Goal: Task Accomplishment & Management: Manage account settings

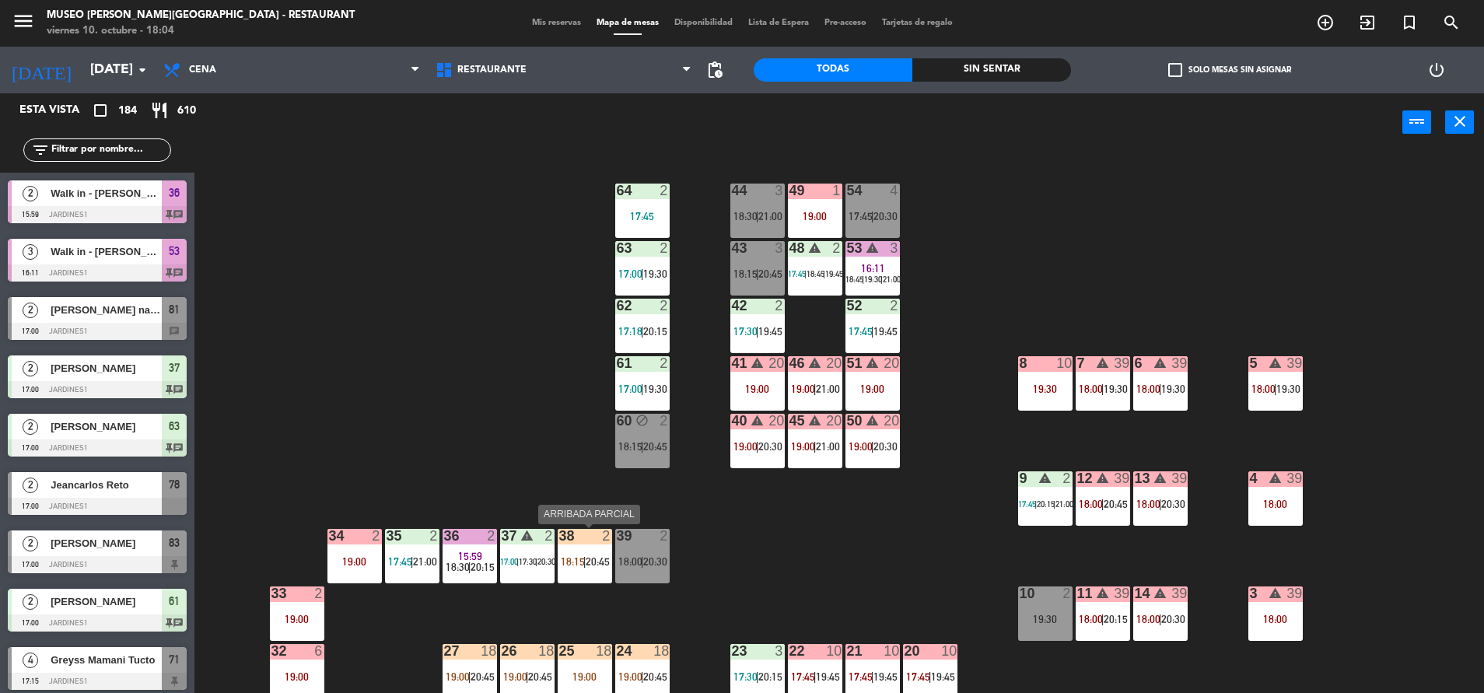
click at [587, 557] on span "20:45" at bounding box center [597, 561] width 24 height 12
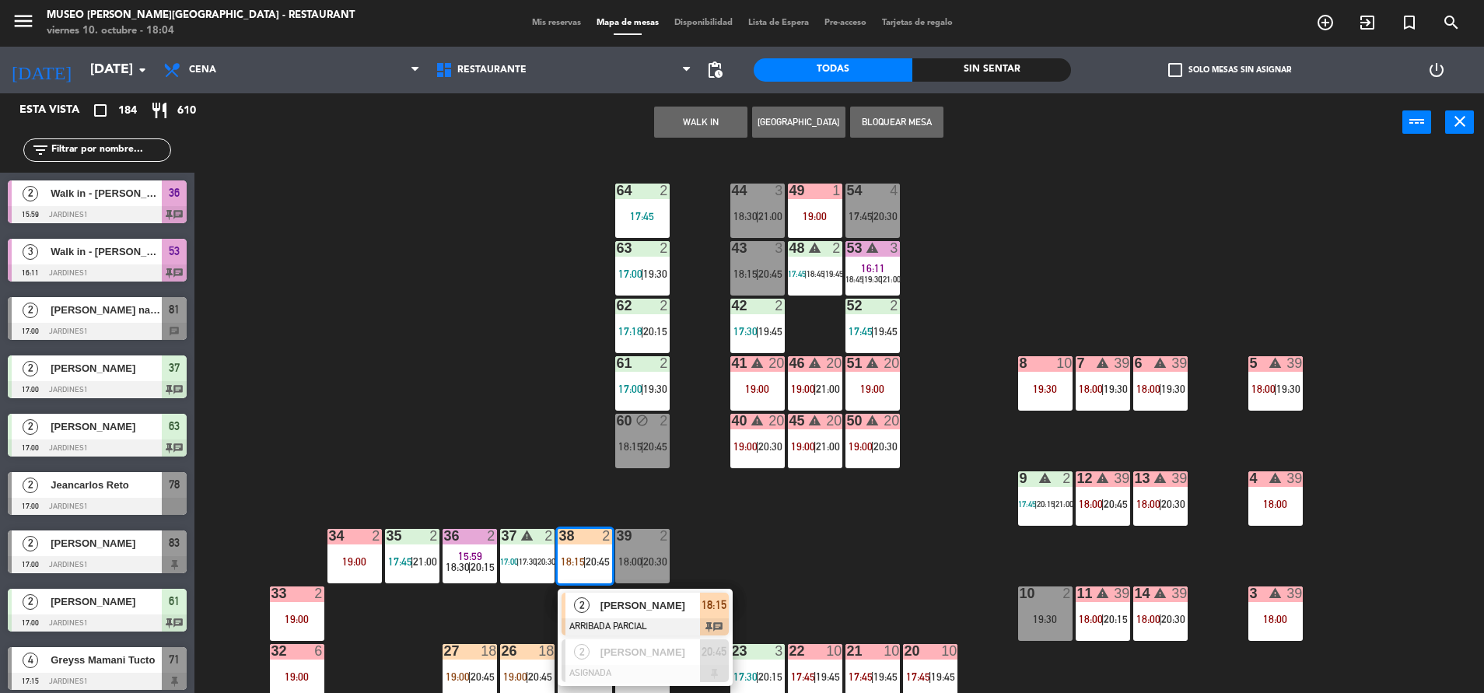
click at [627, 613] on span "[PERSON_NAME]" at bounding box center [650, 605] width 100 height 16
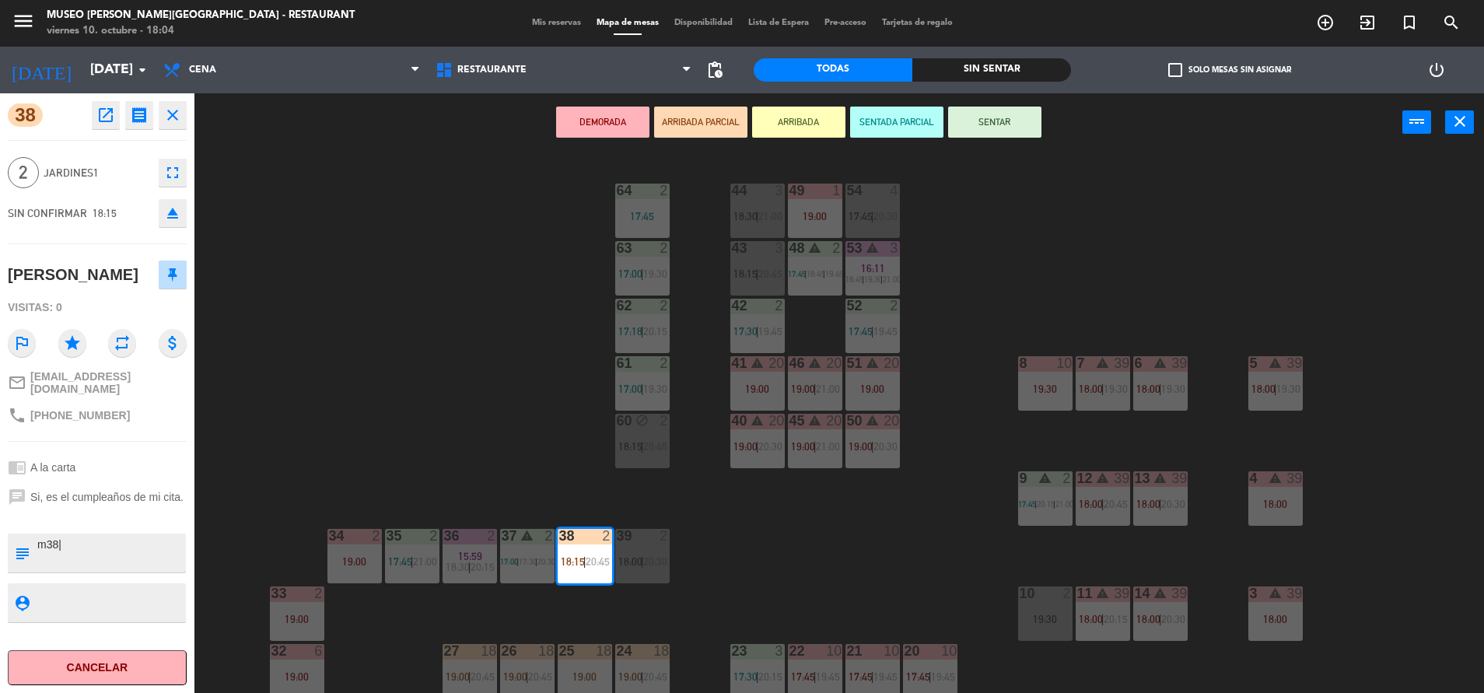
click at [989, 119] on button "SENTAR" at bounding box center [994, 122] width 93 height 31
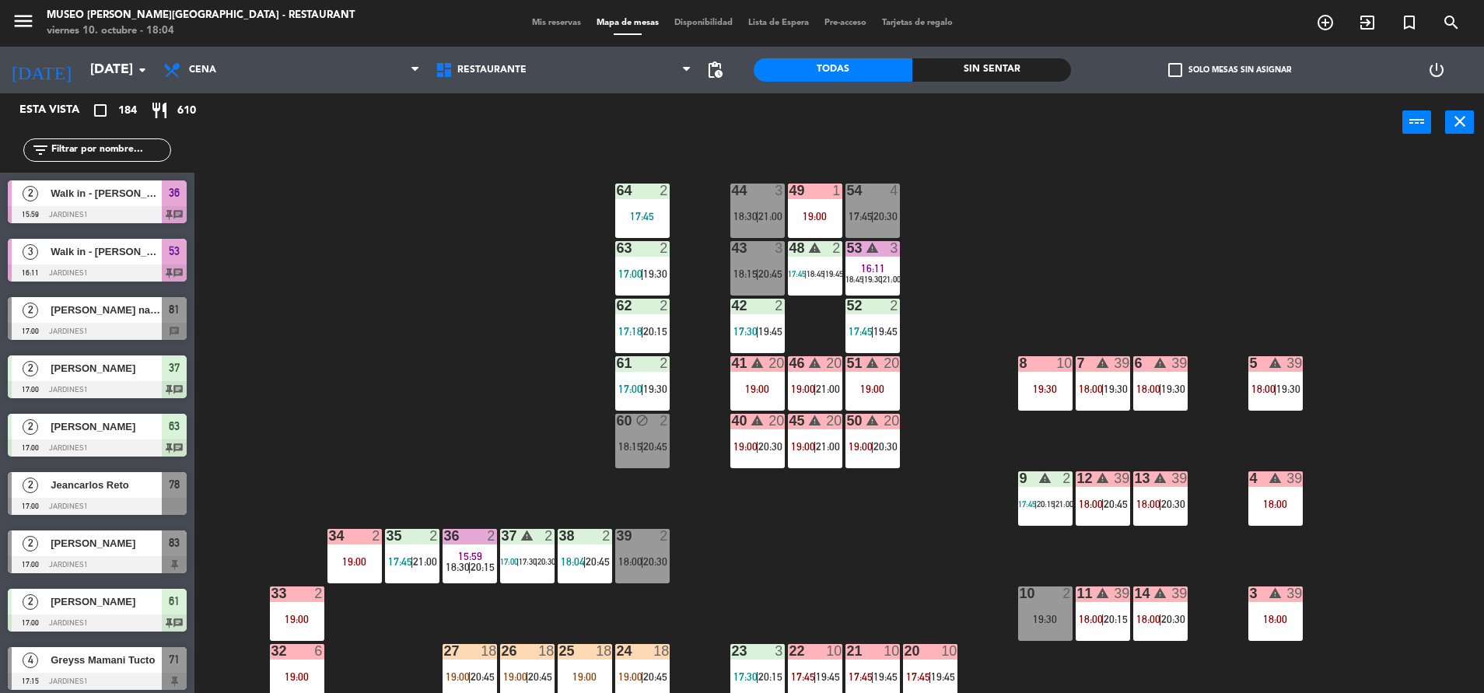
scroll to position [3646, 0]
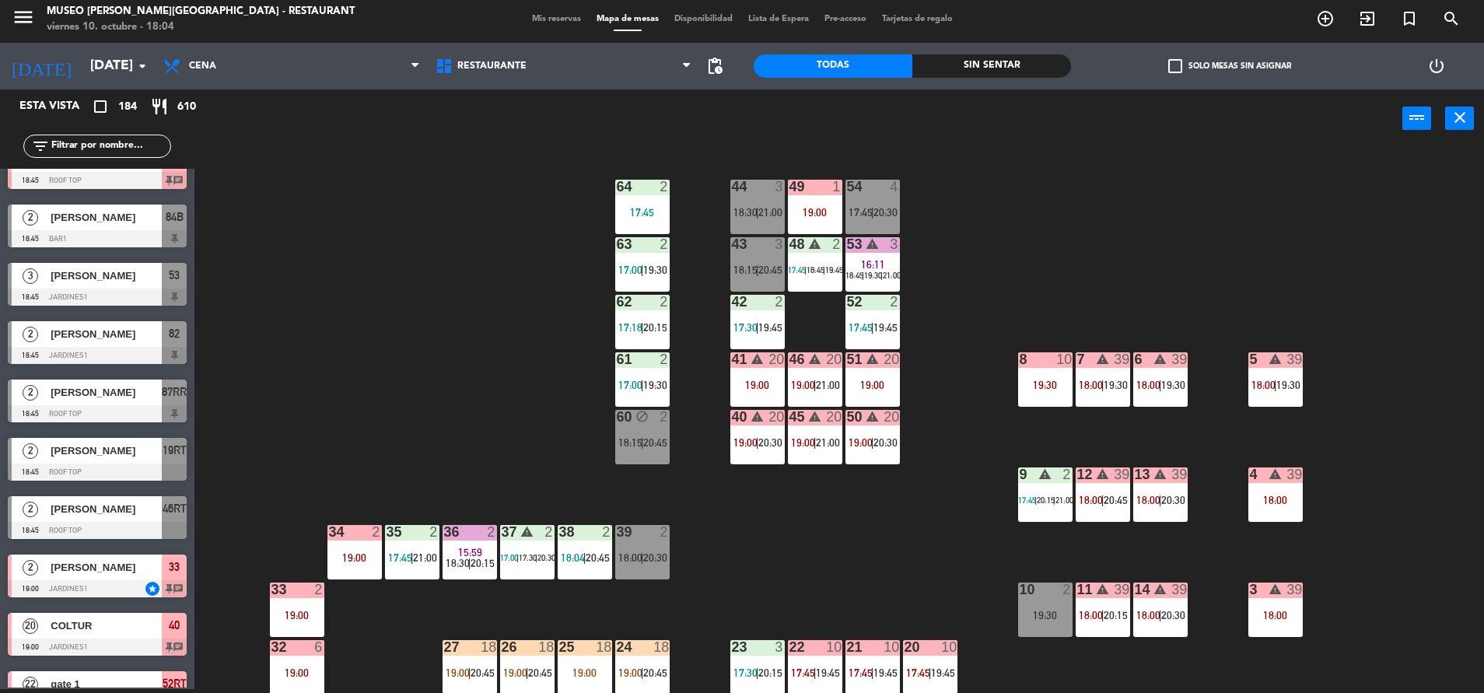
click at [1025, 604] on div "10 2 19:30" at bounding box center [1045, 609] width 54 height 54
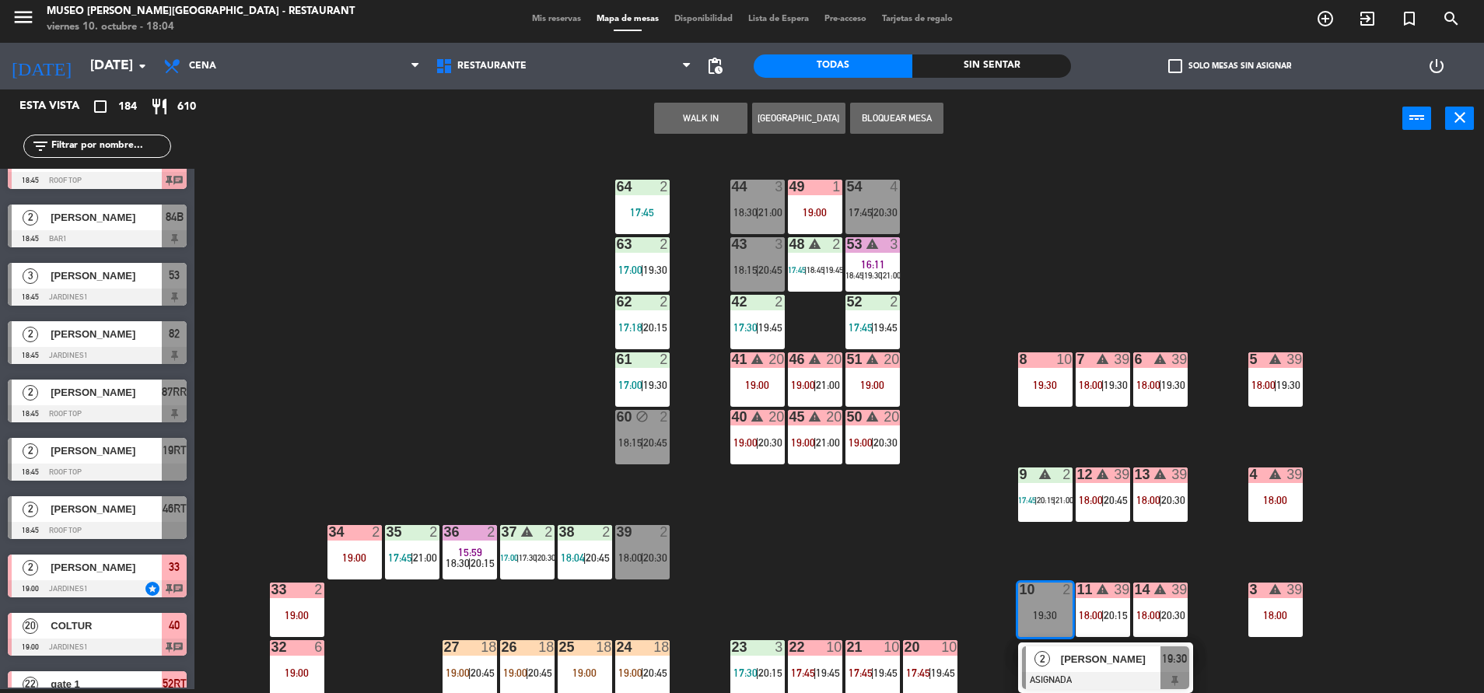
click at [697, 121] on button "WALK IN" at bounding box center [700, 118] width 93 height 31
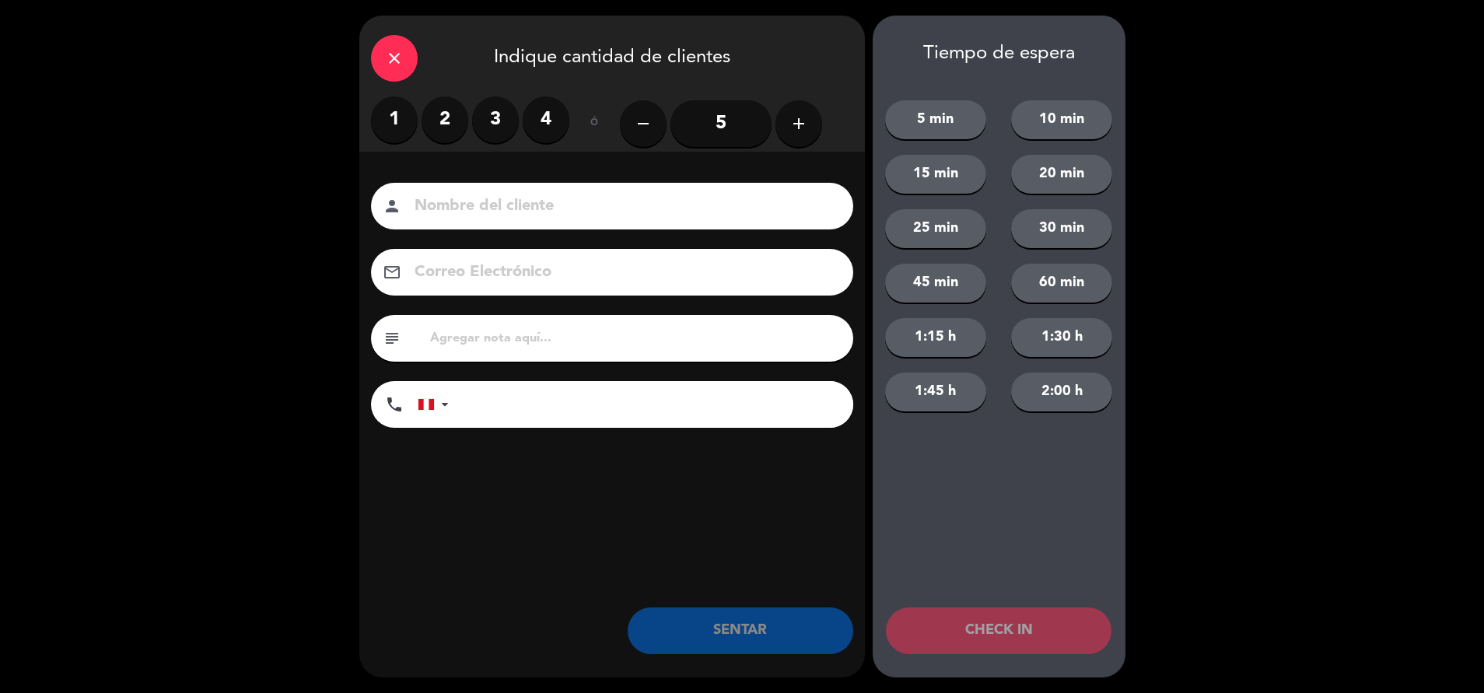
click at [445, 118] on label "2" at bounding box center [444, 119] width 47 height 47
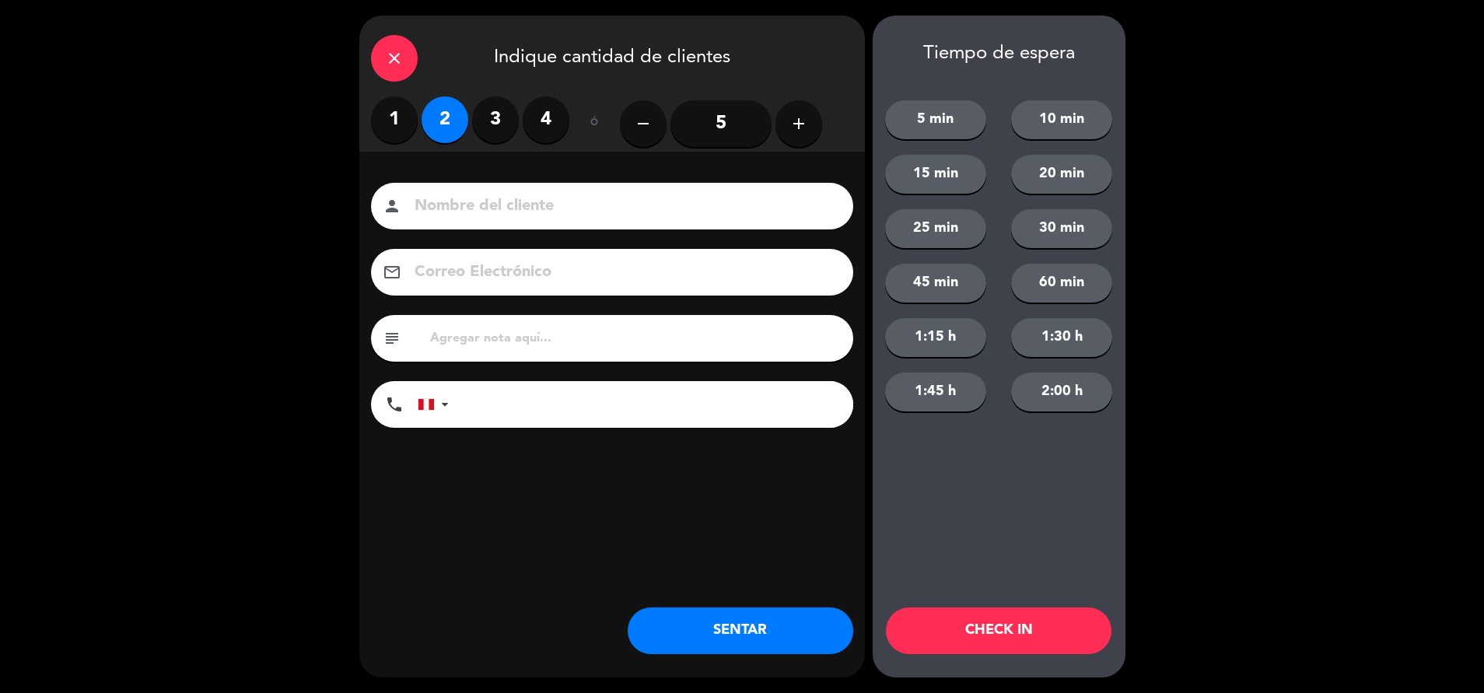
click at [488, 330] on input "text" at bounding box center [634, 338] width 413 height 22
type input "m10"
click at [720, 627] on button "SENTAR" at bounding box center [739, 630] width 225 height 47
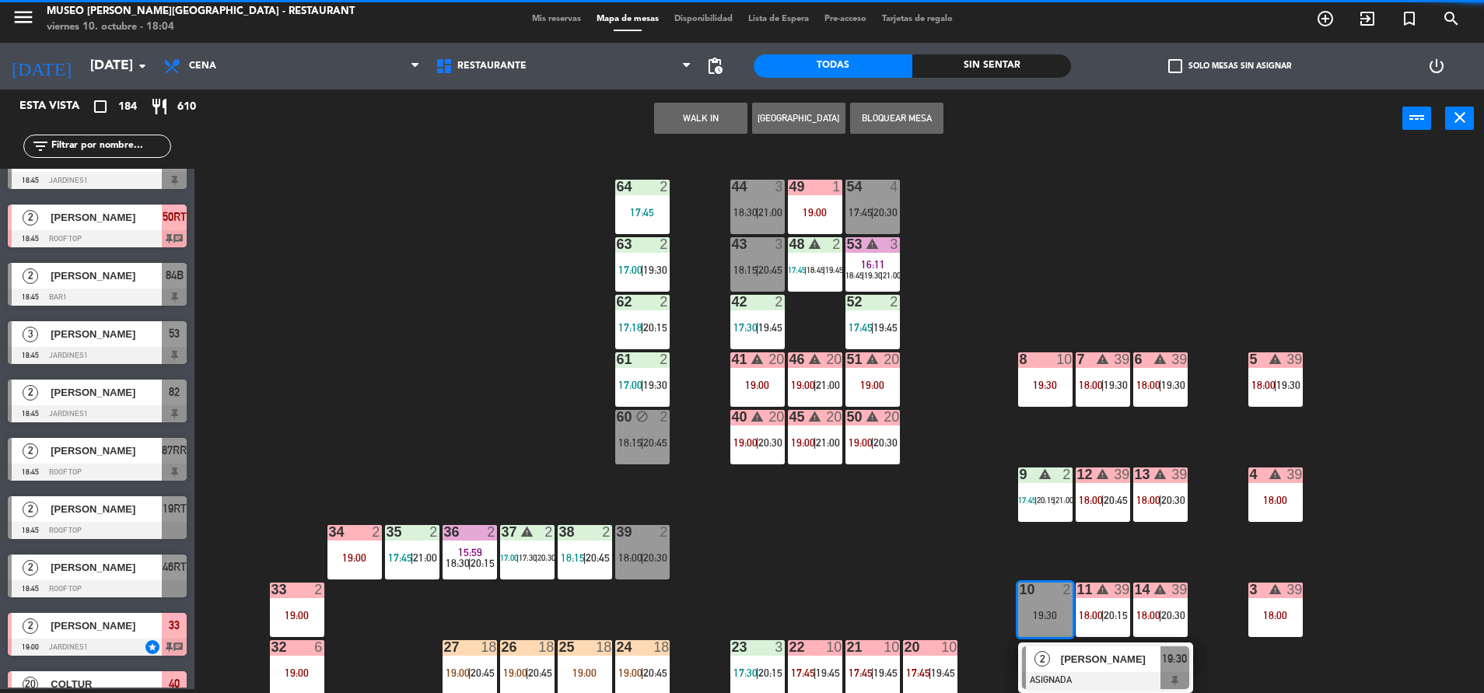
scroll to position [0, 0]
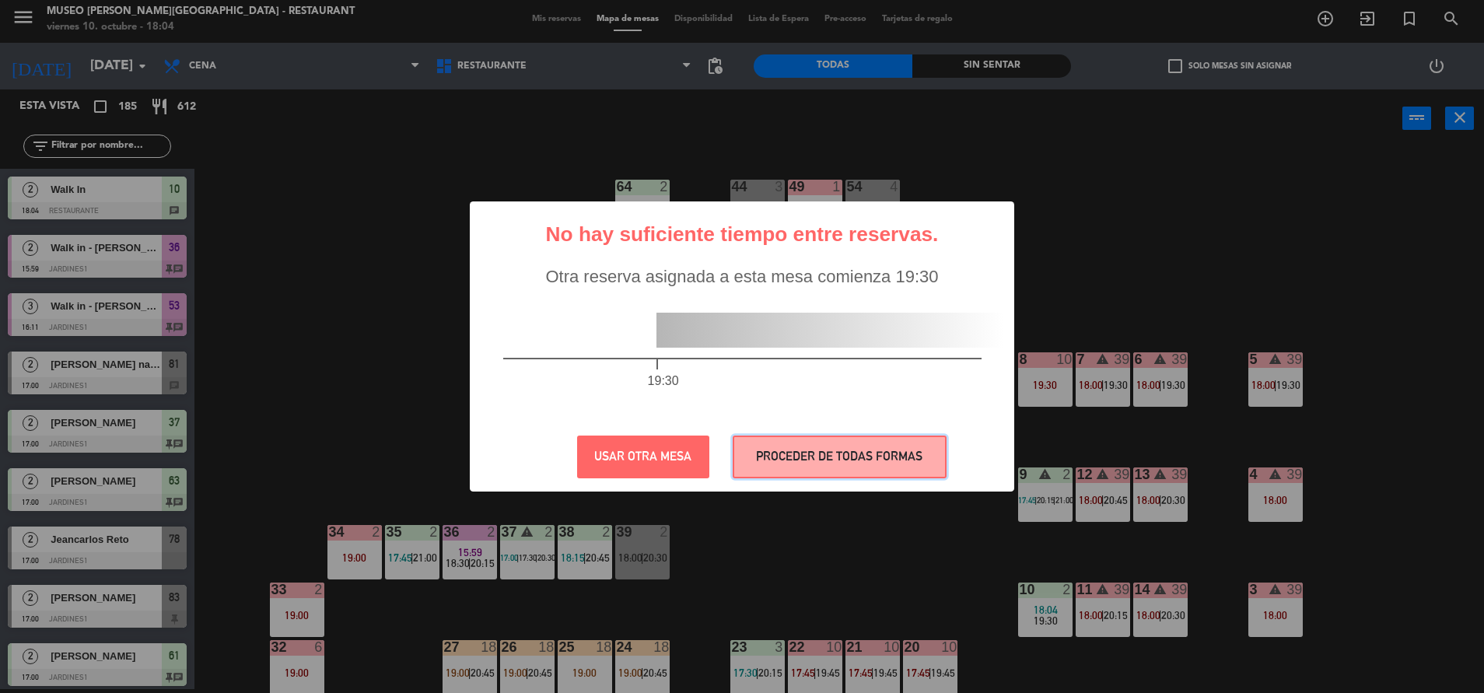
click at [861, 468] on button "PROCEDER DE TODAS FORMAS" at bounding box center [839, 456] width 214 height 43
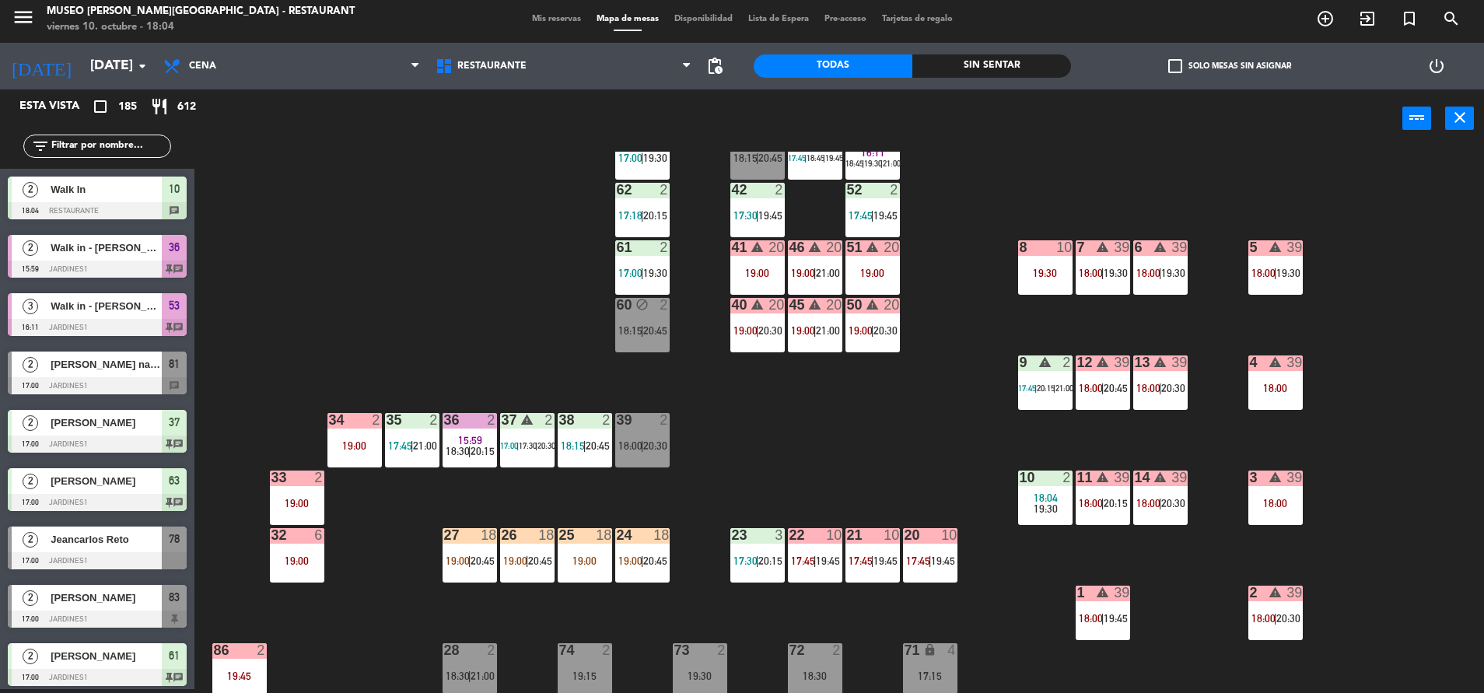
scroll to position [114, 0]
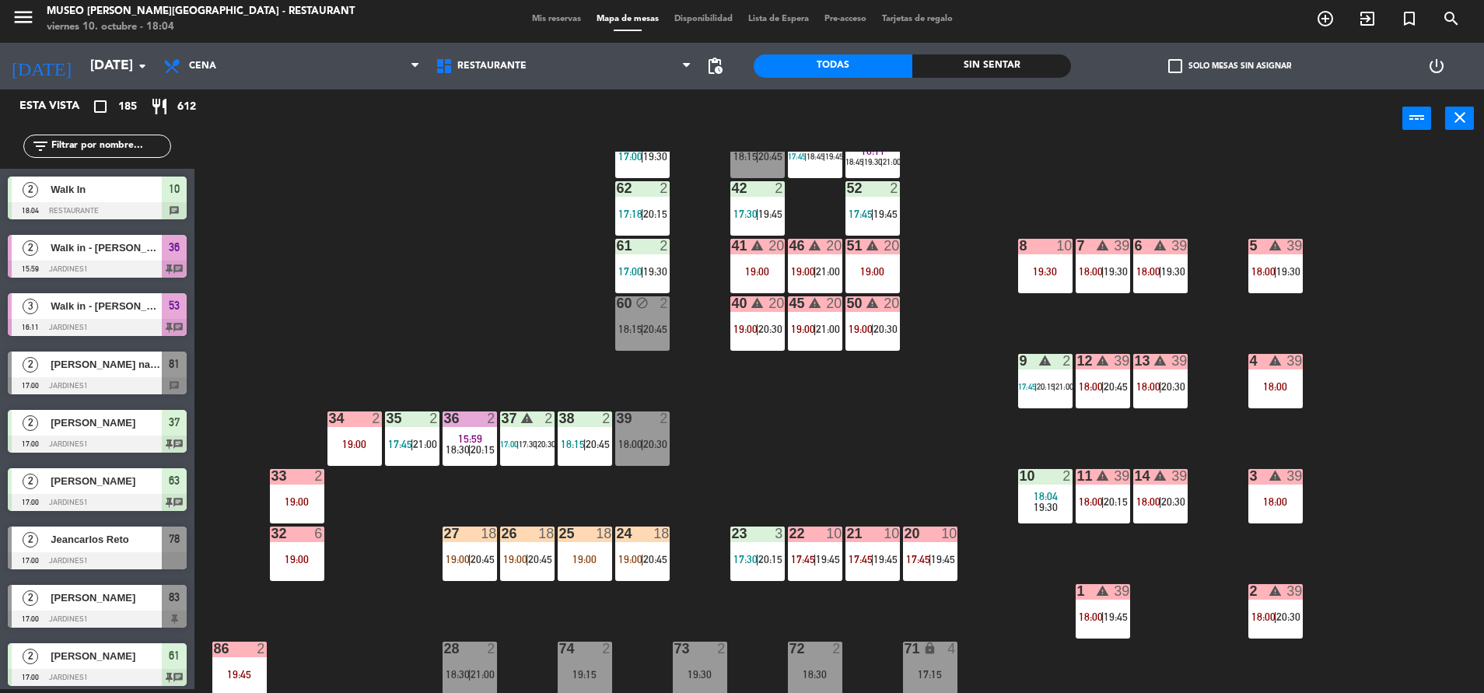
drag, startPoint x: 813, startPoint y: 540, endPoint x: 701, endPoint y: 455, distance: 140.9
click at [701, 455] on div "44 3 18:30 | 21:00 49 1 19:00 54 4 17:45 | 20:30 64 2 17:45 48 warning 2 17:45 …" at bounding box center [846, 422] width 1274 height 541
click at [631, 561] on span "19:00" at bounding box center [630, 559] width 24 height 12
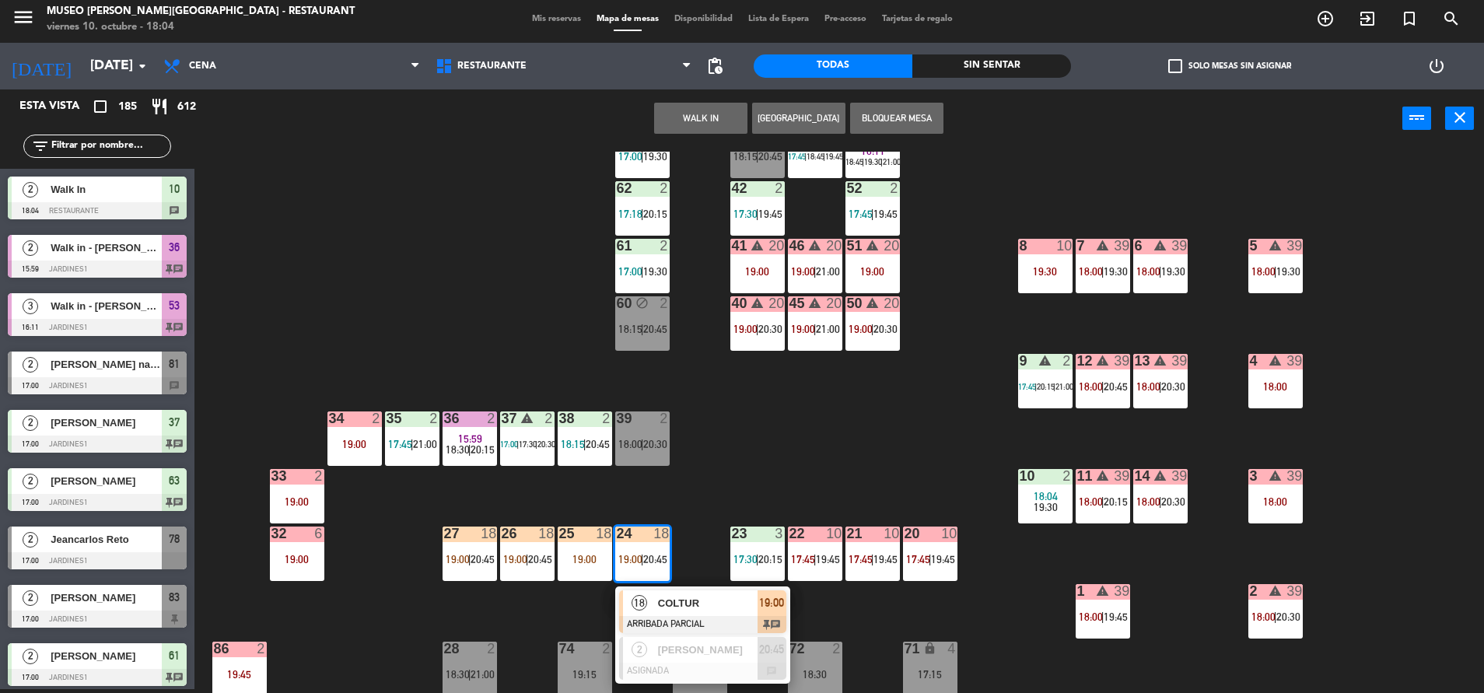
click at [655, 581] on div "24 18 19:00 | 20:45 18 COLTUR ARRIBADA PARCIAL 19:00 chat 2 [PERSON_NAME] ASIGN…" at bounding box center [642, 553] width 54 height 54
click at [832, 478] on div "44 3 18:30 | 21:00 49 1 19:00 54 4 17:45 | 20:30 64 2 17:45 48 warning 2 17:45 …" at bounding box center [846, 422] width 1274 height 541
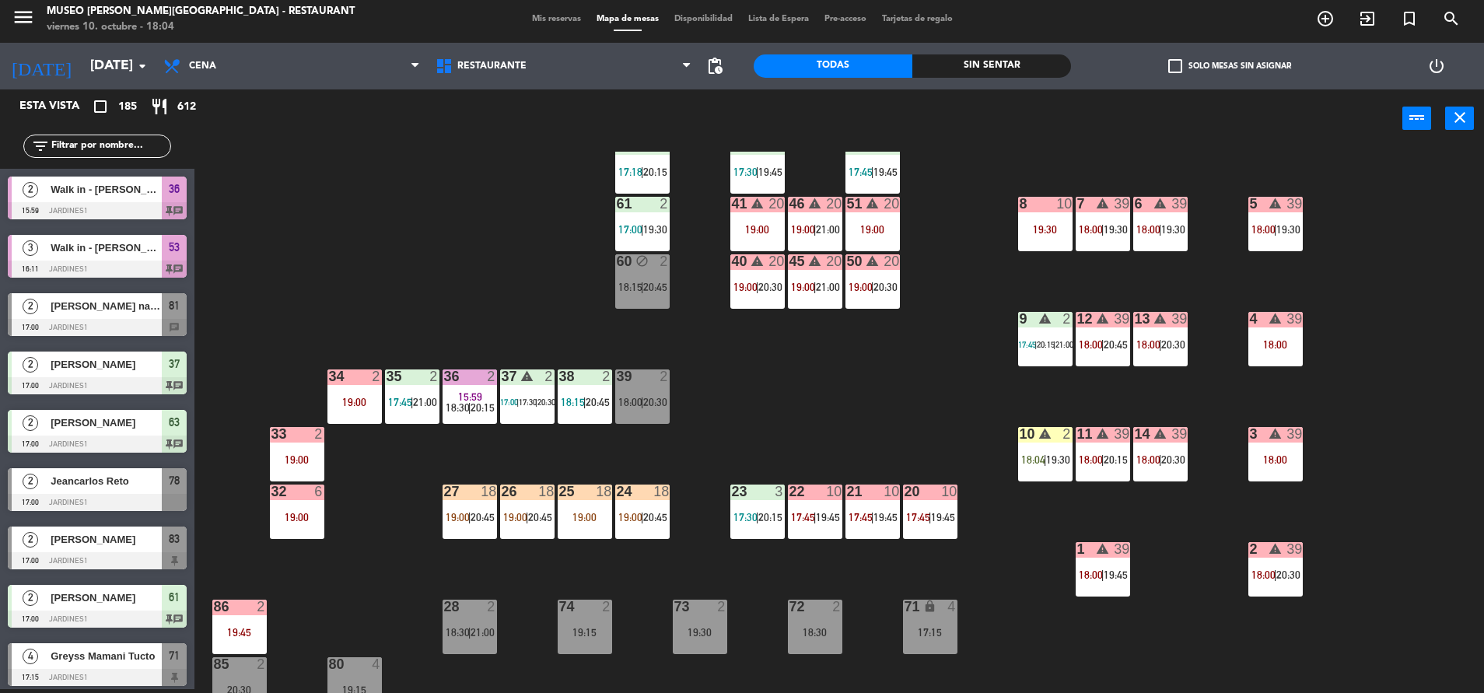
scroll to position [153, 0]
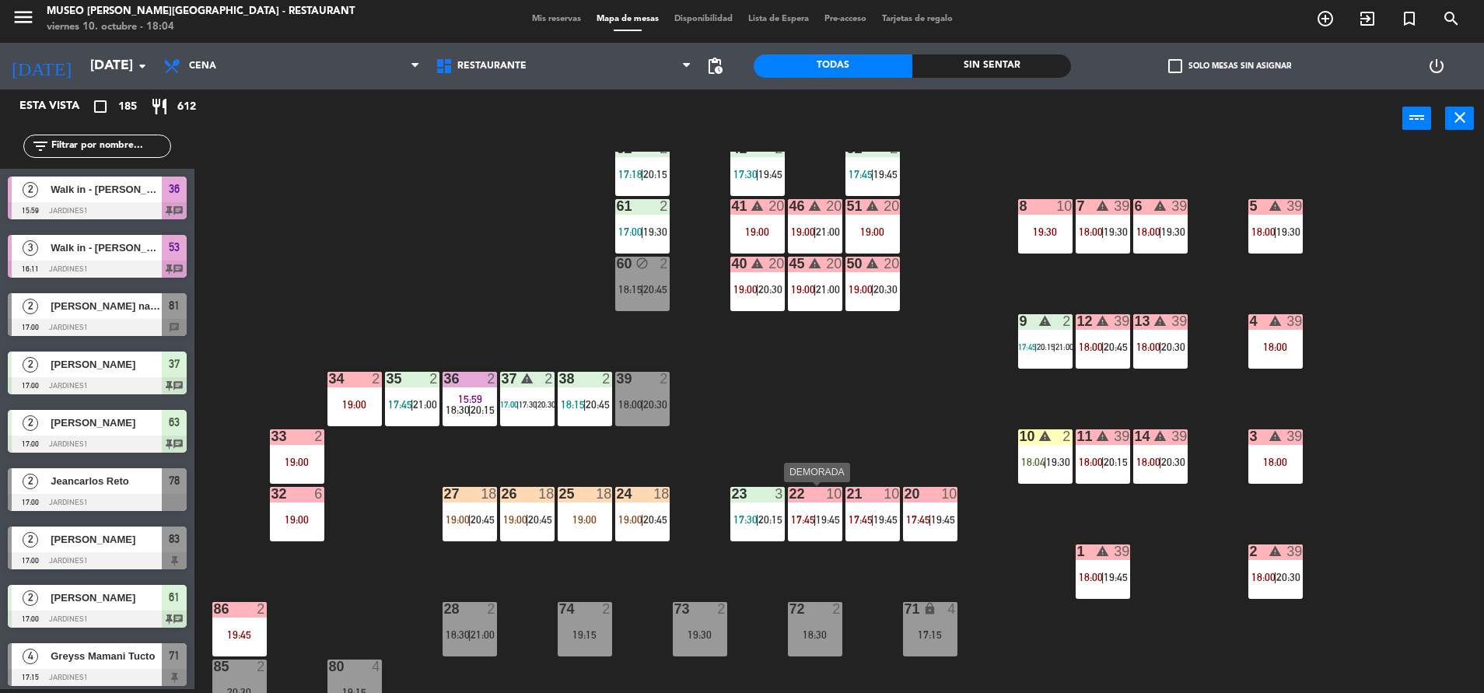
click at [825, 511] on div "22 10 17:45 | 19:45" at bounding box center [815, 514] width 54 height 54
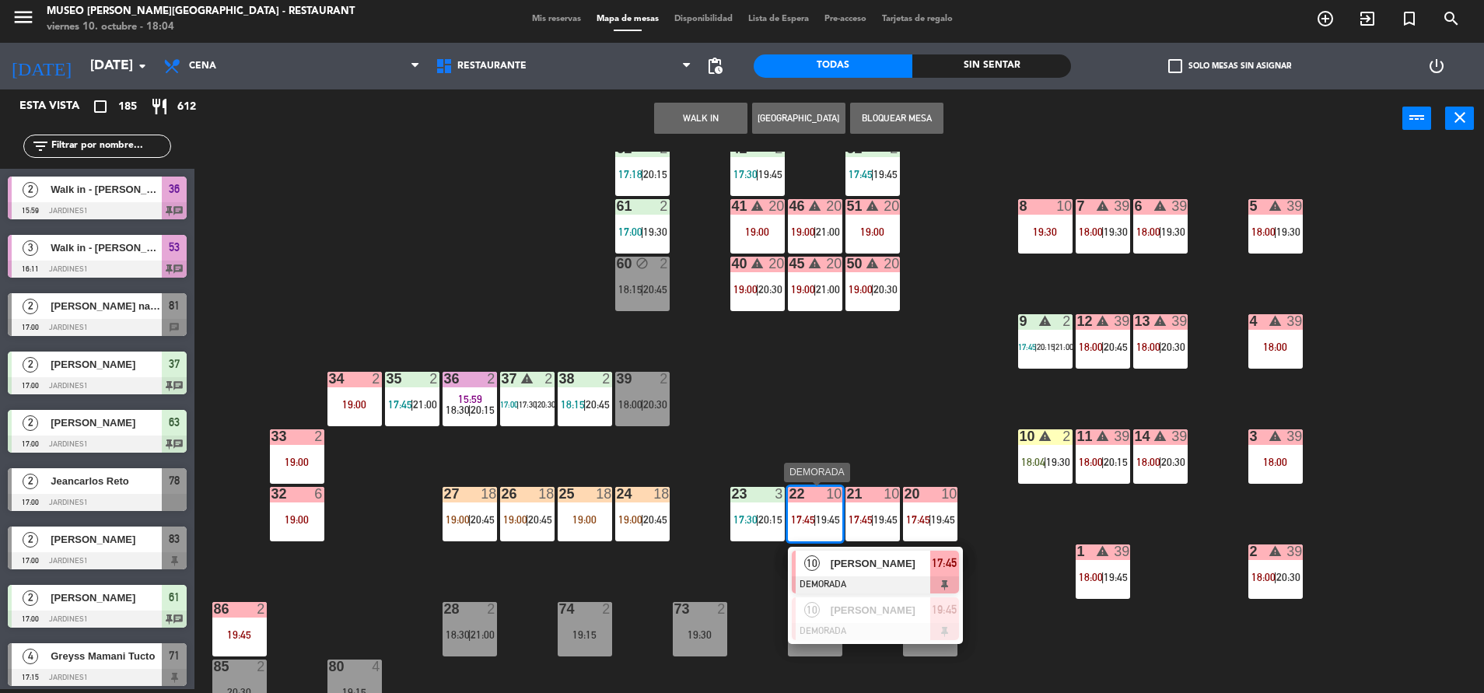
click at [877, 557] on span "[PERSON_NAME]" at bounding box center [880, 563] width 100 height 16
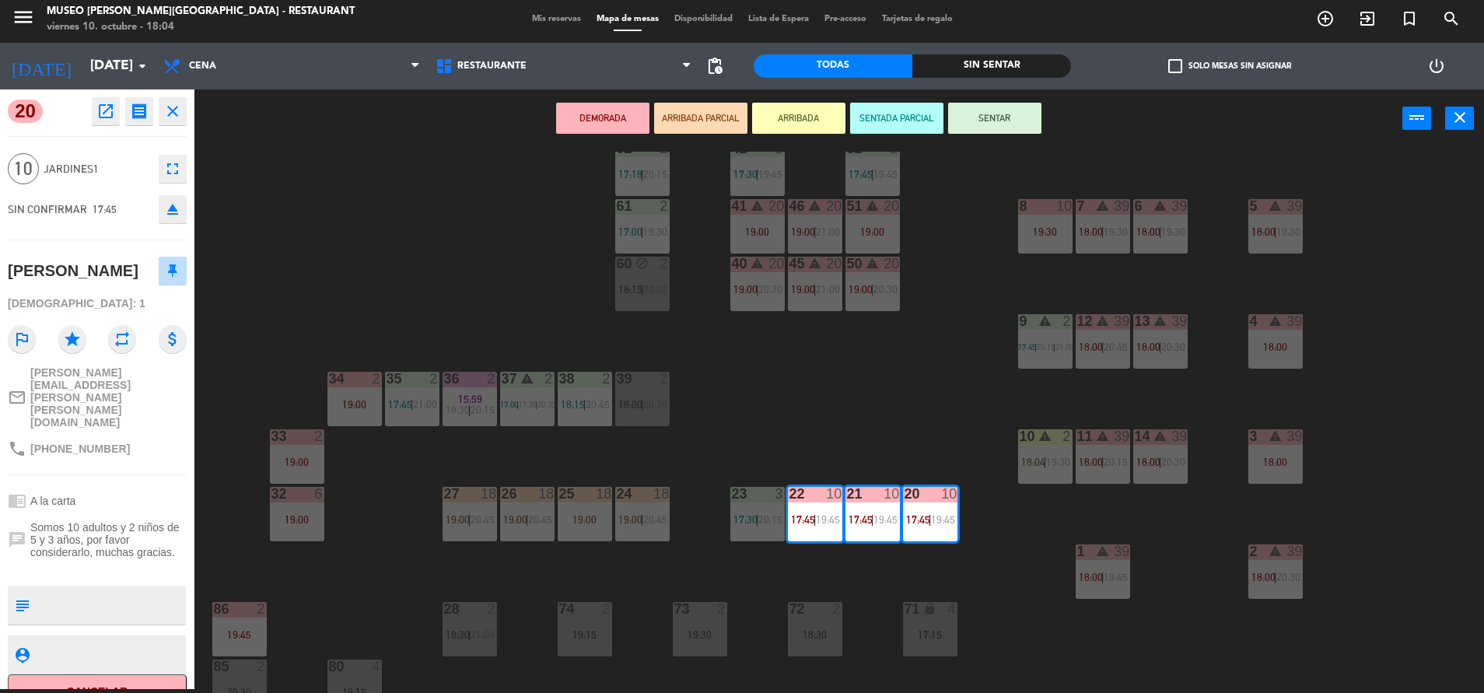
click at [897, 326] on div "44 3 18:30 | 21:00 49 1 19:00 54 4 17:45 | 20:30 64 2 17:45 48 warning 2 17:45 …" at bounding box center [846, 422] width 1274 height 541
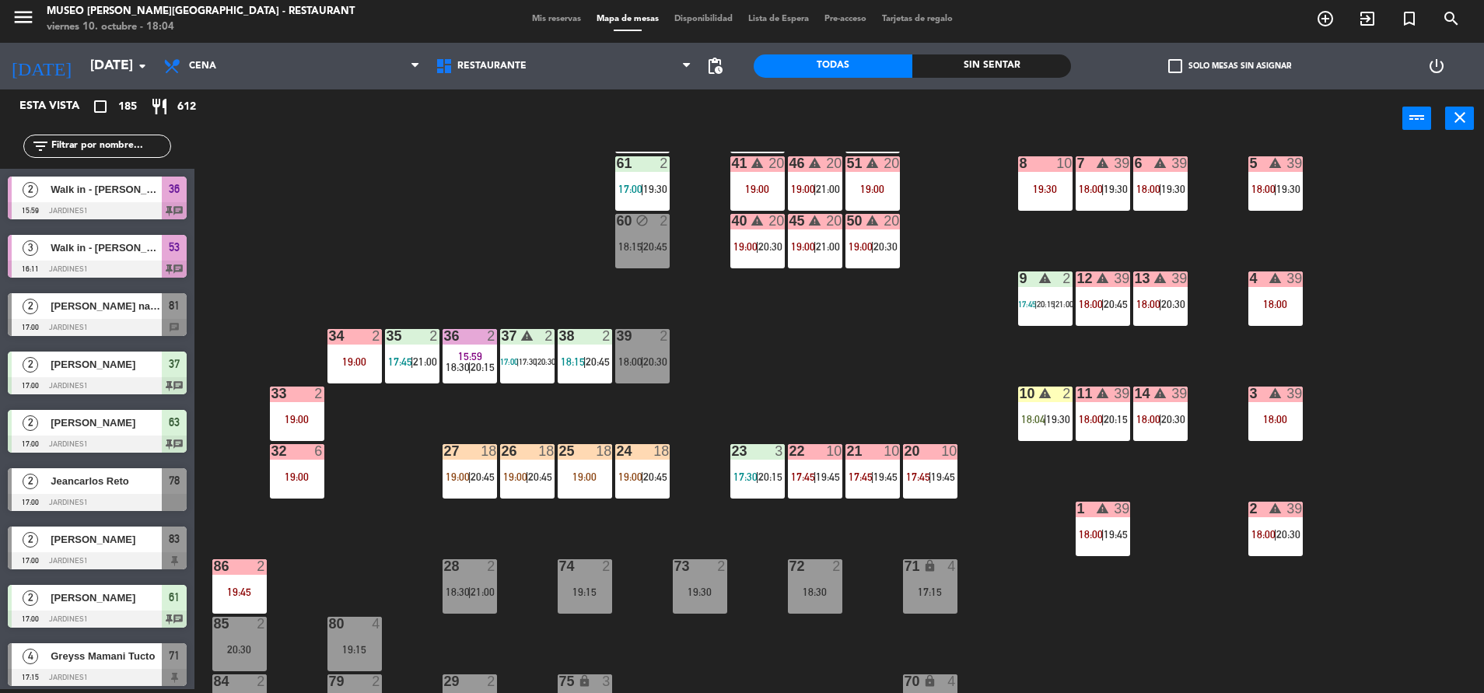
scroll to position [197, 0]
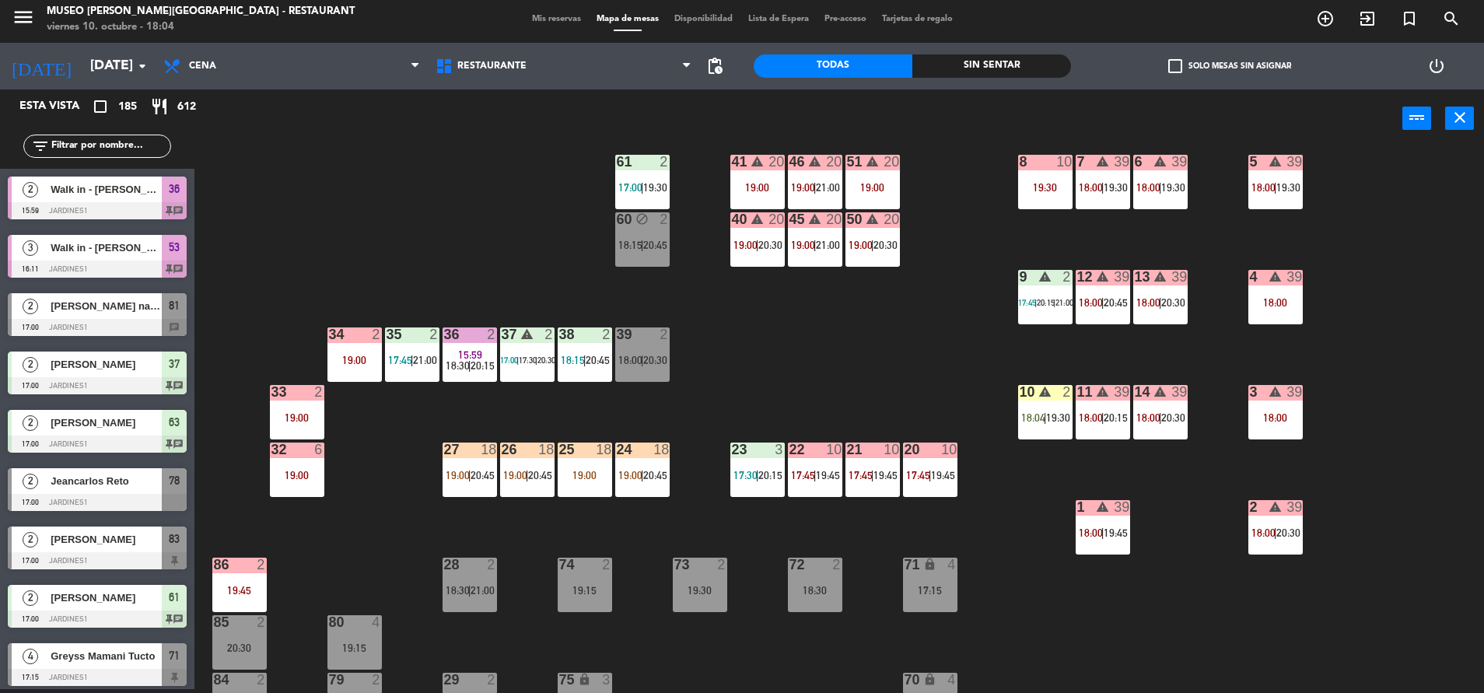
click at [934, 487] on div "20 10 17:45 | 19:45" at bounding box center [930, 469] width 54 height 54
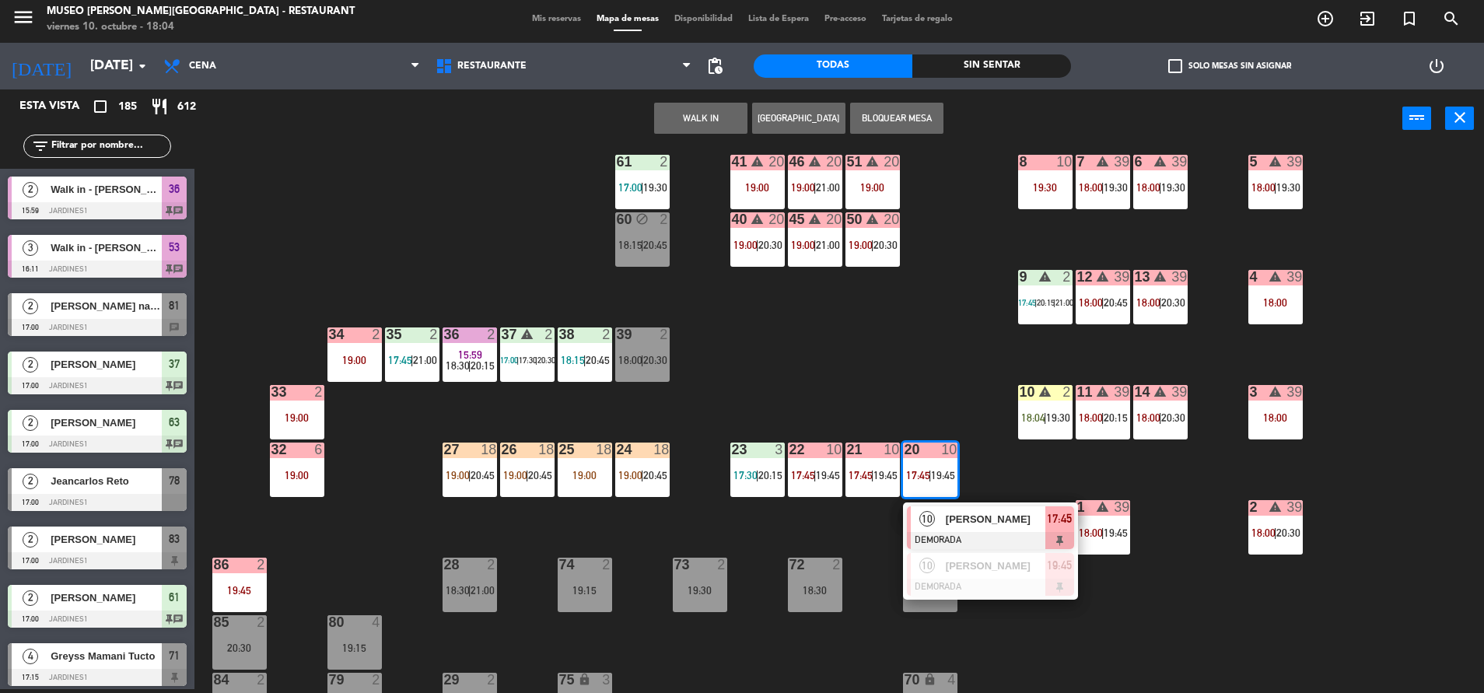
click at [789, 536] on div "44 3 18:30 | 21:00 49 1 19:00 54 4 17:45 | 20:30 64 2 17:45 48 warning 2 17:45 …" at bounding box center [846, 422] width 1274 height 541
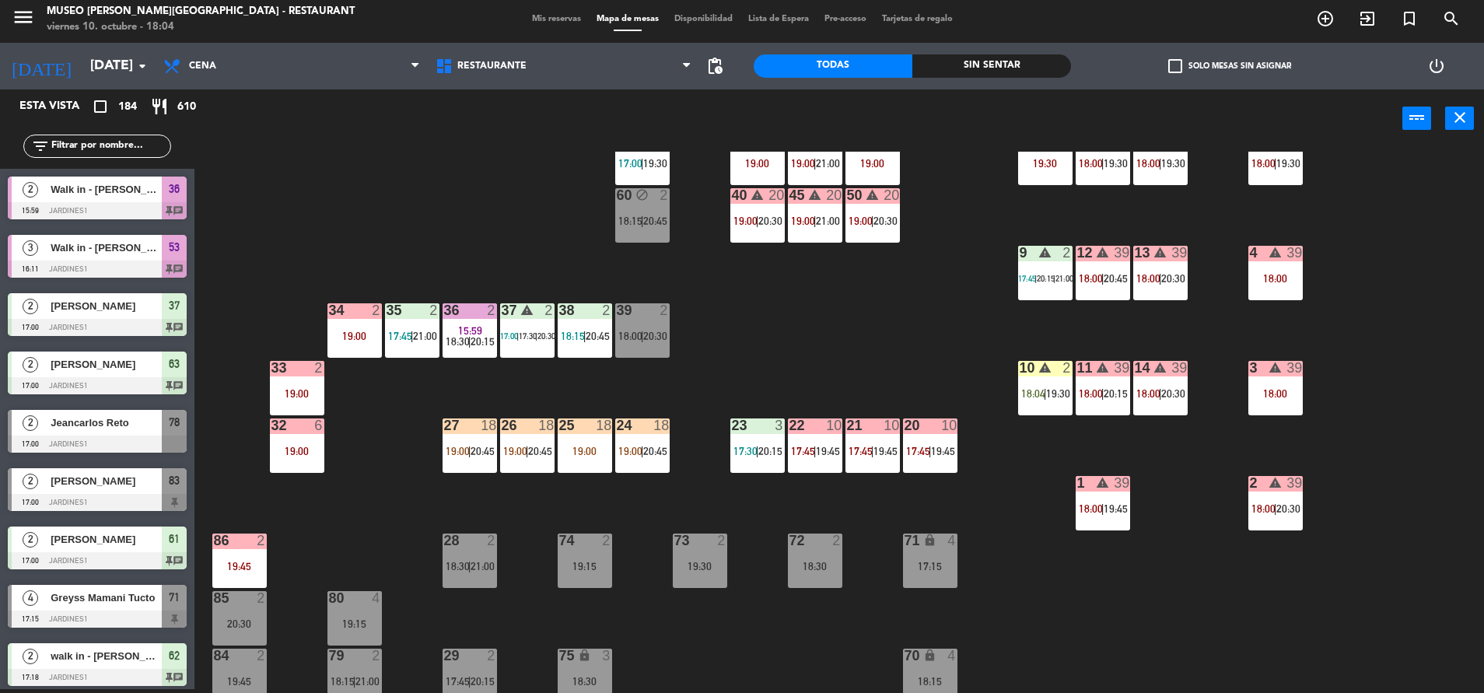
scroll to position [230, 0]
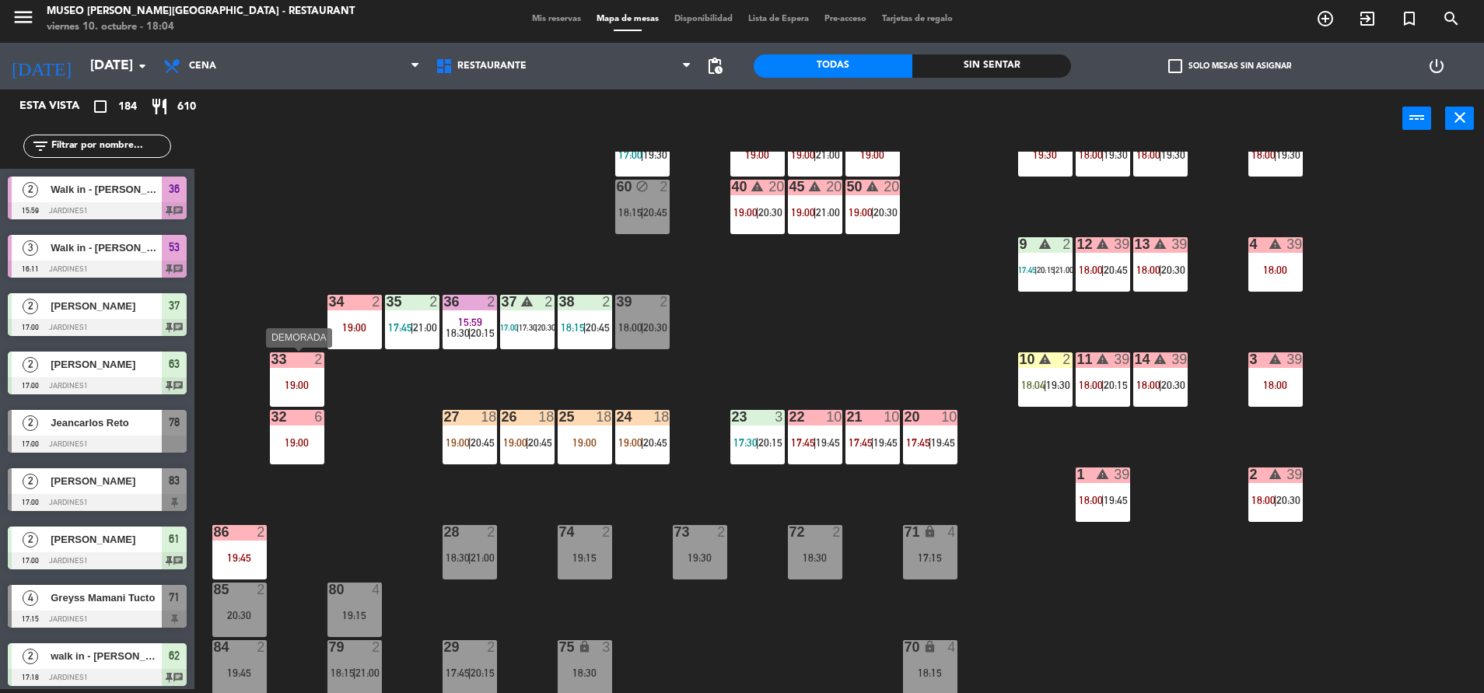
click at [271, 368] on div "33 2 19:00" at bounding box center [297, 379] width 54 height 54
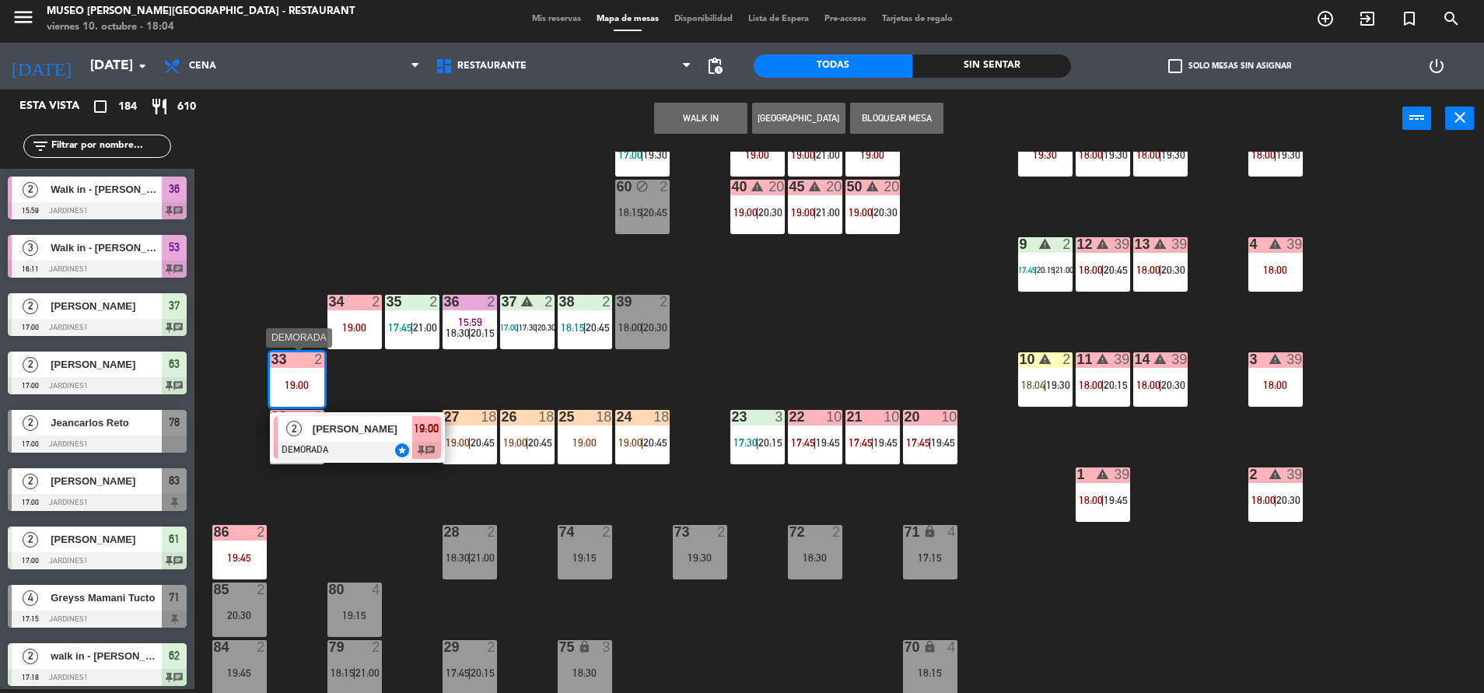
click at [372, 447] on div at bounding box center [357, 450] width 167 height 17
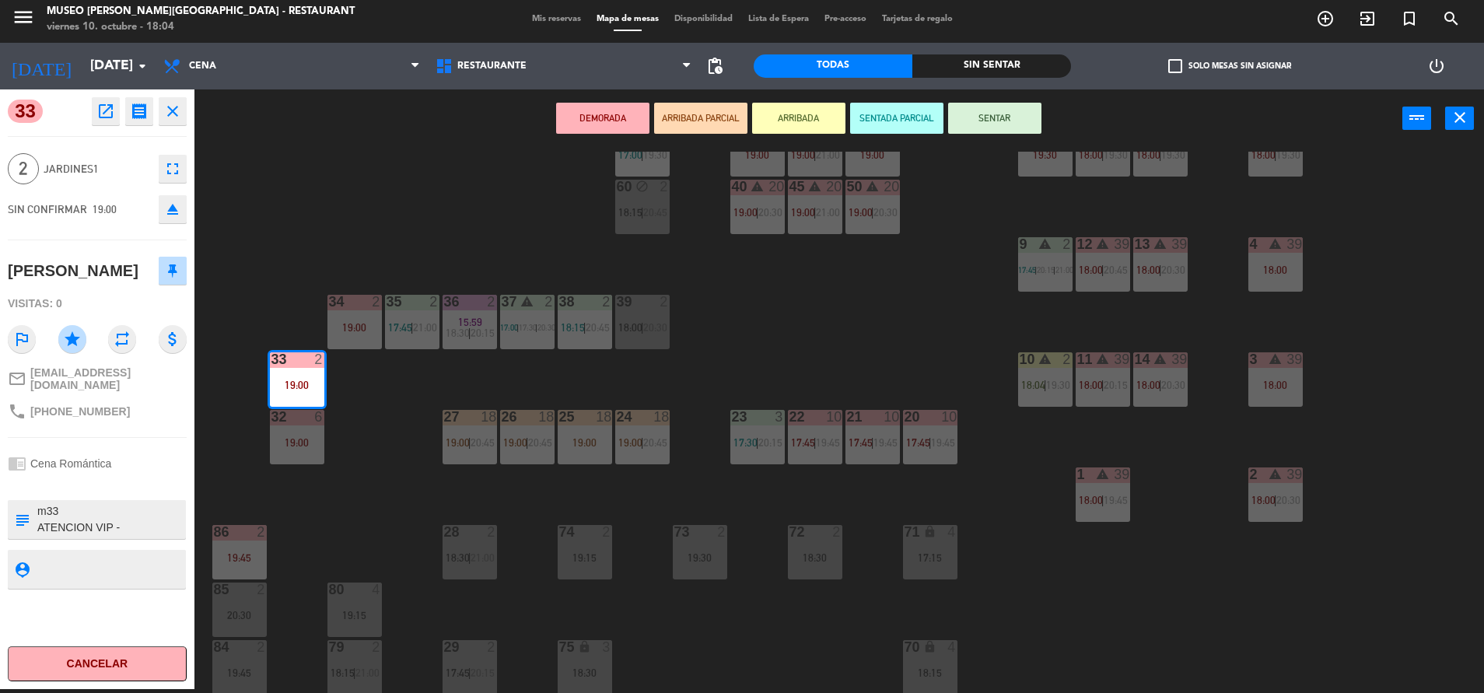
click at [115, 536] on textarea at bounding box center [110, 519] width 149 height 33
click at [326, 507] on div "44 3 18:30 | 21:00 49 1 19:00 54 4 17:45 | 20:30 64 2 17:45 48 warning 2 17:45 …" at bounding box center [846, 422] width 1274 height 541
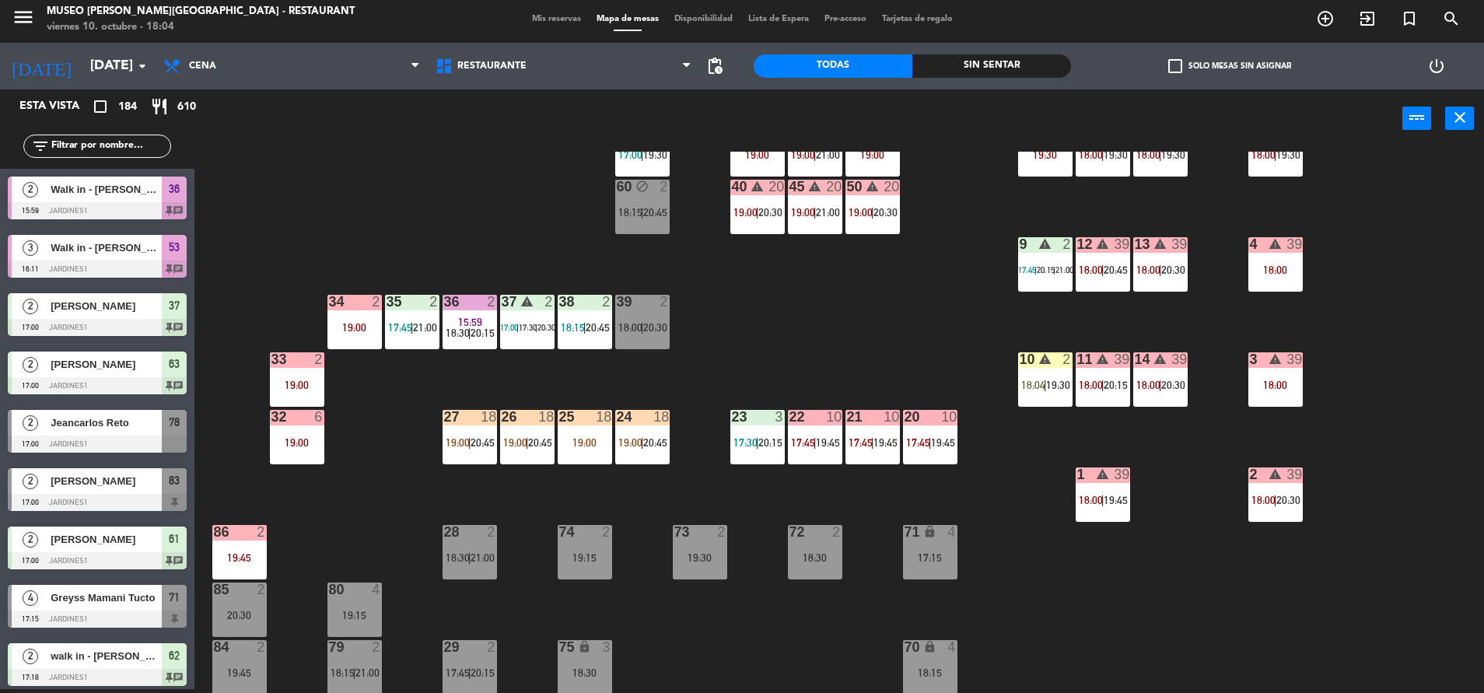
scroll to position [4, 0]
click at [288, 398] on div "33 2 19:00" at bounding box center [297, 379] width 54 height 54
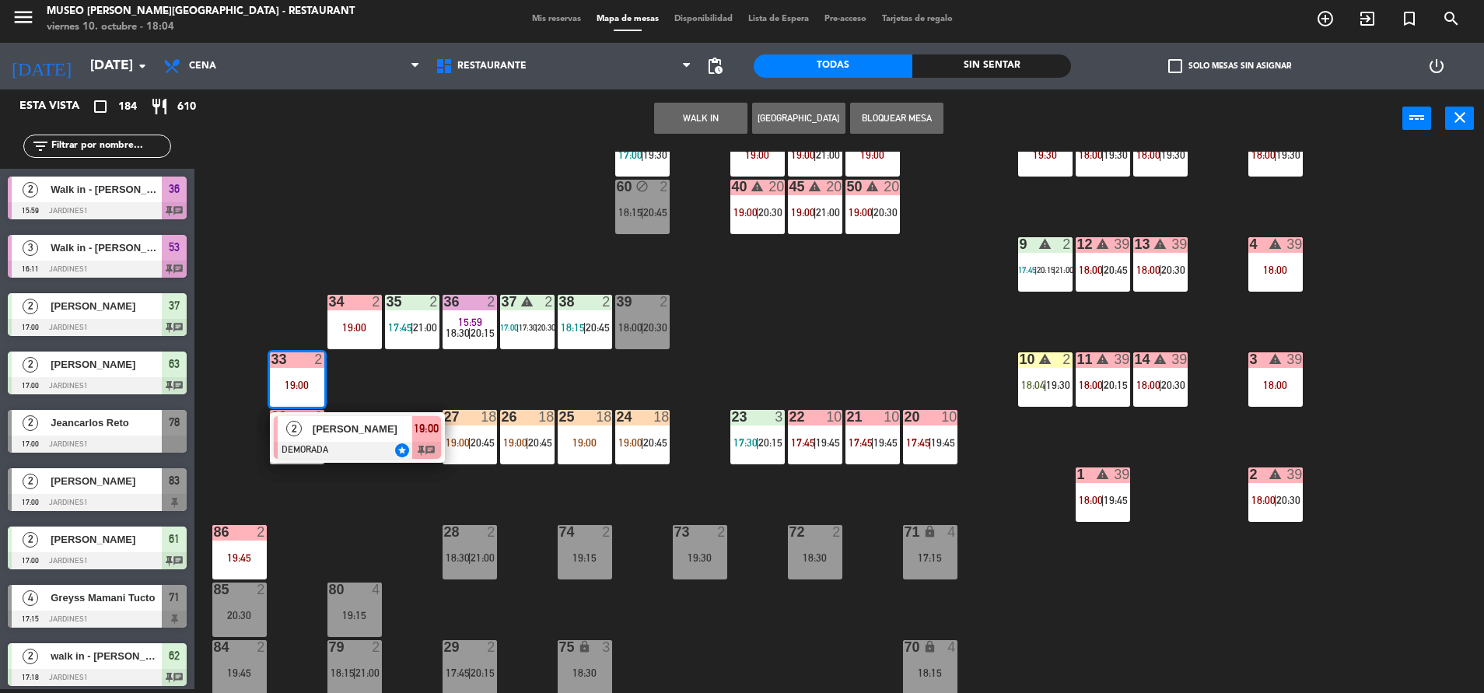
click at [362, 443] on div at bounding box center [357, 450] width 167 height 17
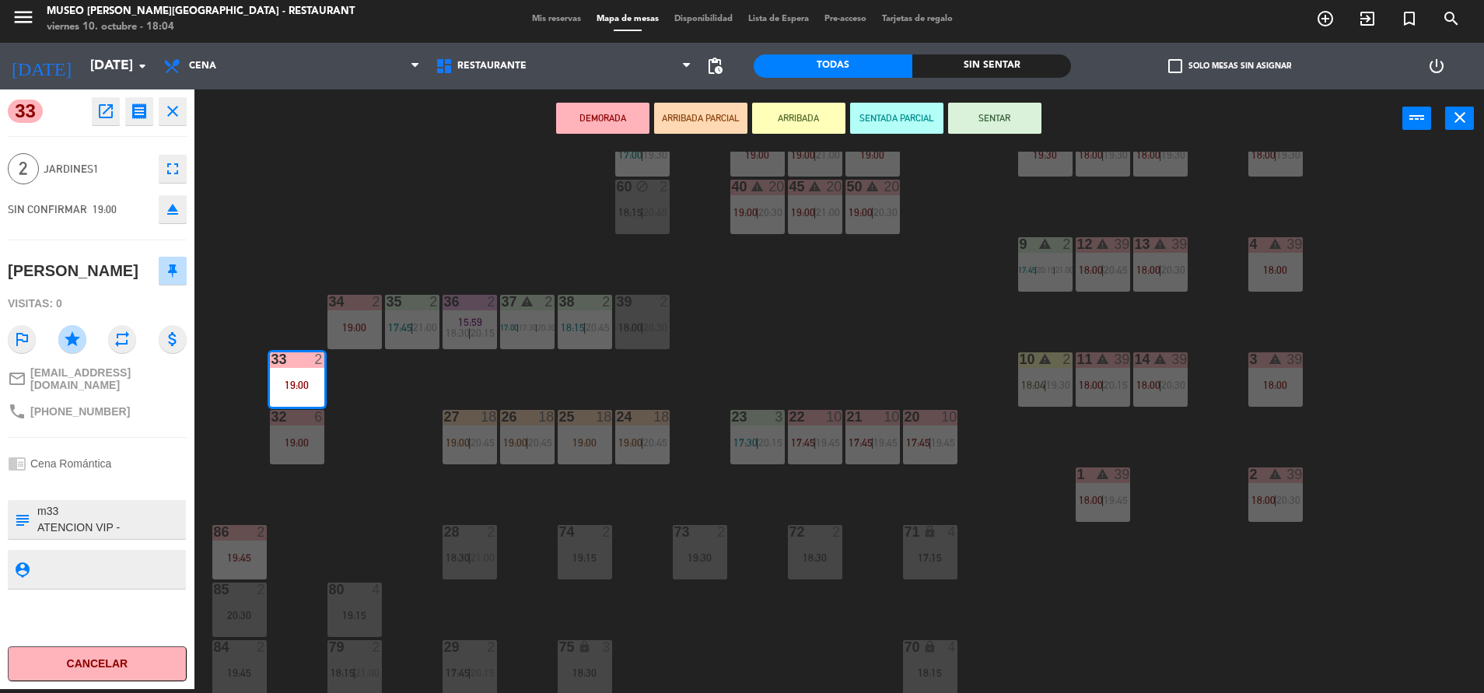
click at [304, 540] on div "44 3 18:30 | 21:00 49 1 19:00 54 4 17:45 | 20:30 64 2 17:45 48 warning 2 17:45 …" at bounding box center [846, 422] width 1274 height 541
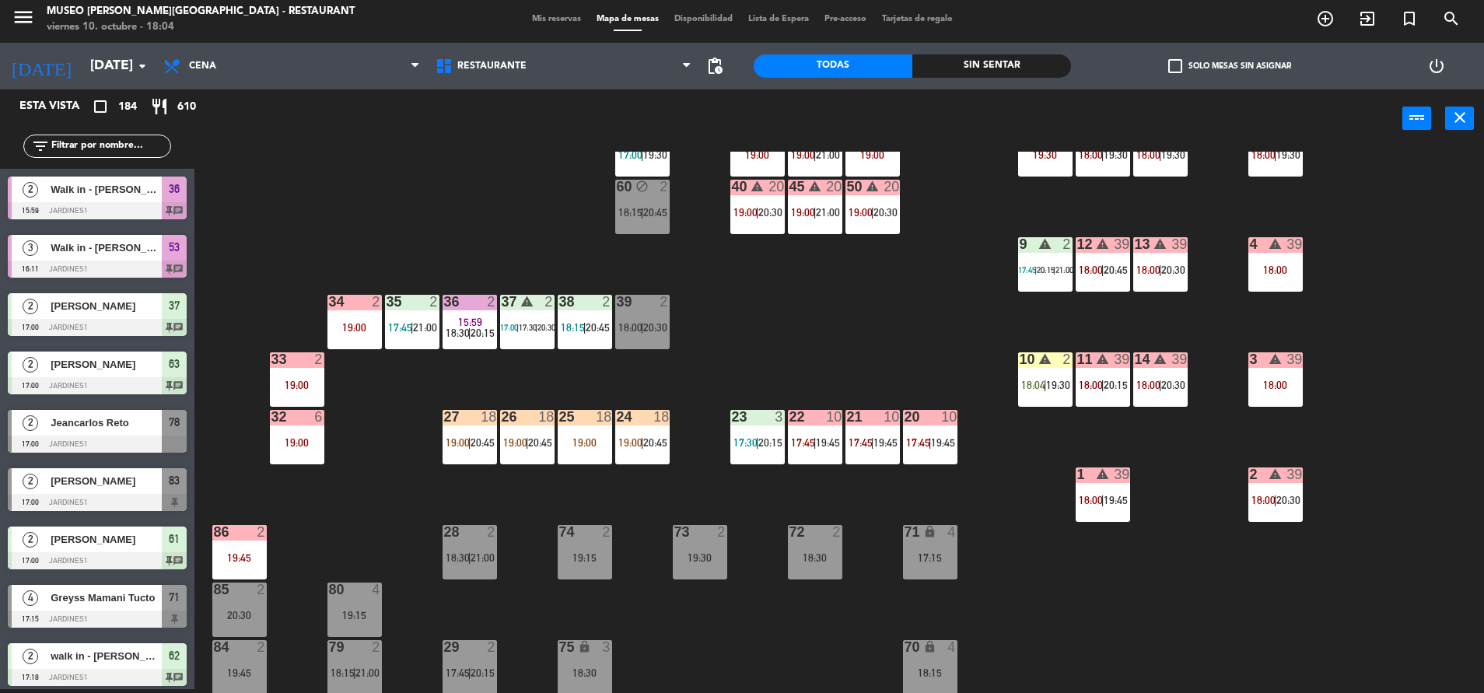
click at [253, 547] on div "86 2 19:45" at bounding box center [239, 552] width 54 height 54
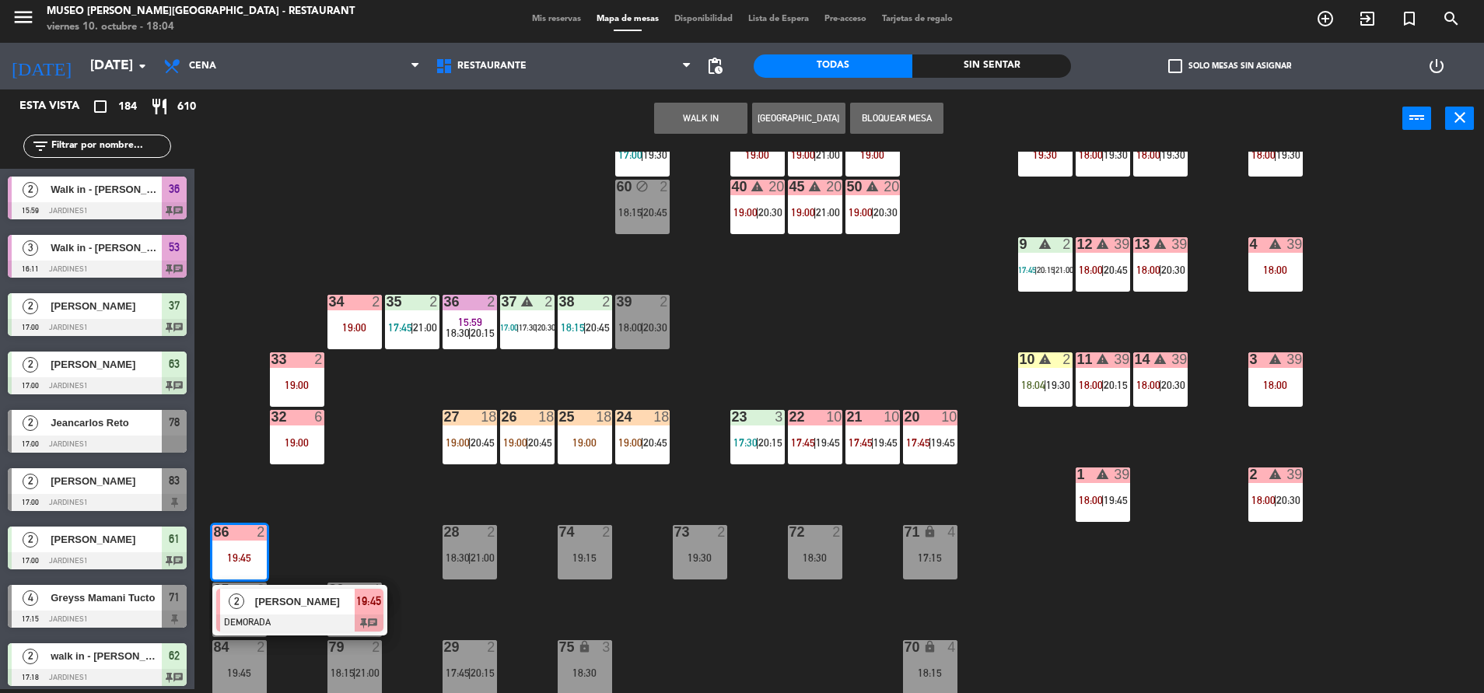
click at [380, 496] on div "44 3 18:30 | 21:00 49 1 19:00 54 4 17:45 | 20:30 64 2 17:45 48 warning 2 17:45 …" at bounding box center [846, 422] width 1274 height 541
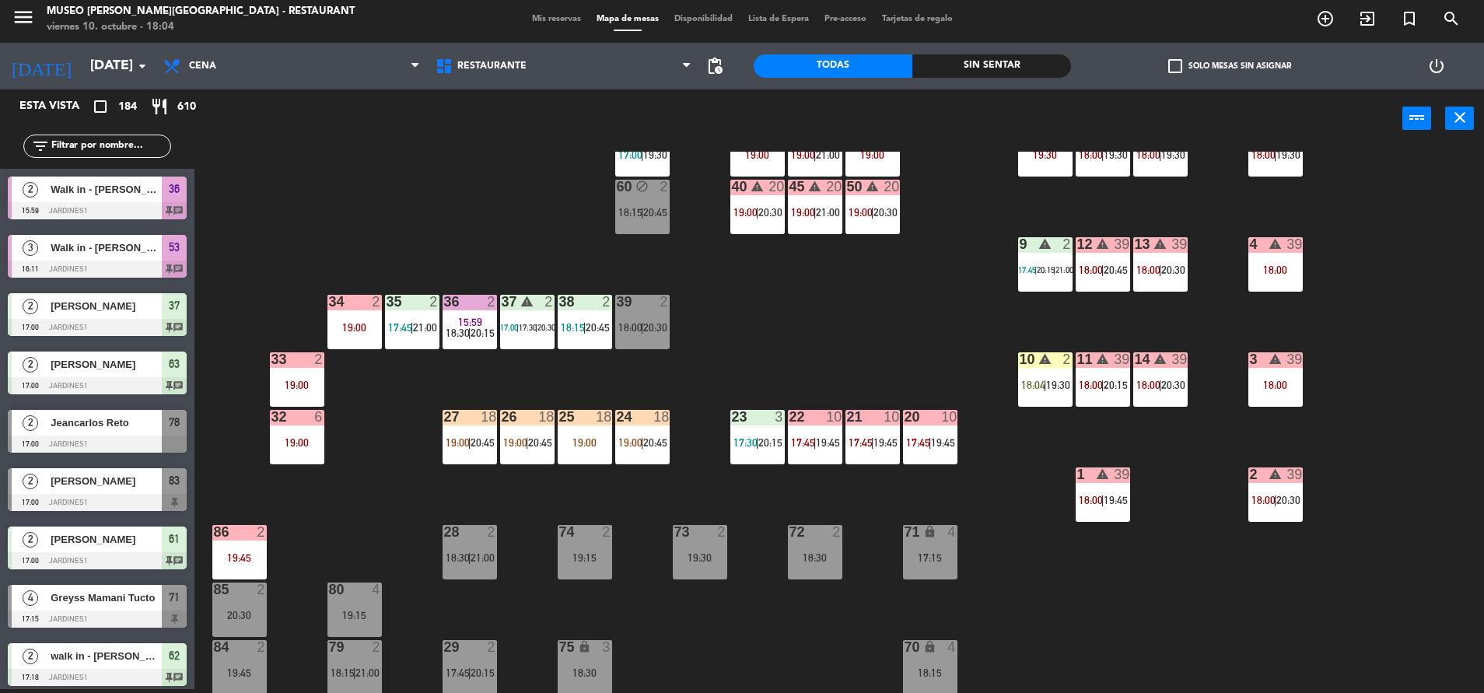
click at [356, 334] on div "34 2 19:00" at bounding box center [354, 322] width 54 height 54
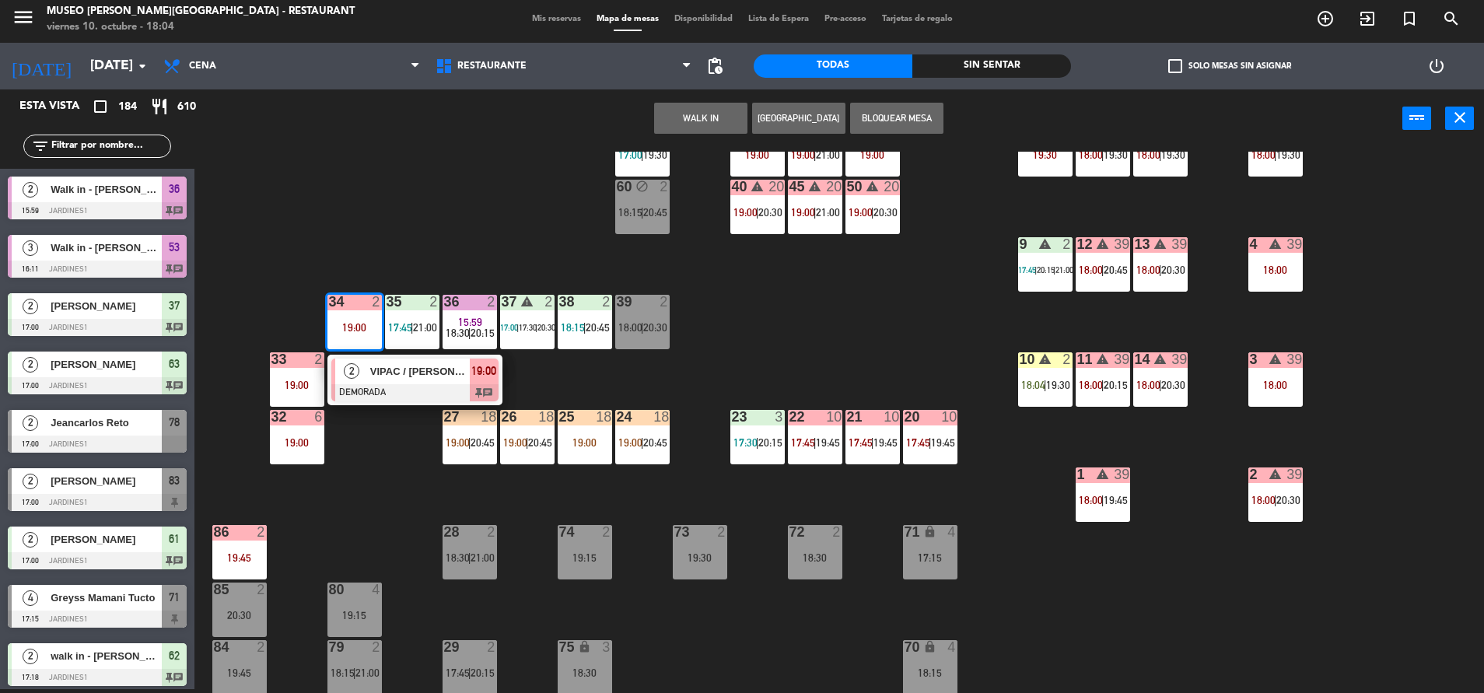
click at [395, 377] on span "VIPAC / [PERSON_NAME]" at bounding box center [420, 371] width 100 height 16
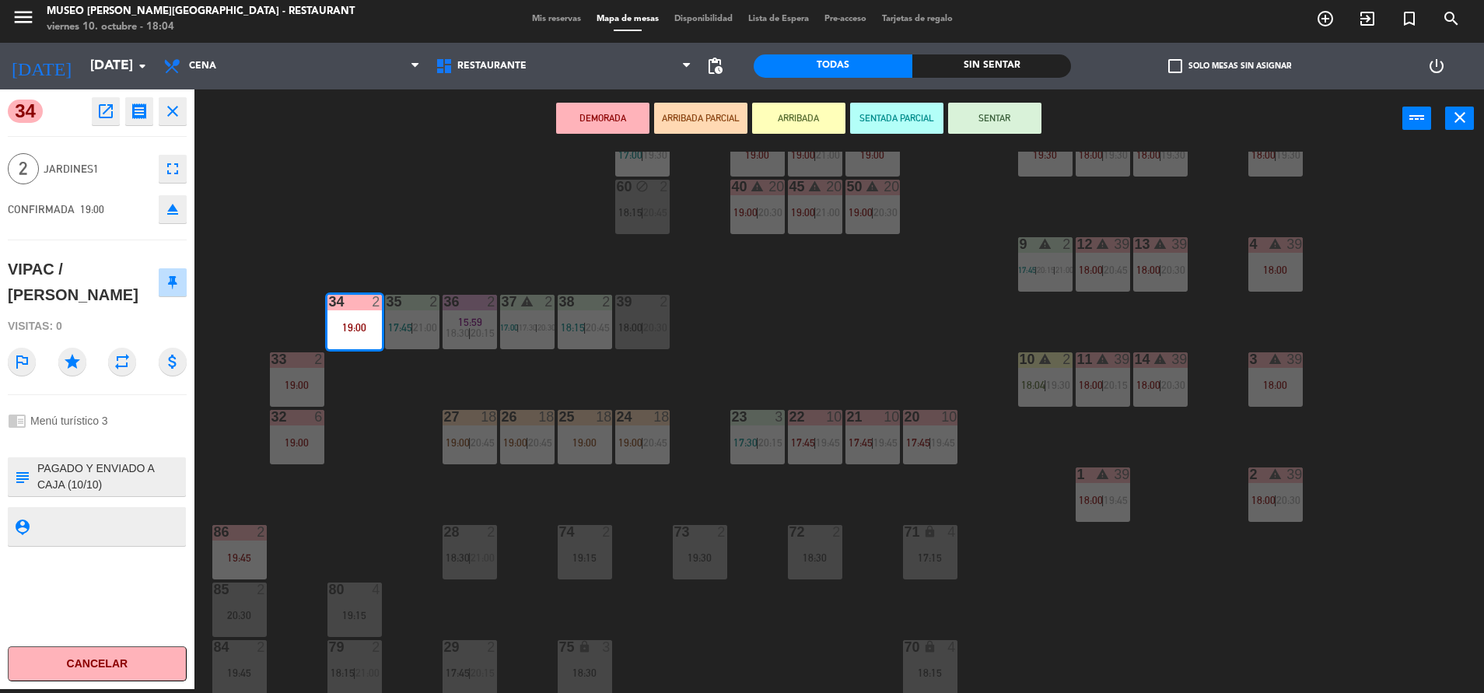
click at [394, 522] on div "44 3 18:30 | 21:00 49 1 19:00 54 4 17:45 | 20:30 64 2 17:45 48 warning 2 17:45 …" at bounding box center [846, 422] width 1274 height 541
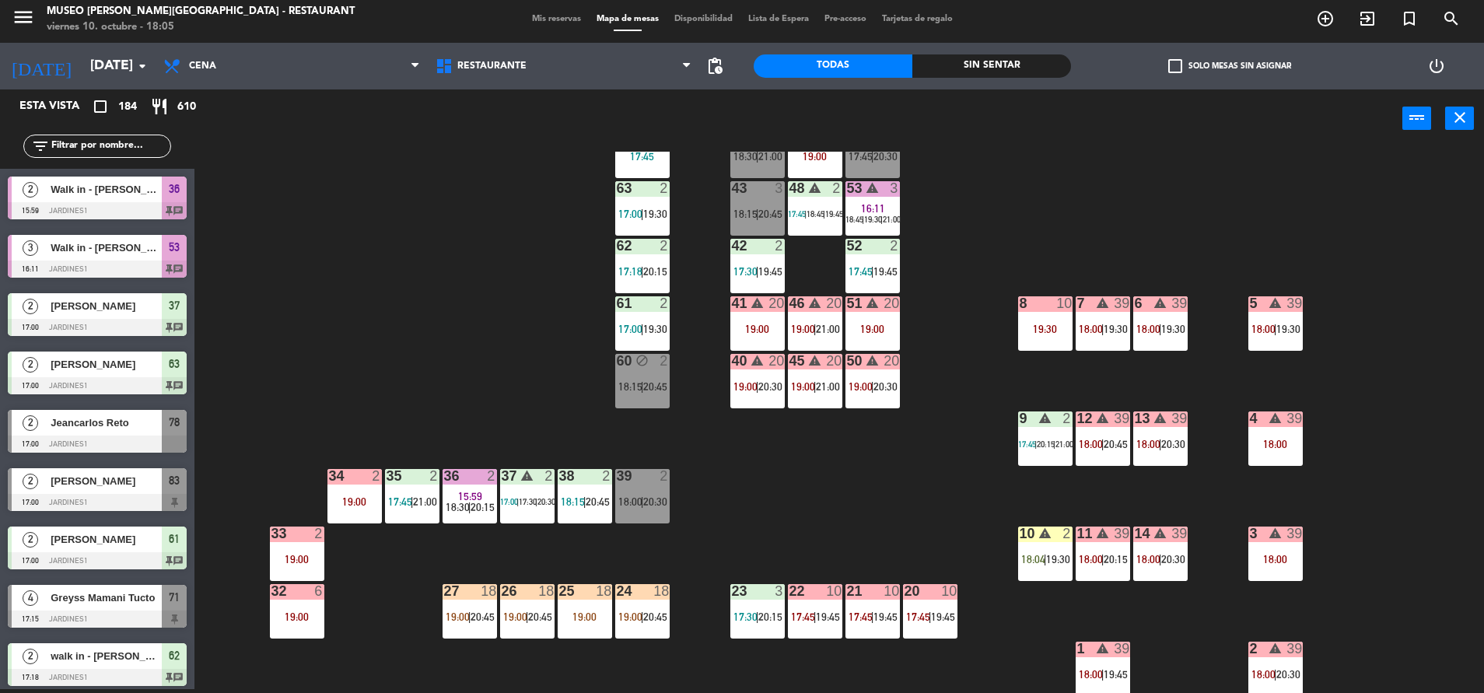
scroll to position [39, 0]
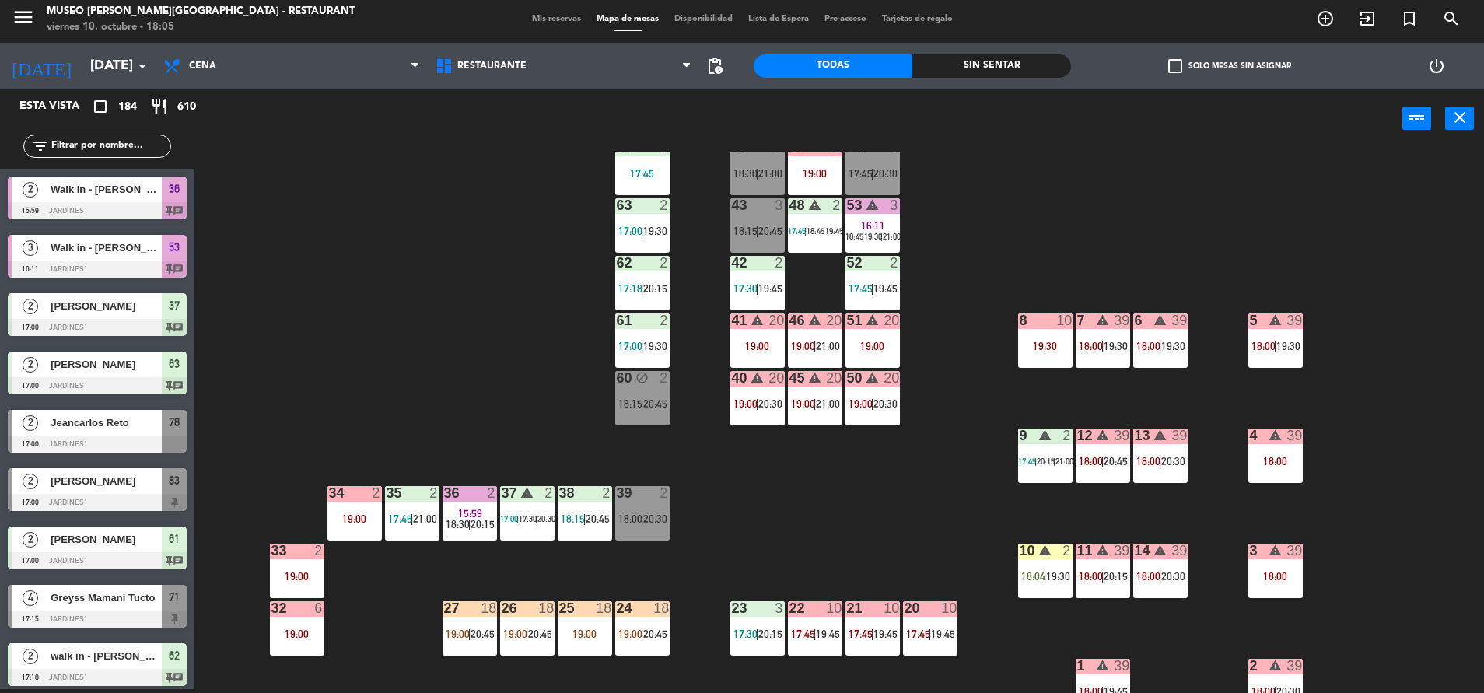
click at [351, 534] on div "34 2 19:00" at bounding box center [354, 513] width 54 height 54
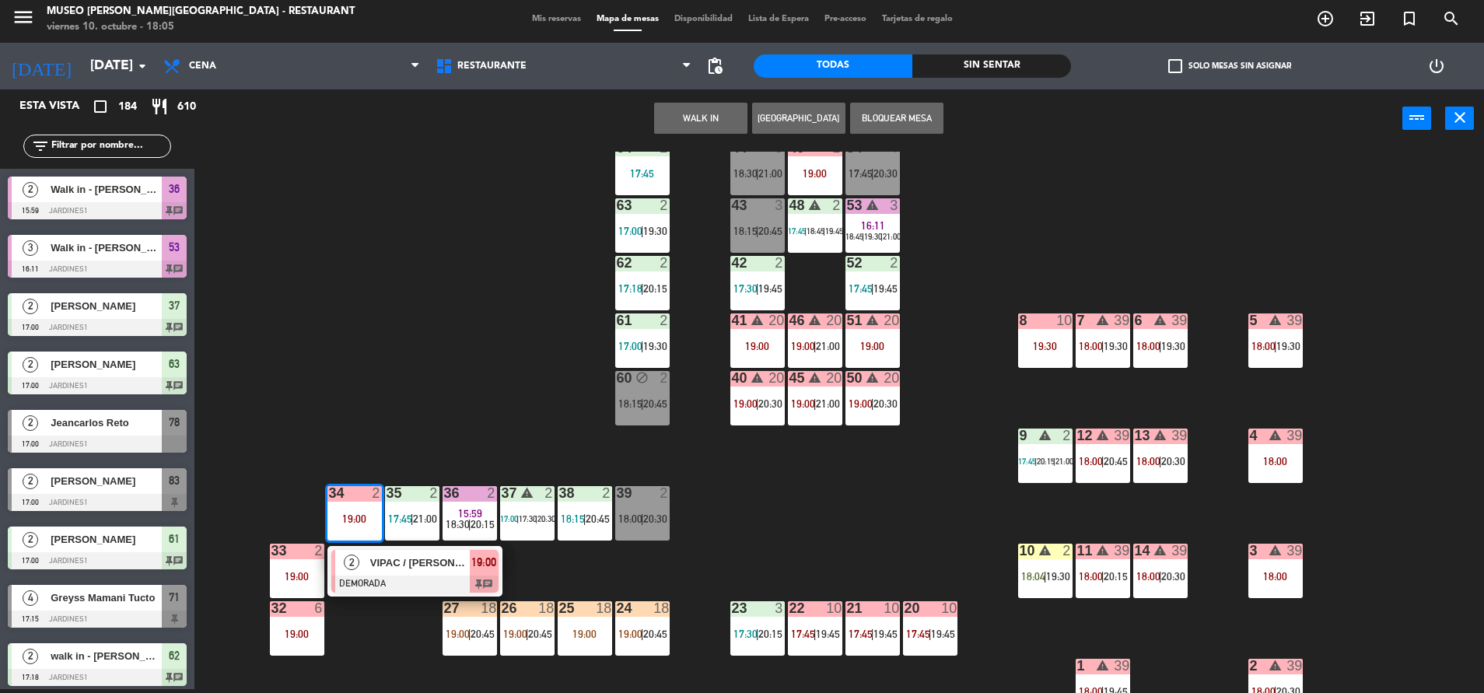
click at [391, 571] on div "VIPAC / [PERSON_NAME]" at bounding box center [419, 563] width 101 height 26
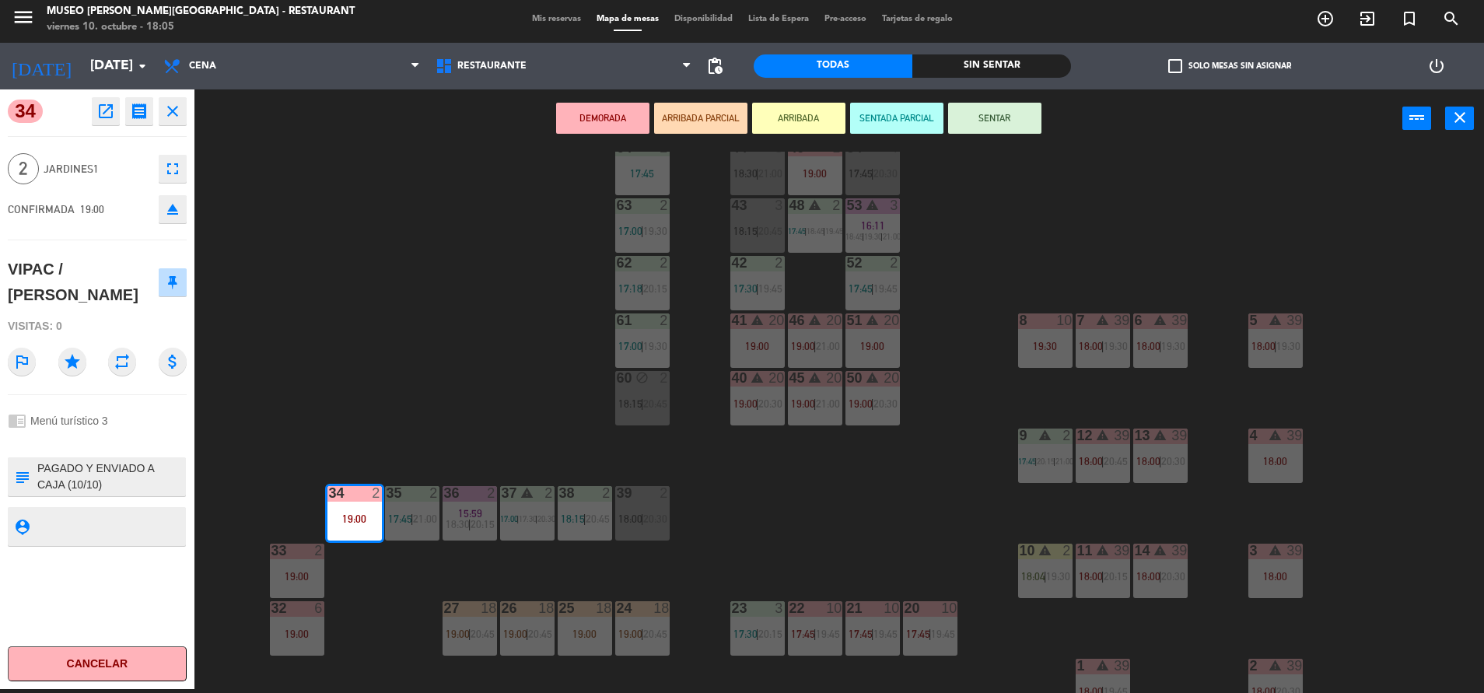
click at [37, 467] on textarea at bounding box center [110, 476] width 149 height 33
type textarea "m34| PAGADO Y ENVIADO A CAJA (10/10) Cafe del [GEOGRAPHIC_DATA][PERSON_NAME]. P…"
click at [89, 440] on div at bounding box center [97, 440] width 179 height 11
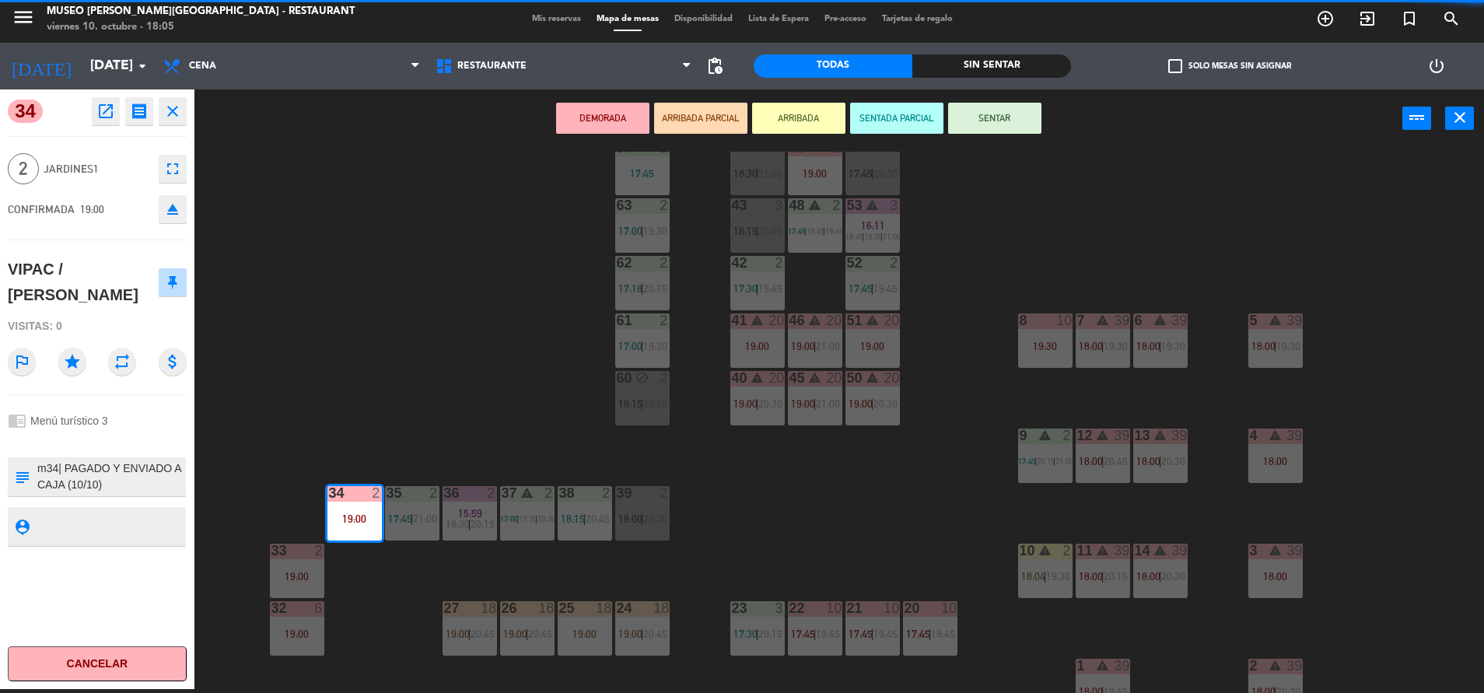
click at [89, 440] on div at bounding box center [97, 440] width 179 height 11
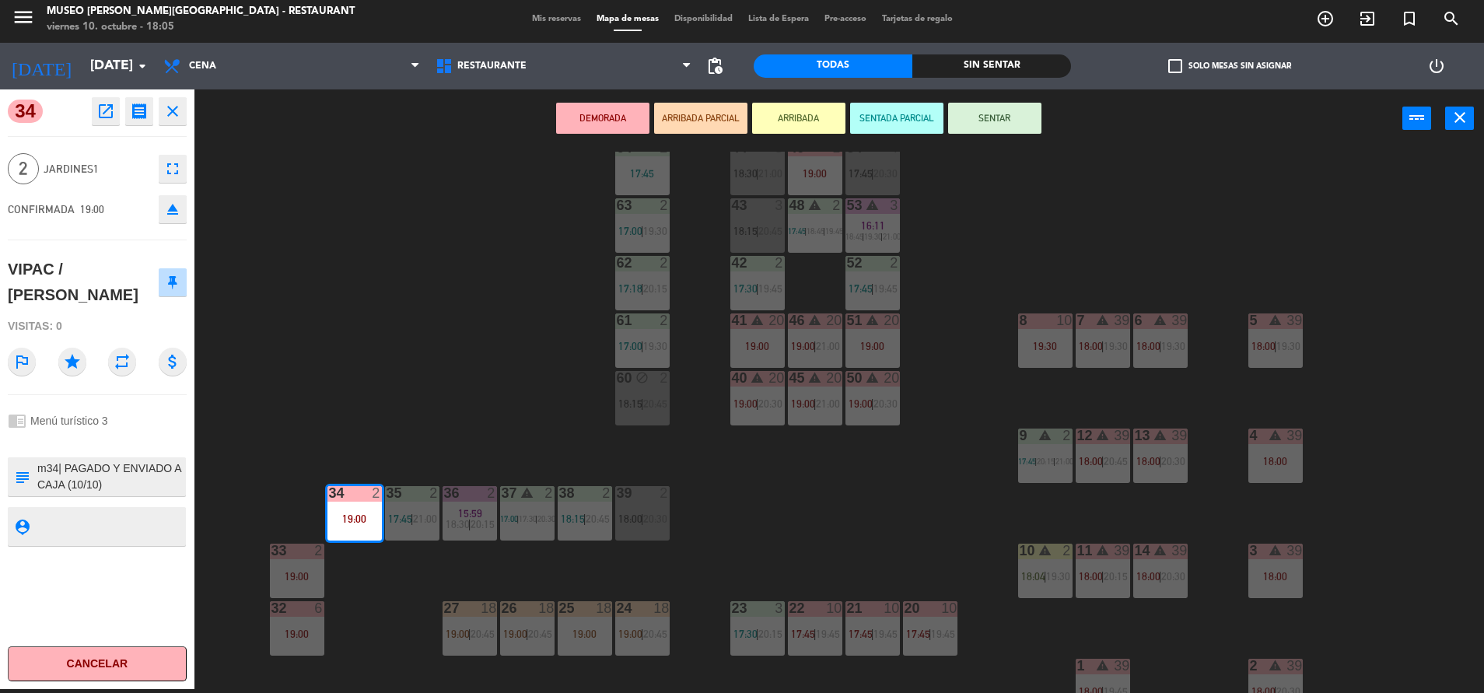
click at [413, 344] on div "44 3 18:30 | 21:00 49 1 19:00 54 4 17:45 | 20:30 64 2 17:45 48 warning 2 17:45 …" at bounding box center [846, 422] width 1274 height 541
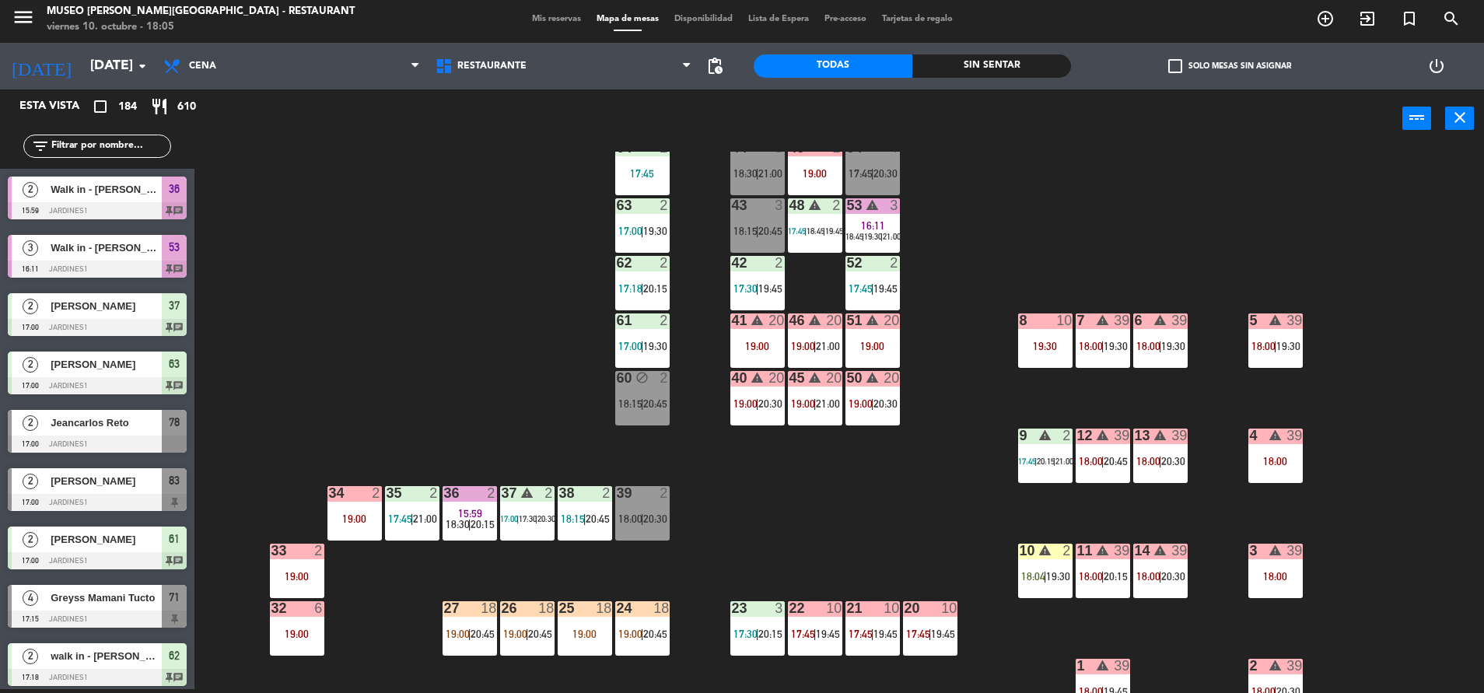
scroll to position [0, 0]
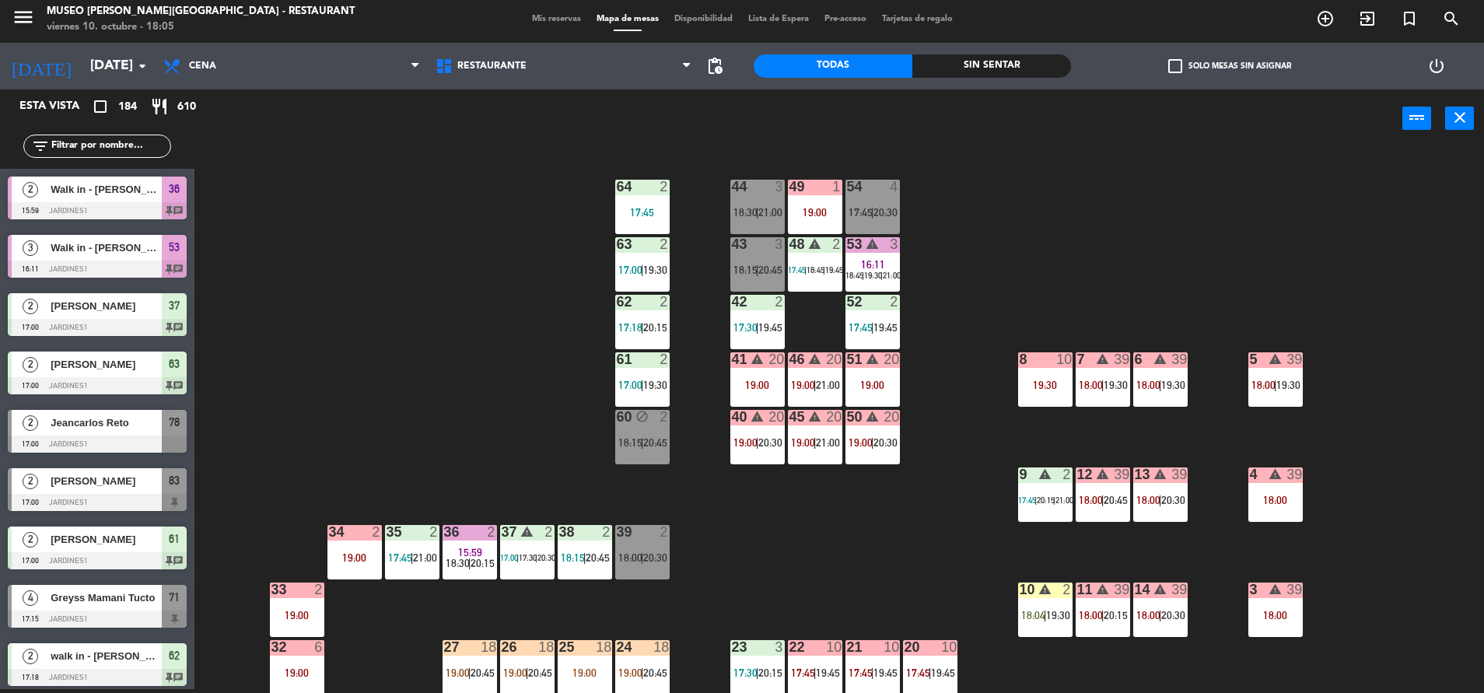
click at [818, 194] on div "49 1" at bounding box center [815, 188] width 54 height 16
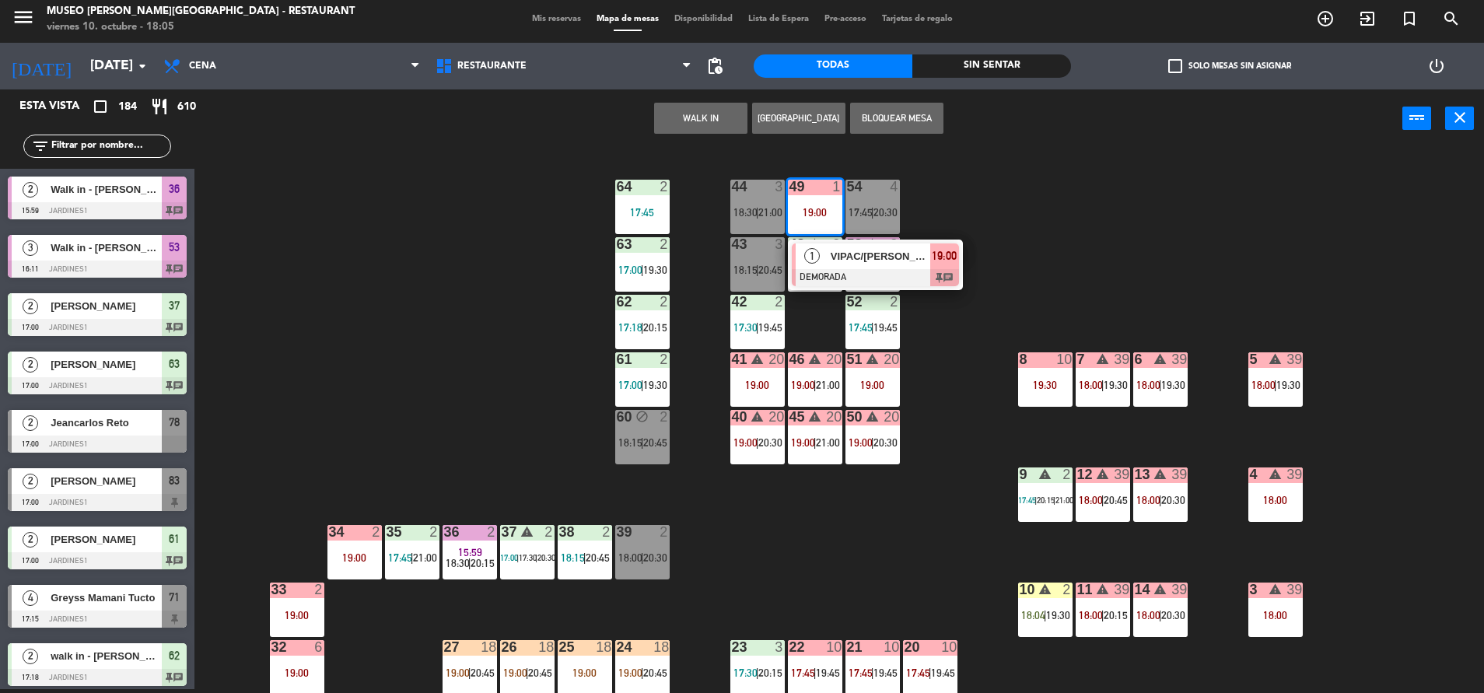
click at [894, 255] on span "VIPAC/[PERSON_NAME]" at bounding box center [880, 256] width 100 height 16
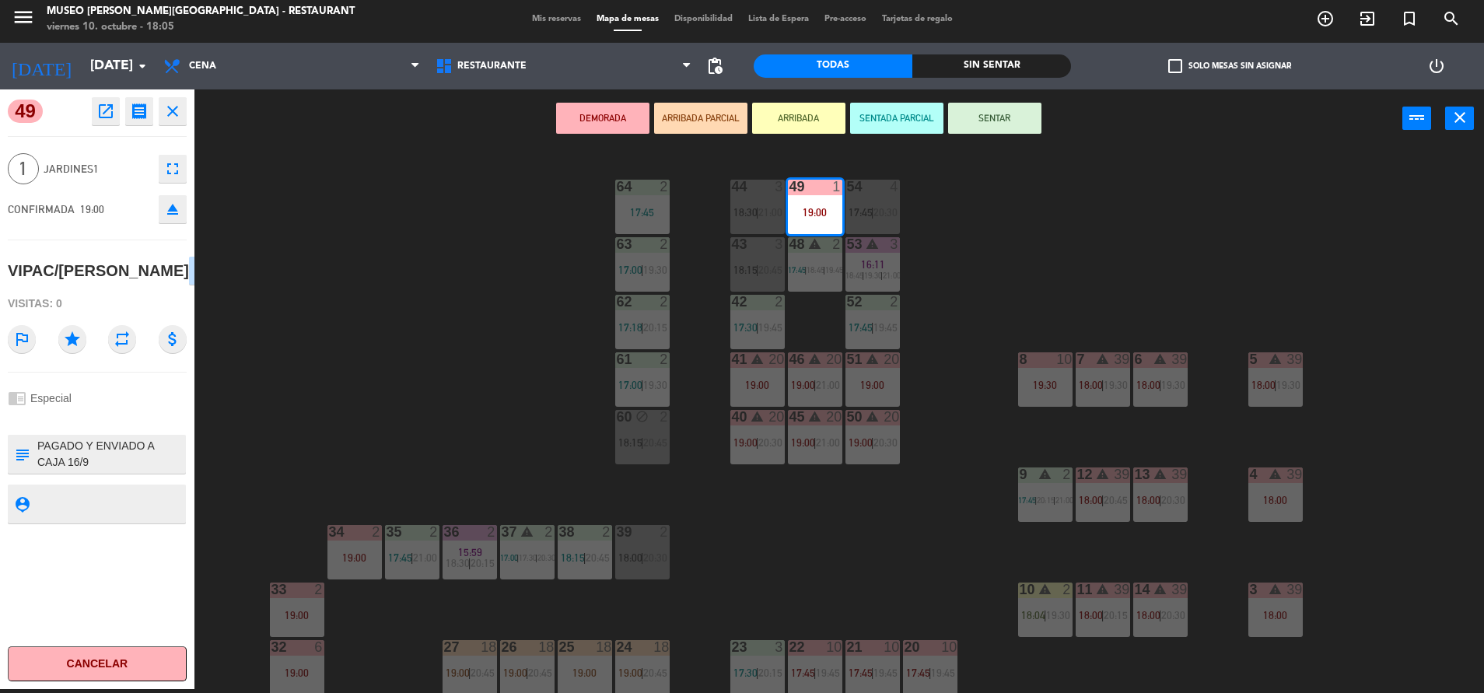
click at [40, 468] on textarea at bounding box center [110, 454] width 149 height 33
type textarea "m49| PAGADO Y ENVIADO A CAJA 16/9 *URGENTE* Cafe del [GEOGRAPHIC_DATA][PERSON_N…"
click at [60, 458] on div at bounding box center [110, 454] width 149 height 39
click at [63, 456] on div "49 open_in_new receipt 7:00 PM [DATE] 1 personas VIPAC/[PERSON_NAME] 49 EXPERIE…" at bounding box center [97, 388] width 194 height 599
click at [162, 470] on textarea at bounding box center [110, 454] width 149 height 33
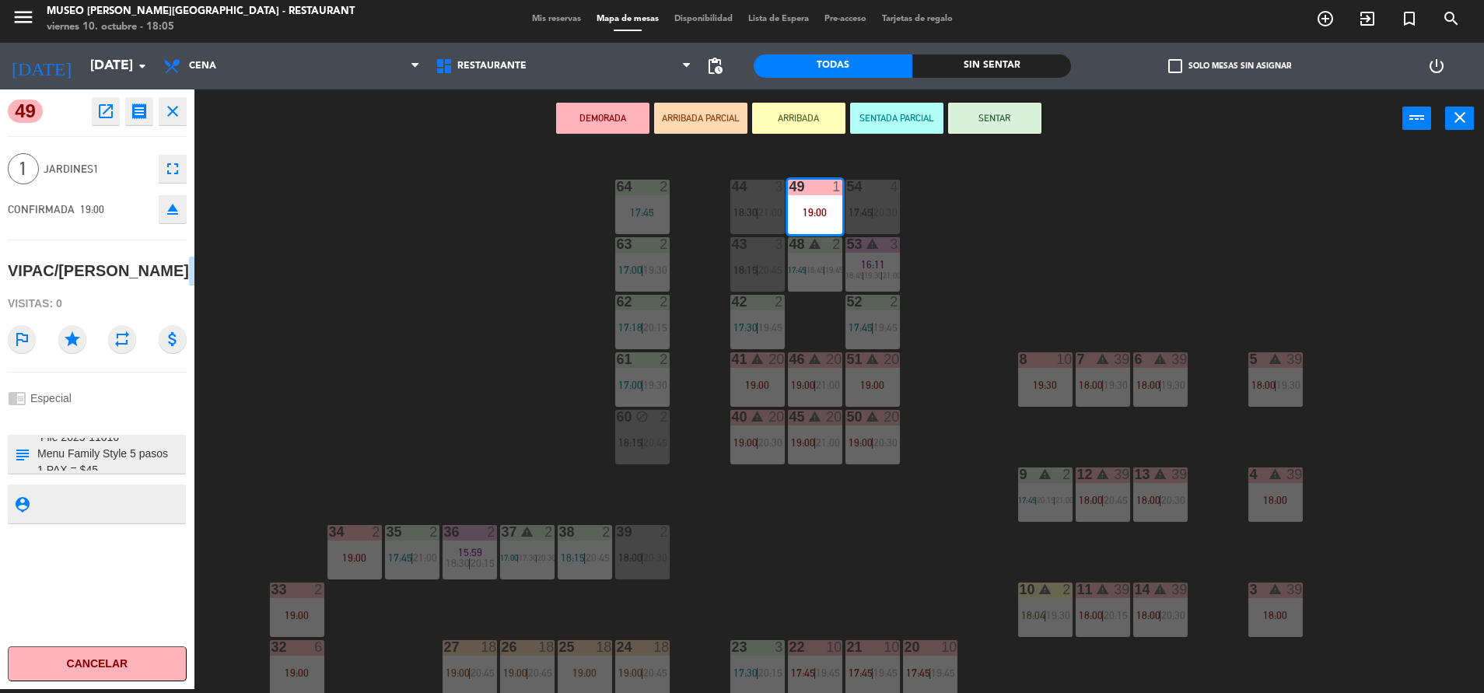
scroll to position [70, 0]
click at [367, 407] on div "44 3 18:30 | 21:00 49 1 19:00 54 4 17:45 | 20:30 64 2 17:45 48 warning 2 17:45 …" at bounding box center [846, 422] width 1274 height 541
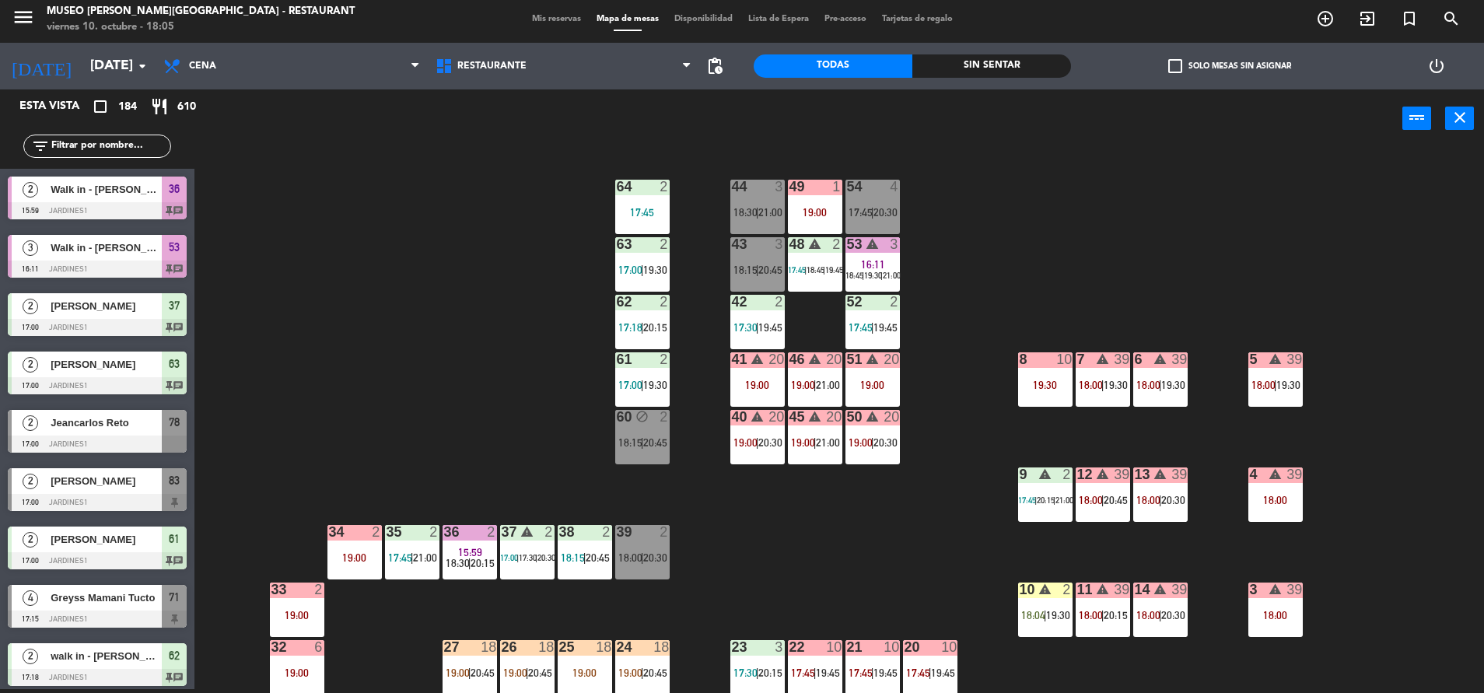
scroll to position [4, 0]
click at [635, 246] on div at bounding box center [642, 244] width 26 height 14
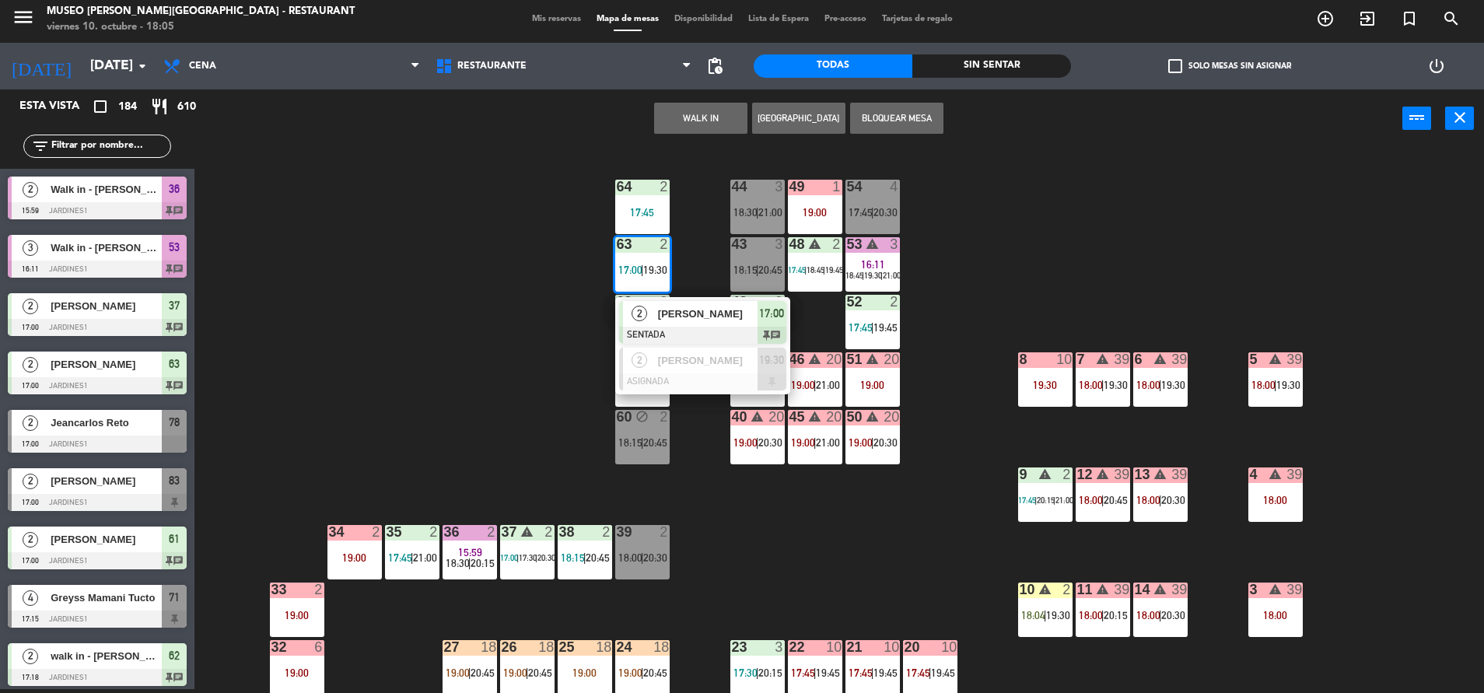
click at [719, 330] on div at bounding box center [702, 335] width 167 height 17
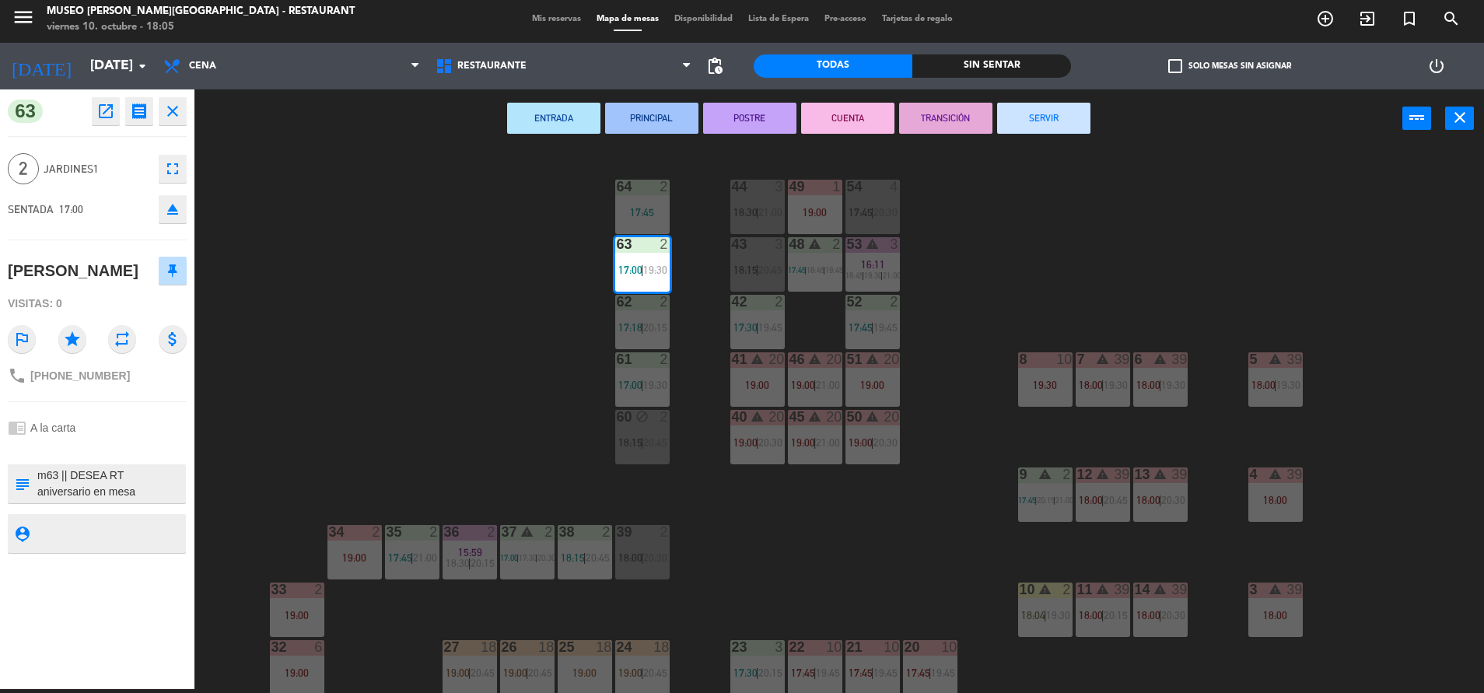
click at [107, 490] on textarea at bounding box center [110, 483] width 149 height 33
click at [439, 399] on div "44 3 18:30 | 21:00 49 1 19:00 54 4 17:45 | 20:30 64 2 17:45 48 warning 2 17:45 …" at bounding box center [846, 422] width 1274 height 541
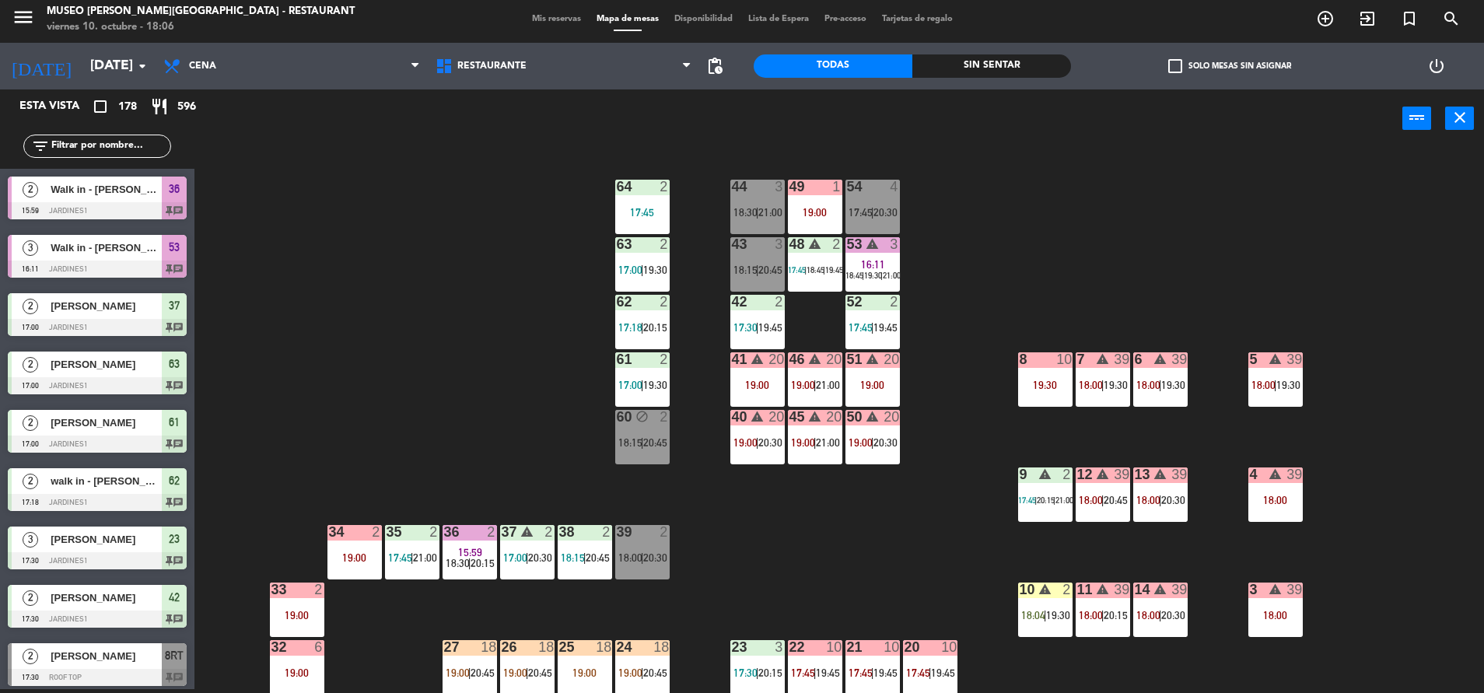
click at [1103, 399] on div "7 warning 39 18:00 | 19:30" at bounding box center [1102, 379] width 54 height 54
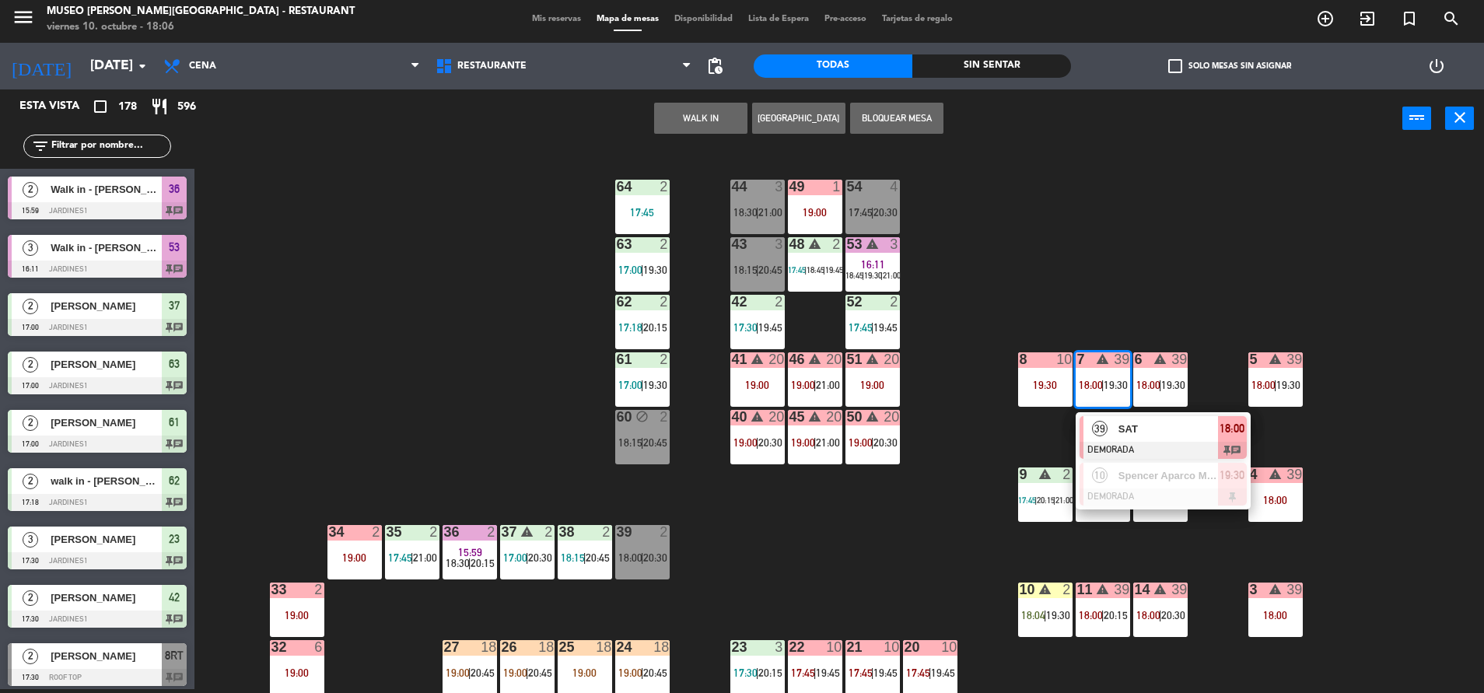
click at [1113, 417] on div "39" at bounding box center [1099, 429] width 33 height 26
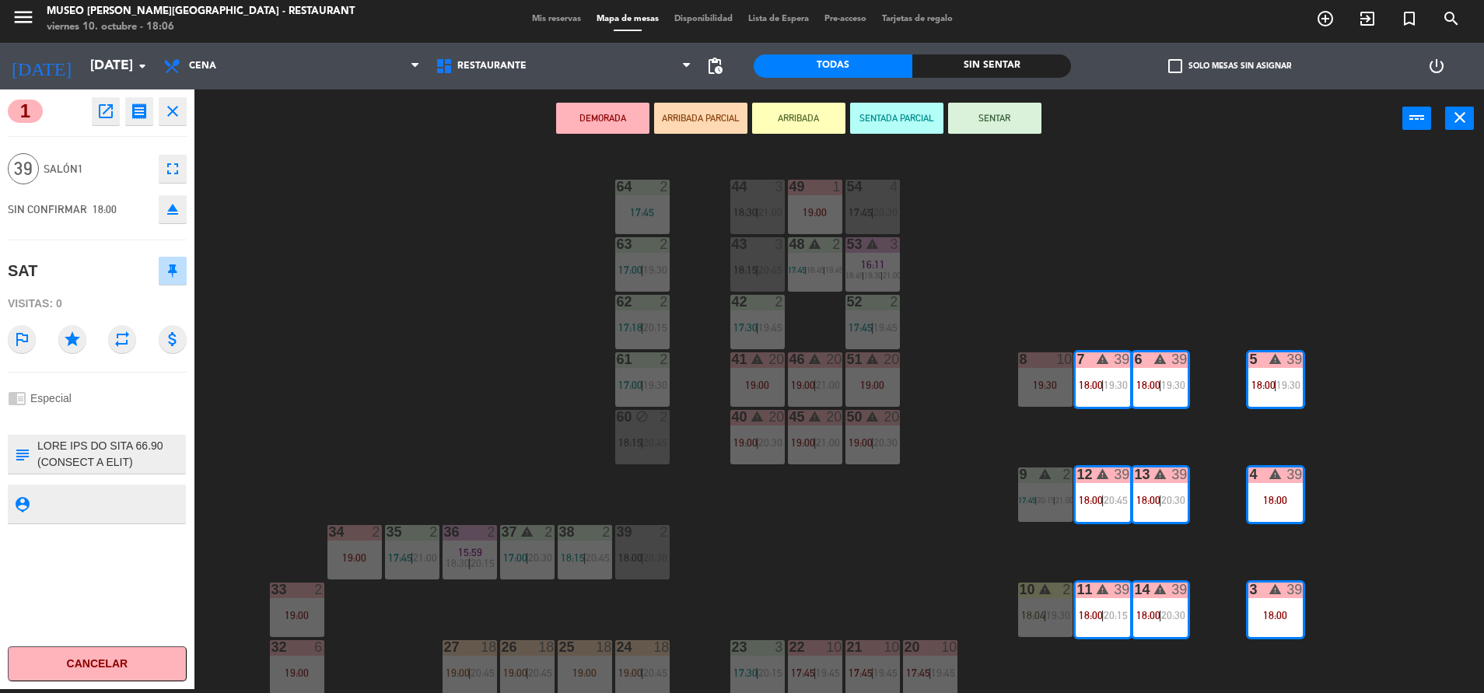
click at [1020, 121] on button "SENTAR" at bounding box center [994, 118] width 93 height 31
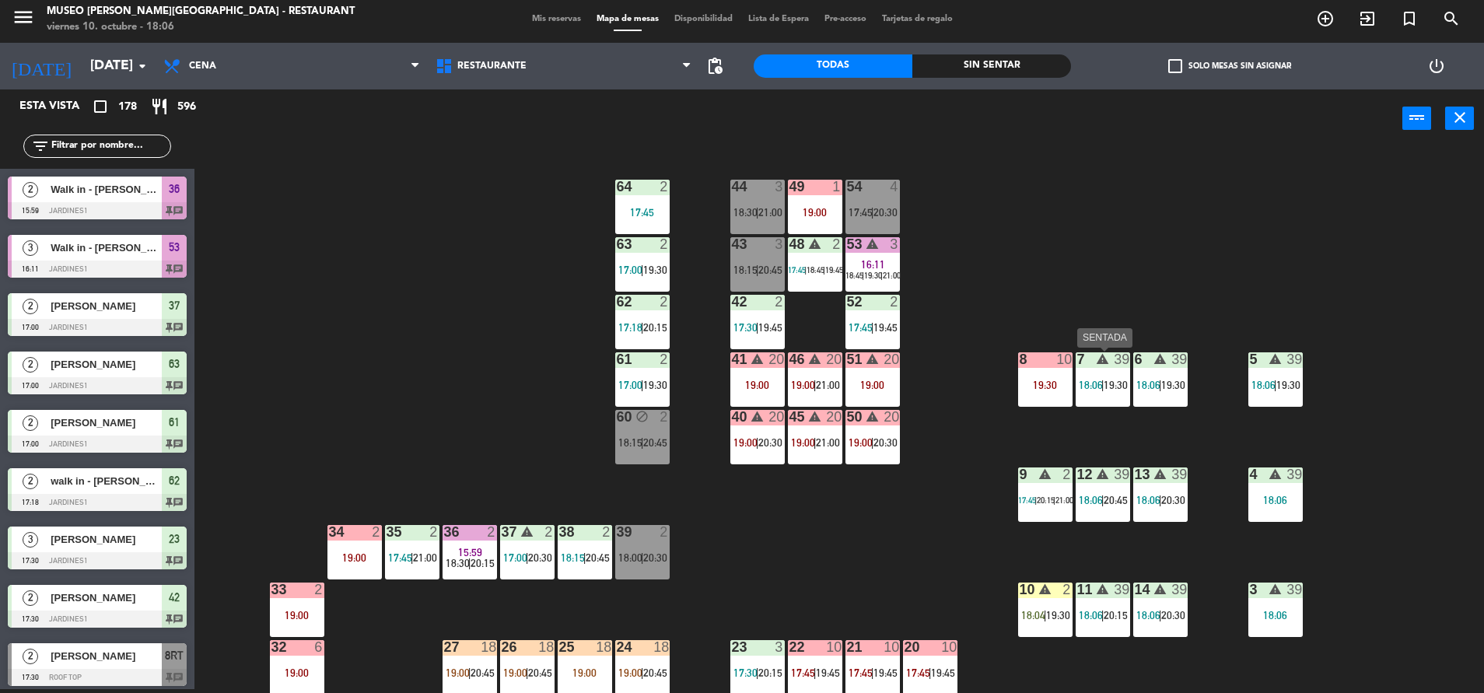
click at [1111, 384] on span "19:30" at bounding box center [1115, 385] width 24 height 12
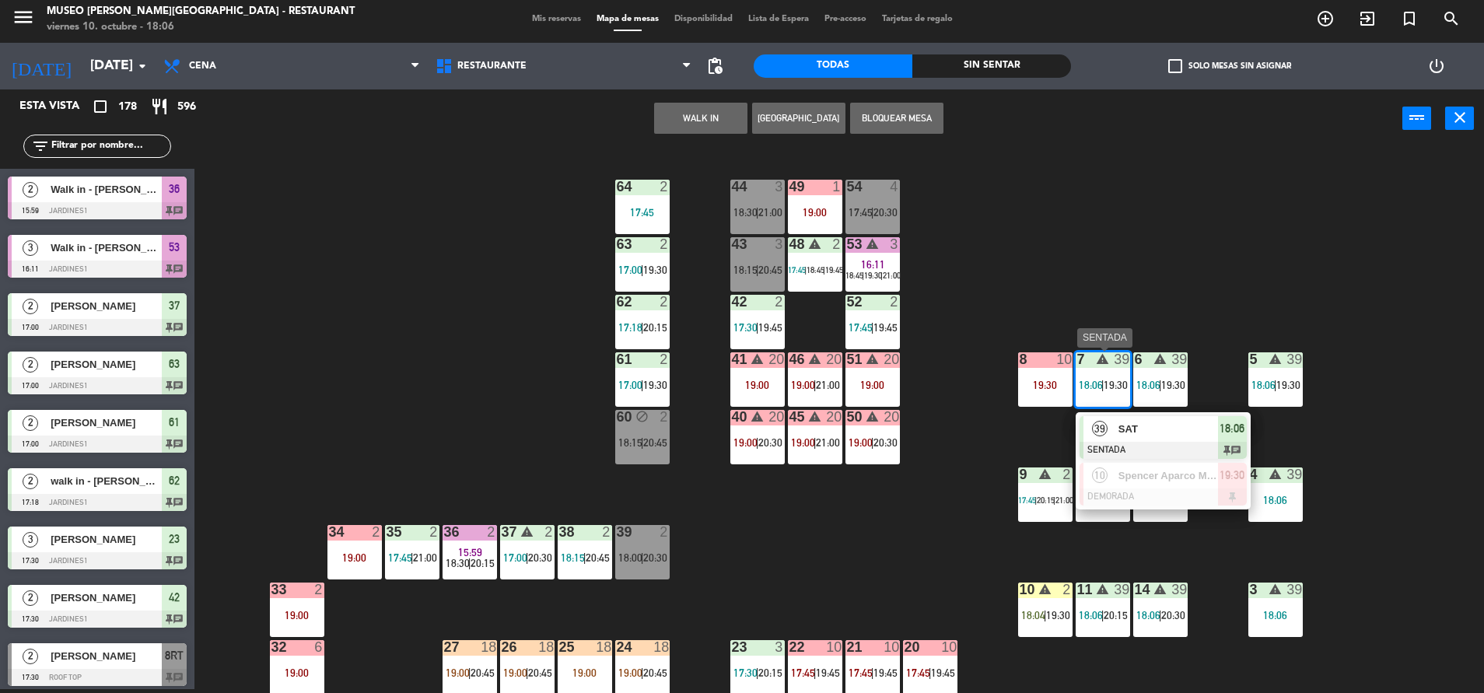
click at [1131, 417] on div "SAT" at bounding box center [1167, 429] width 101 height 26
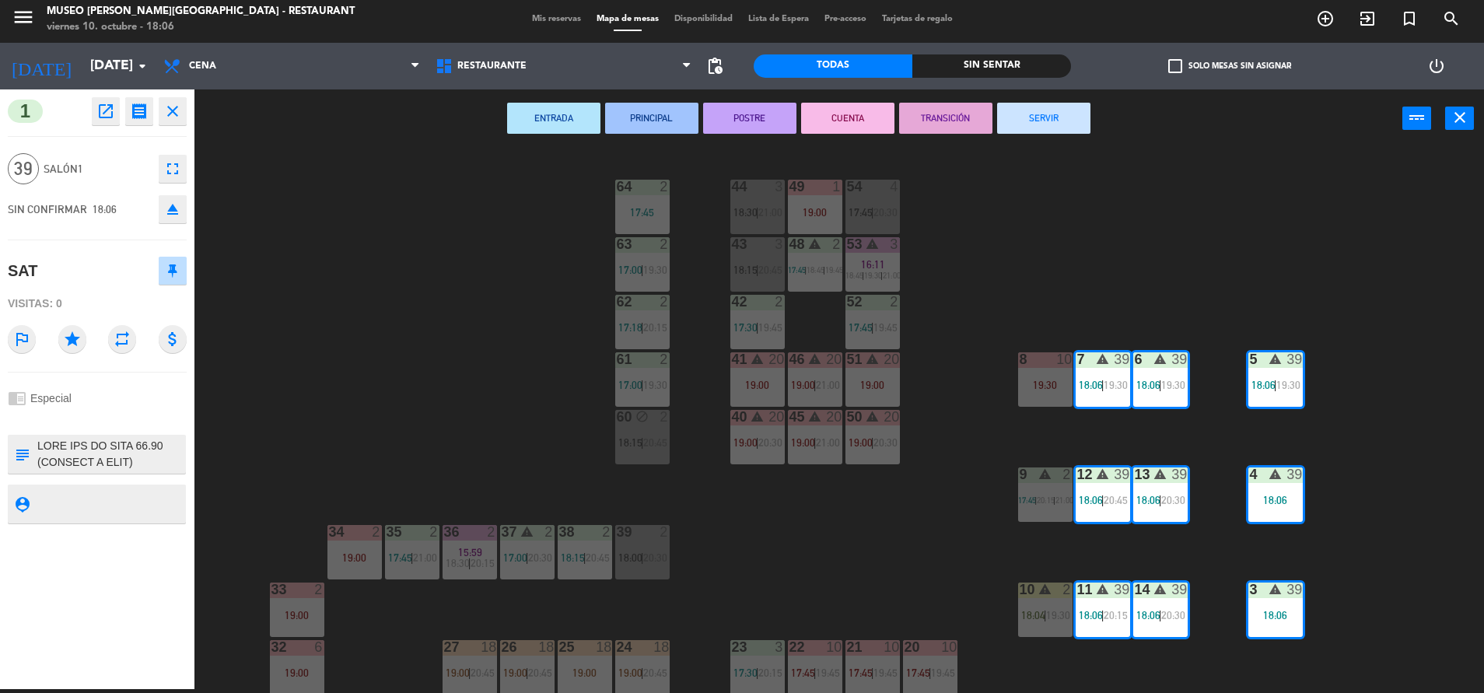
click at [96, 442] on textarea at bounding box center [110, 454] width 149 height 33
click at [39, 447] on textarea at bounding box center [110, 454] width 149 height 33
click at [105, 397] on div "chrome_reader_mode Especial" at bounding box center [97, 398] width 179 height 30
click at [122, 403] on div "chrome_reader_mode Especial" at bounding box center [97, 398] width 179 height 30
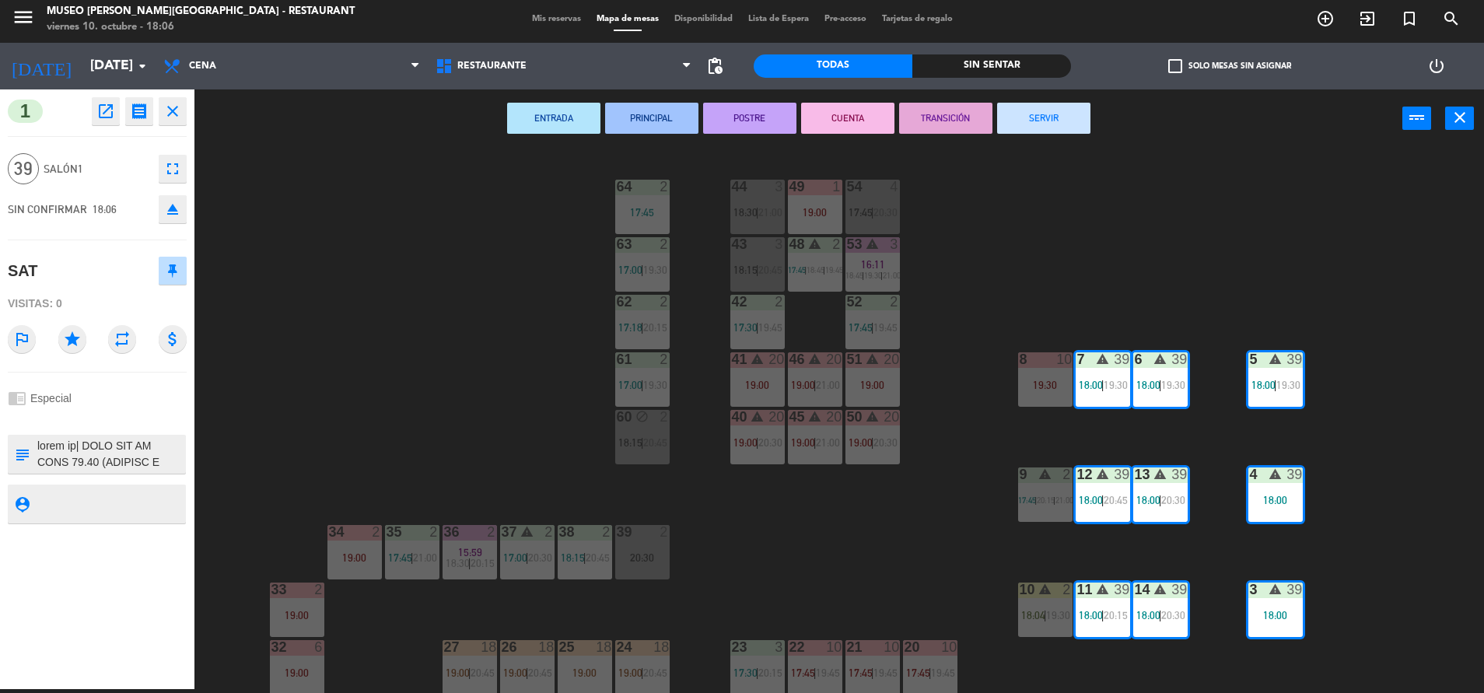
click at [158, 451] on textarea at bounding box center [110, 454] width 149 height 33
click at [155, 455] on textarea at bounding box center [110, 454] width 149 height 33
type textarea "lorem ip| DOLO SIT AM CONS 46.43 (ADIPISC E SEDD) EIUSMOD TE 74362/40 - INC#86 …"
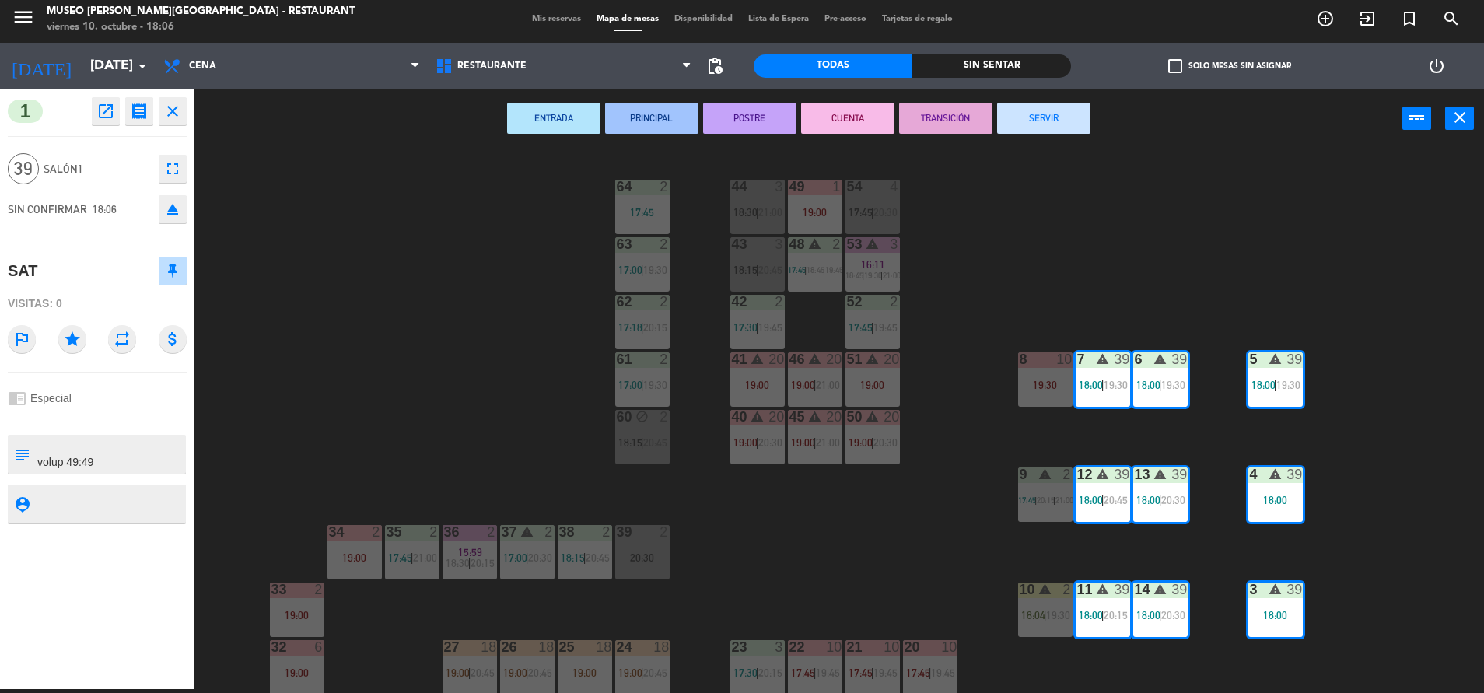
click at [128, 411] on div "chrome_reader_mode Especial" at bounding box center [97, 398] width 179 height 30
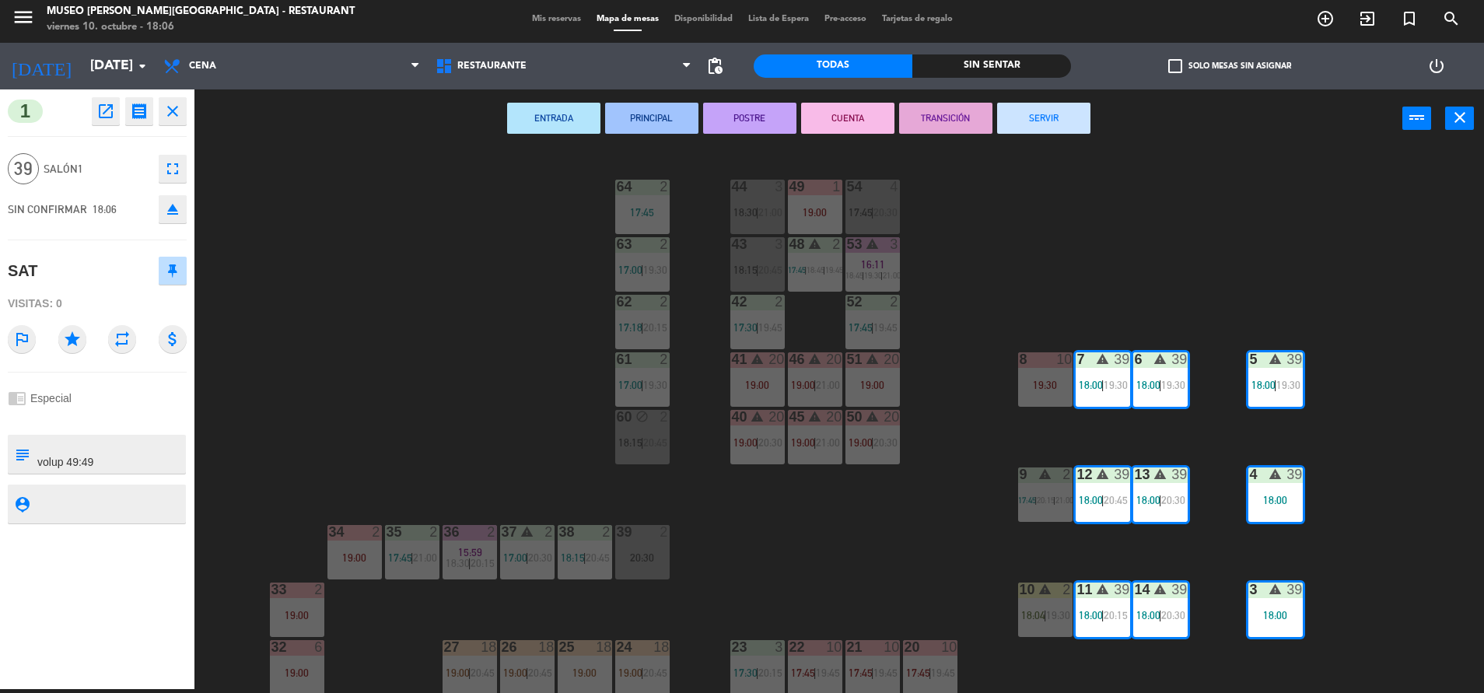
click at [844, 585] on div "44 3 18:30 | 21:00 49 1 19:00 54 4 17:45 | 20:30 64 2 17:45 48 warning 2 17:45 …" at bounding box center [846, 422] width 1274 height 541
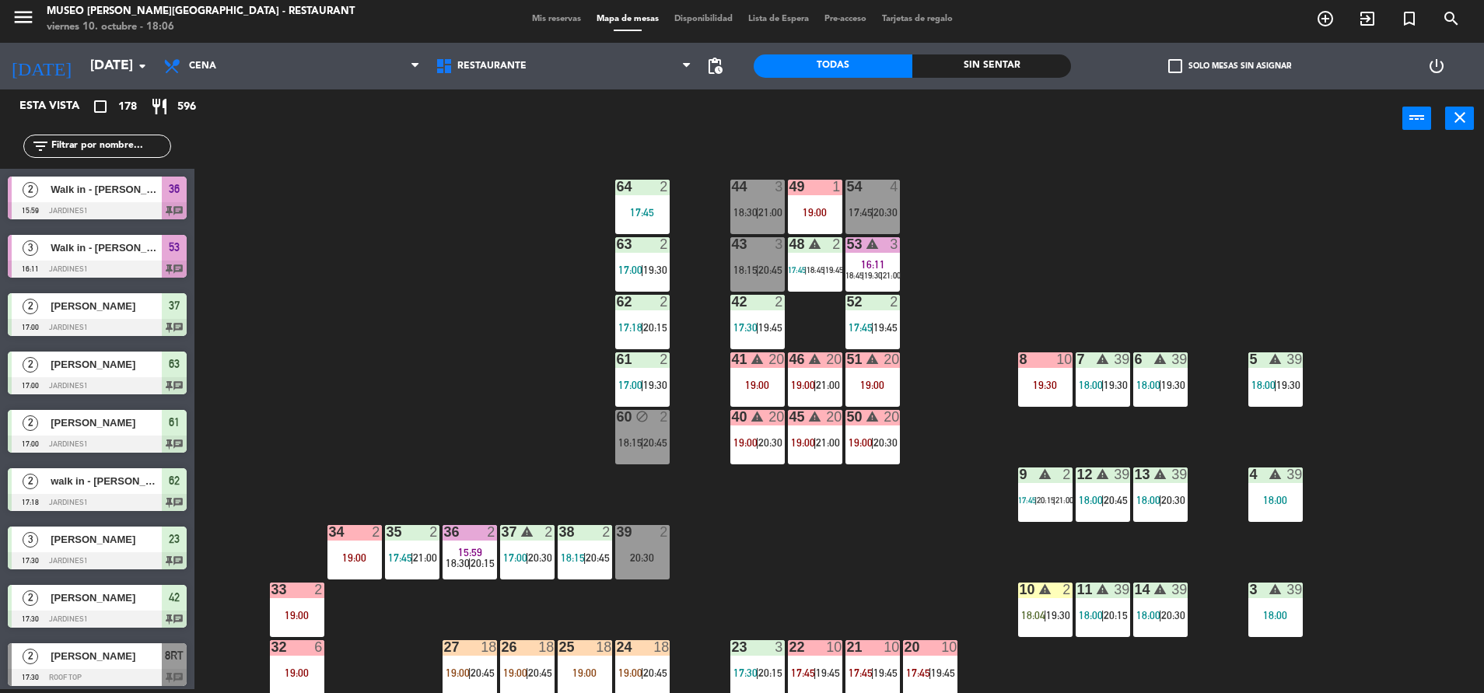
scroll to position [11, 0]
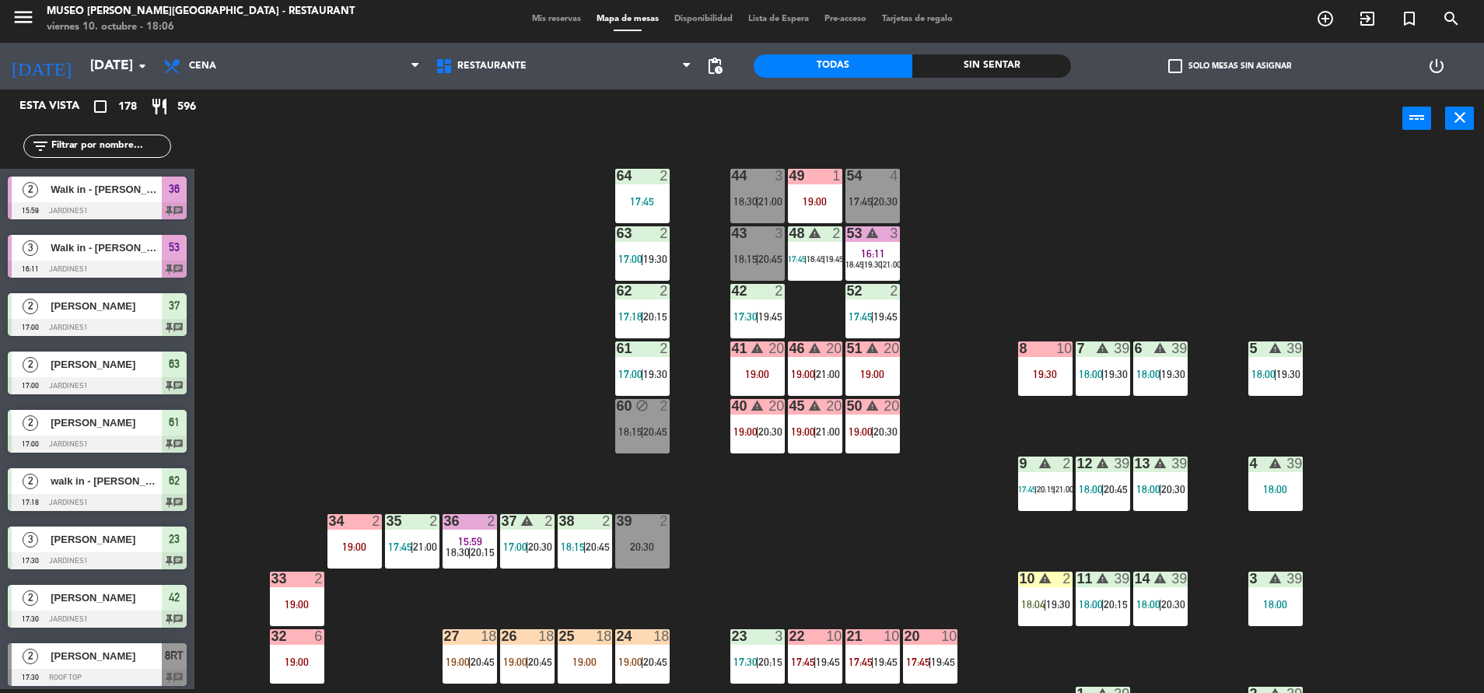
click at [893, 237] on div "3" at bounding box center [894, 233] width 9 height 14
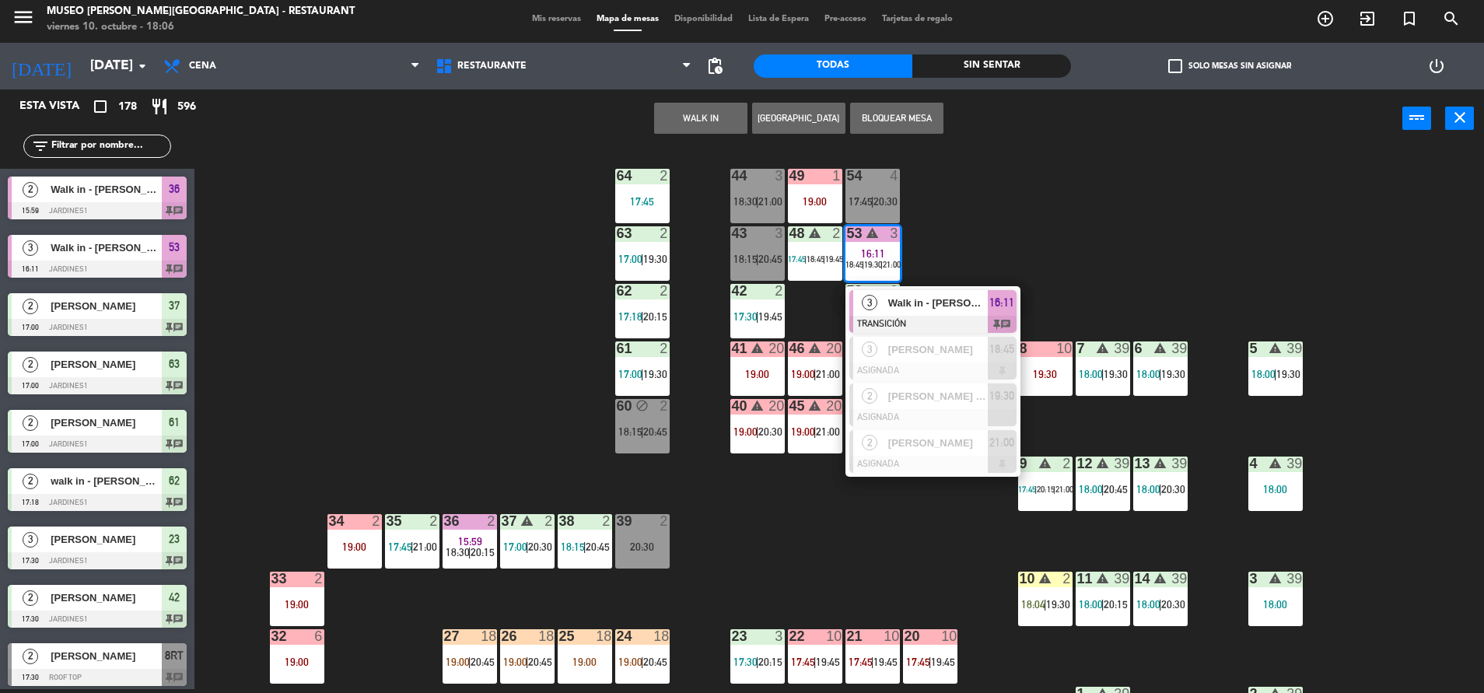
click at [938, 291] on div "Walk in - [PERSON_NAME]" at bounding box center [936, 303] width 101 height 26
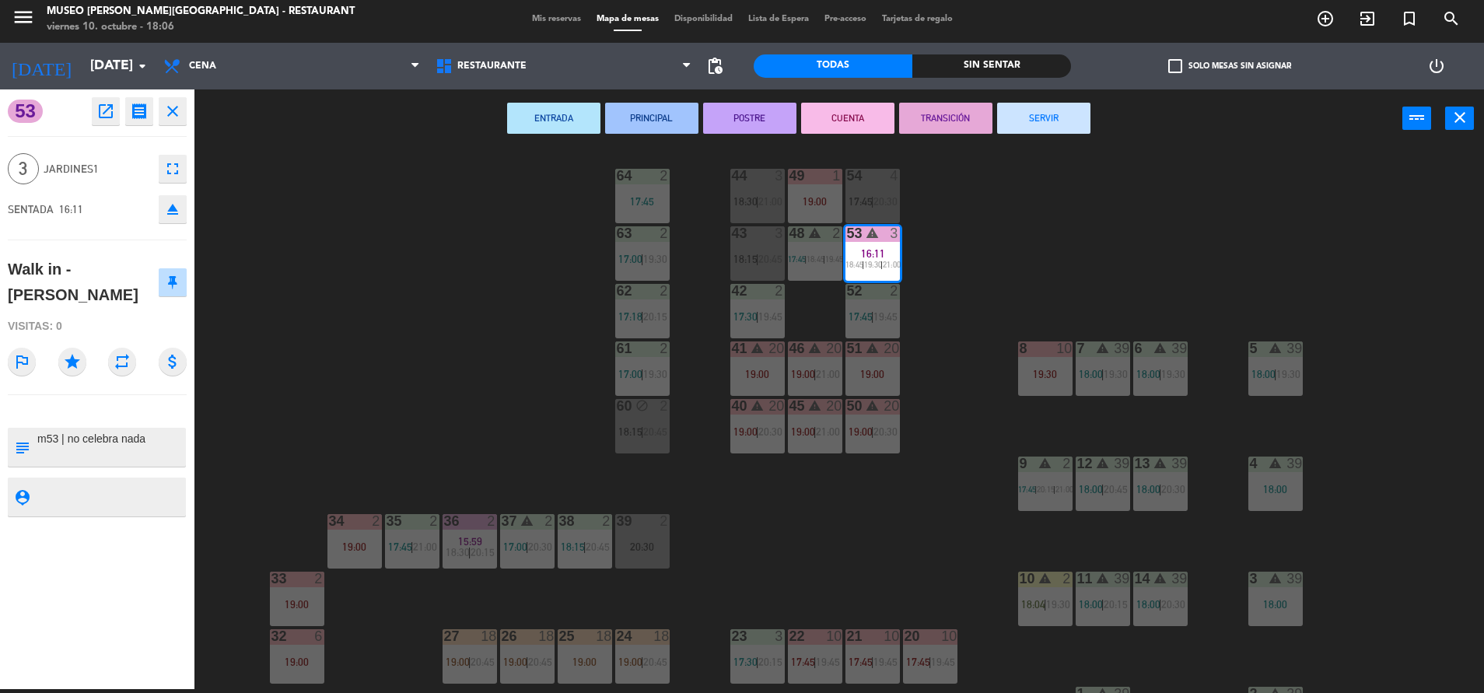
click at [1054, 110] on button "SERVIR" at bounding box center [1043, 118] width 93 height 31
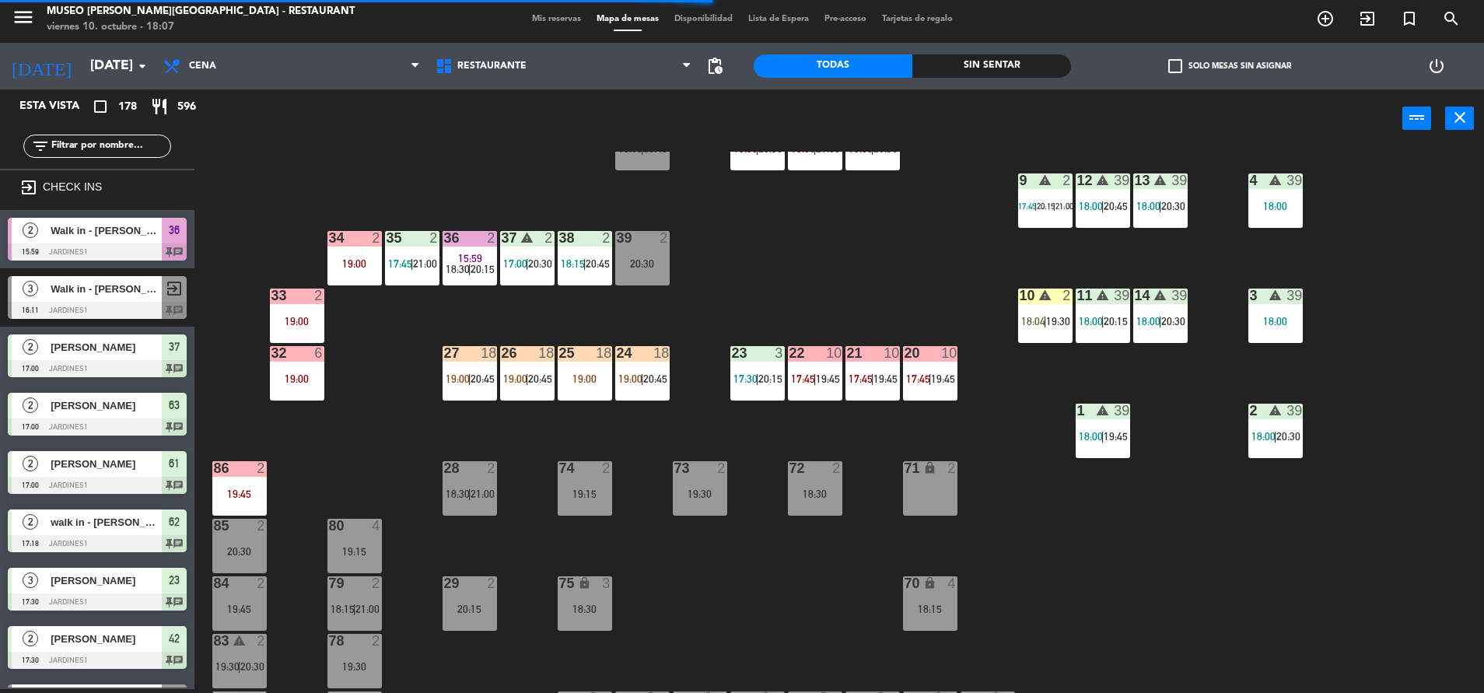
scroll to position [296, 0]
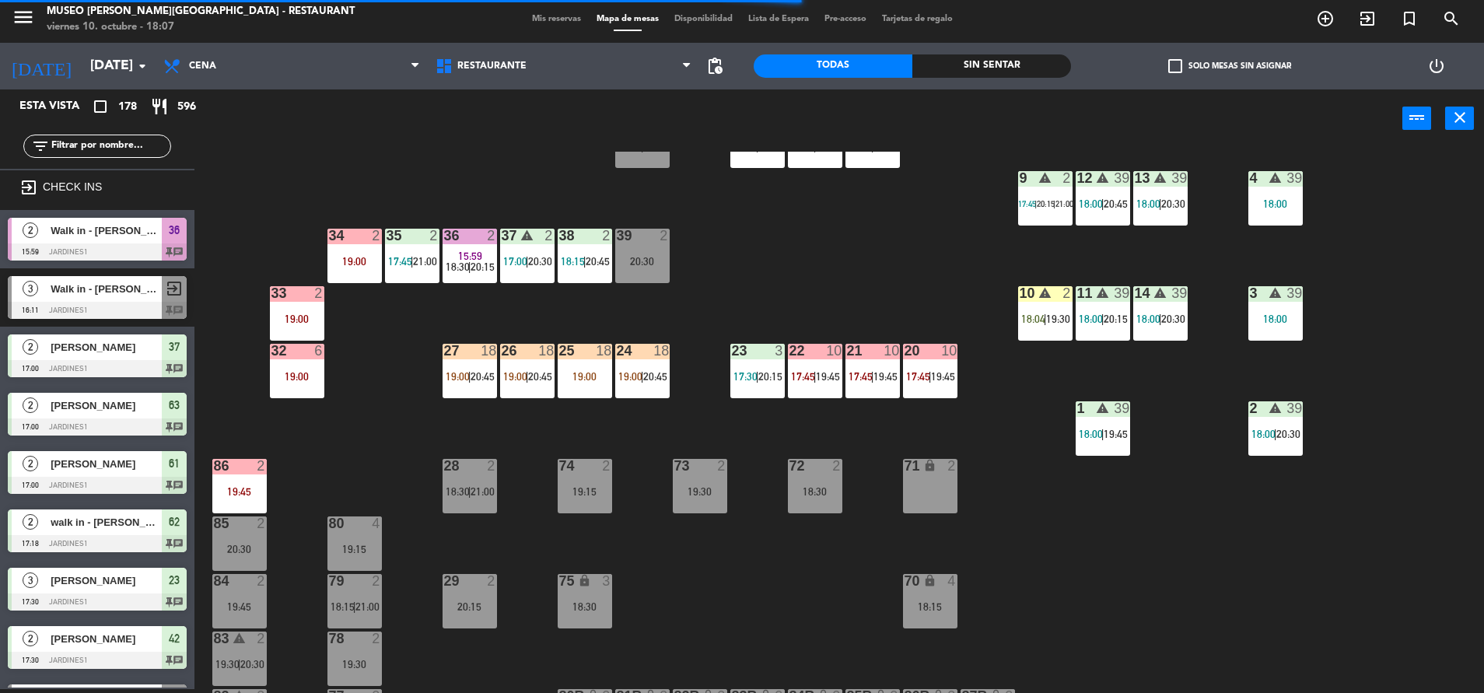
click at [1021, 308] on div "10 warning 2 18:04 | 19:30" at bounding box center [1045, 313] width 54 height 54
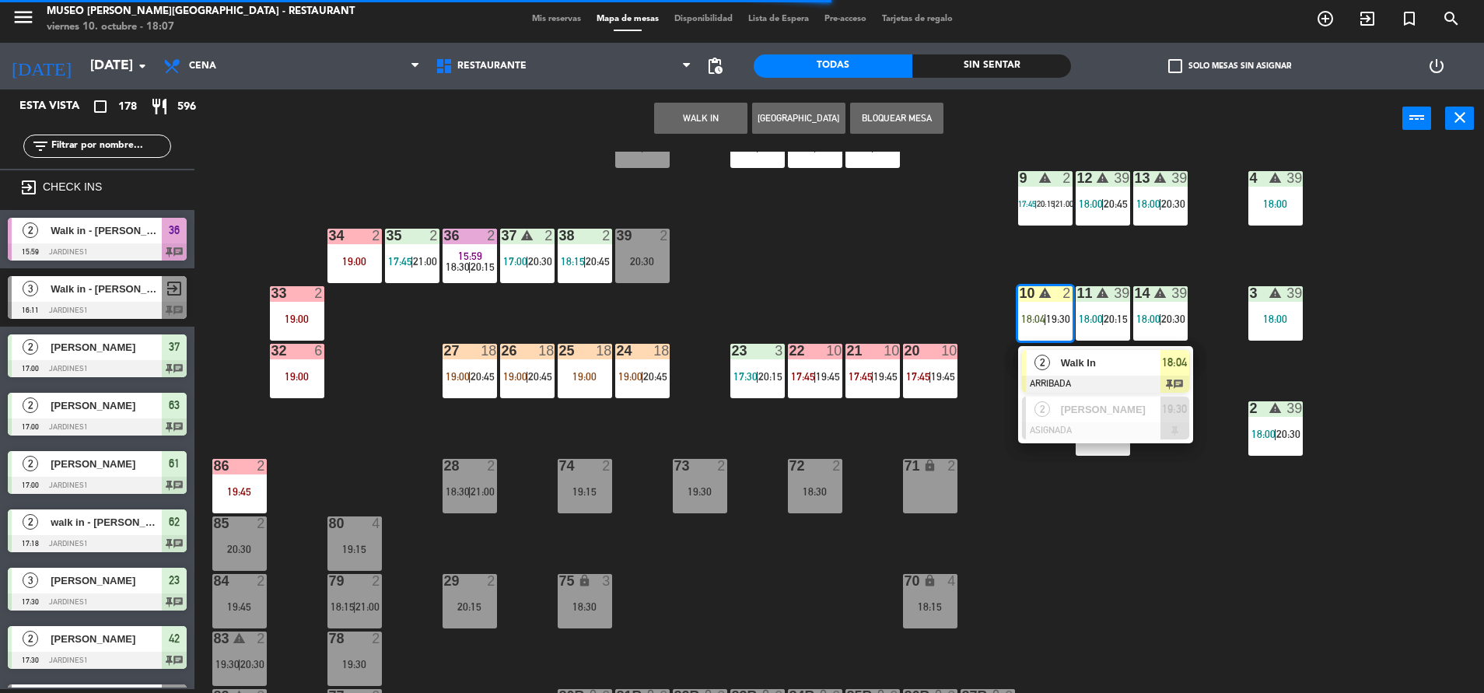
click at [1075, 366] on span "Walk In" at bounding box center [1111, 363] width 100 height 16
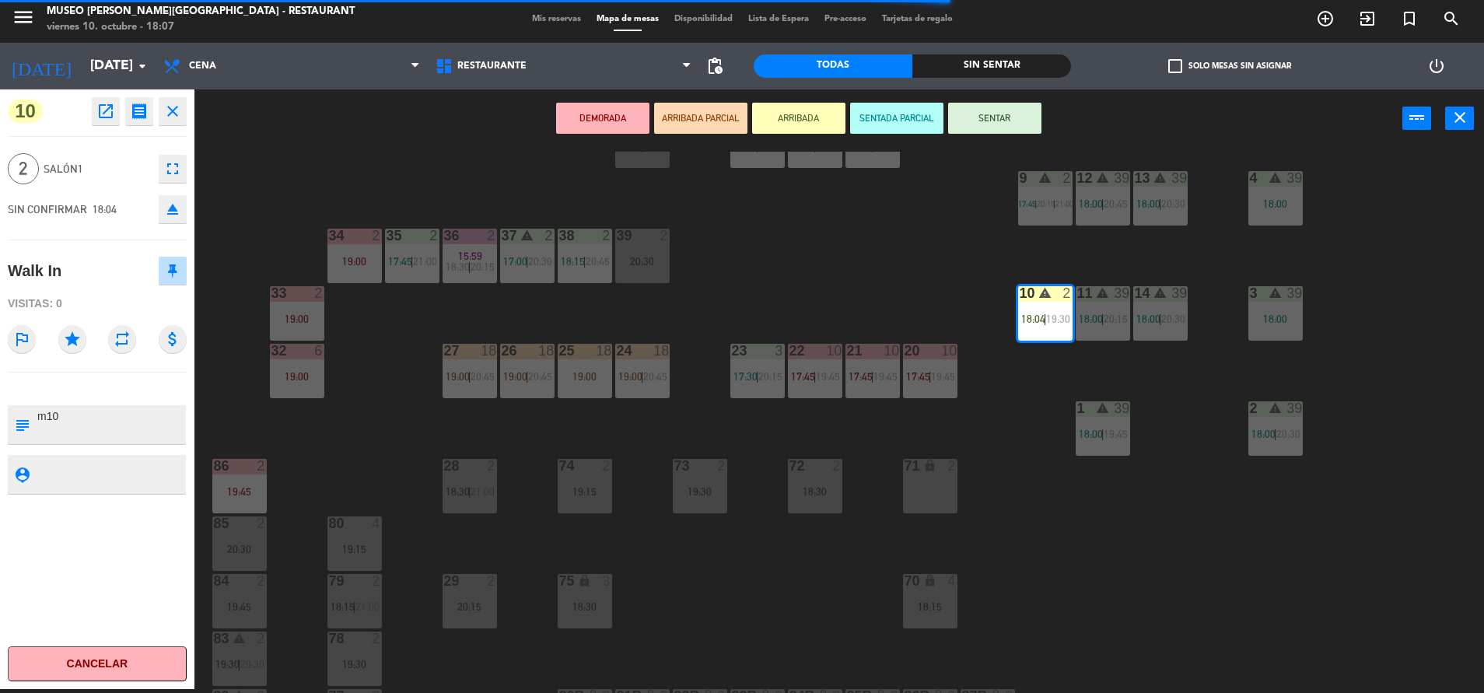
click at [1003, 126] on button "SENTAR" at bounding box center [994, 118] width 93 height 31
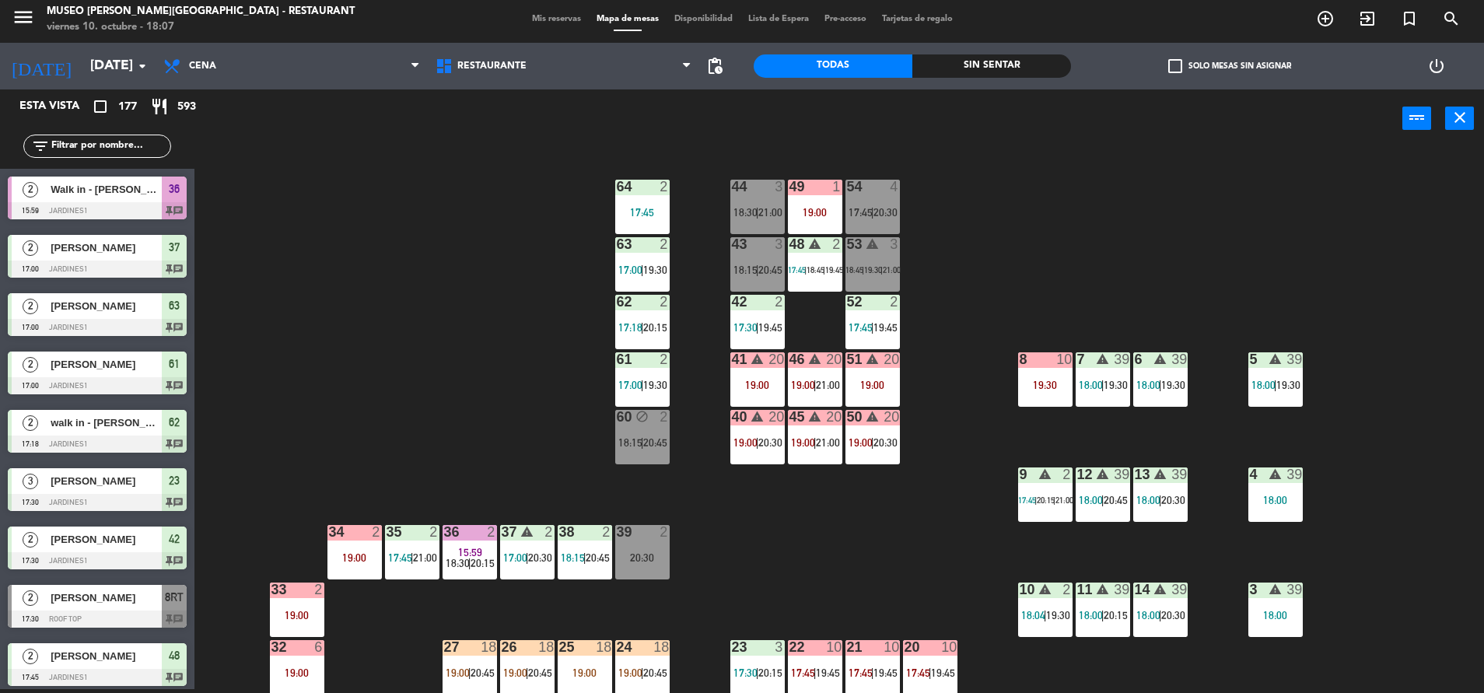
scroll to position [200, 0]
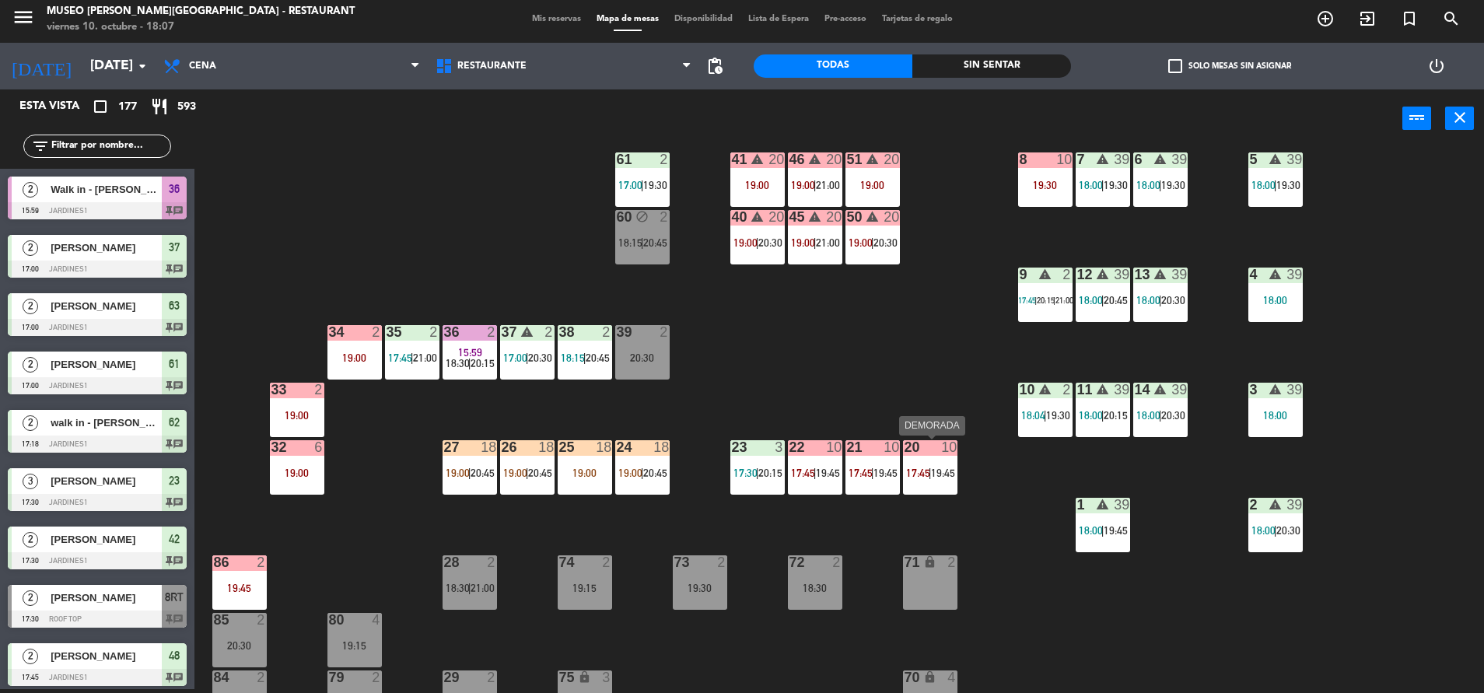
click at [938, 476] on span "19:45" at bounding box center [943, 473] width 24 height 12
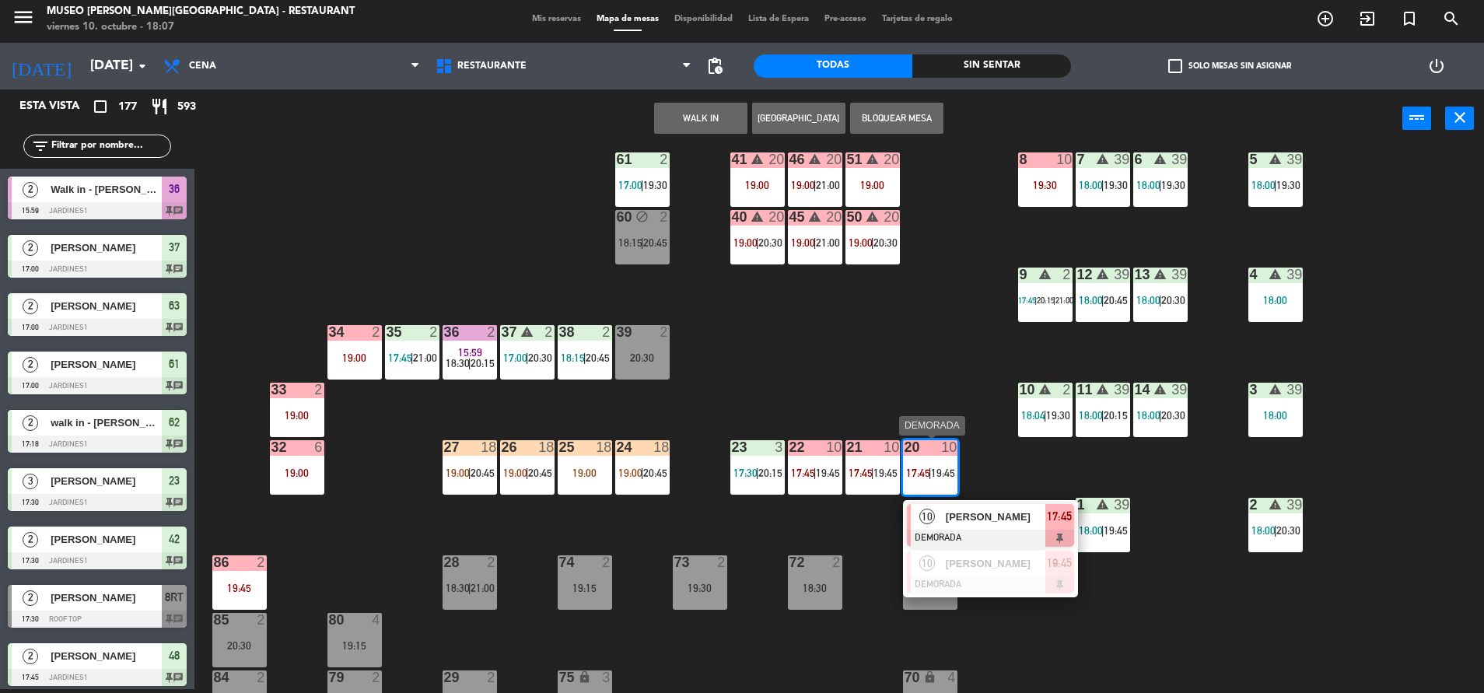
click at [966, 509] on span "[PERSON_NAME]" at bounding box center [995, 517] width 100 height 16
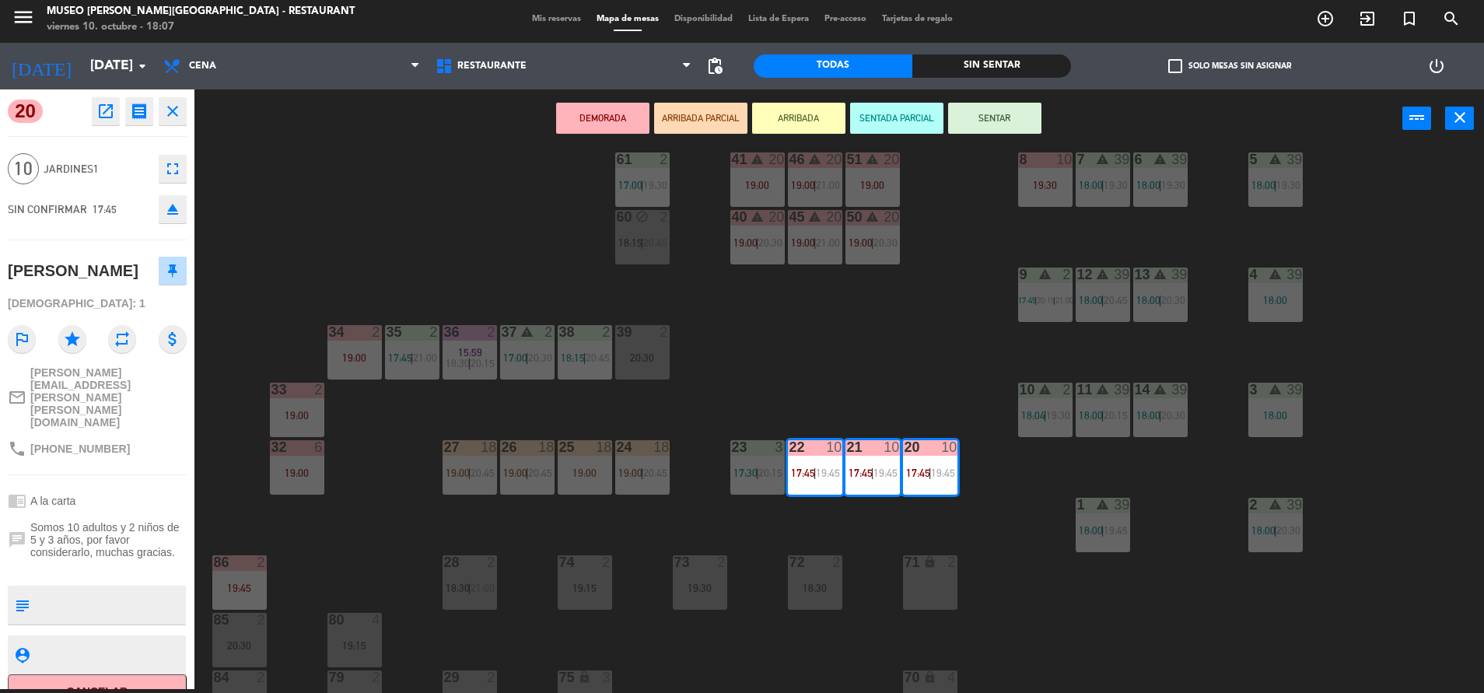
click at [110, 107] on icon "open_in_new" at bounding box center [105, 111] width 19 height 19
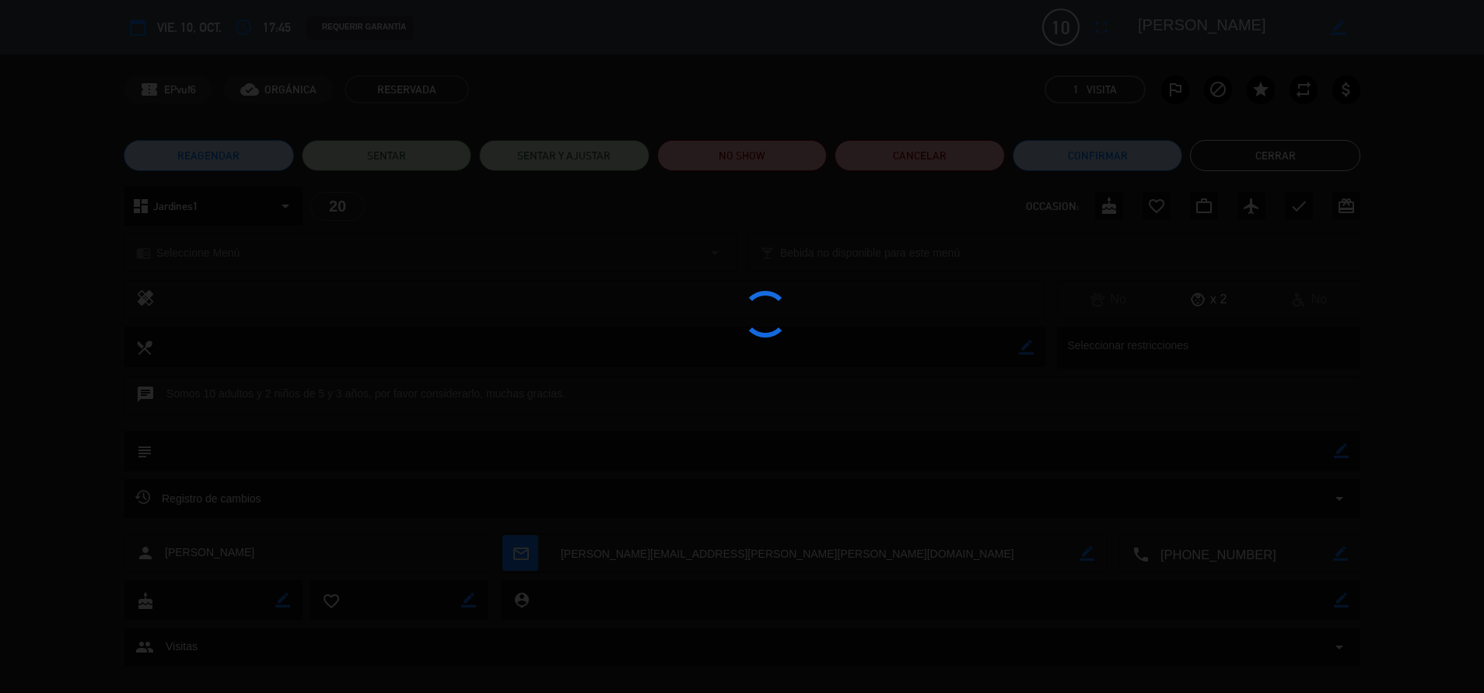
click at [760, 155] on div at bounding box center [742, 346] width 1484 height 693
click at [773, 159] on div at bounding box center [742, 346] width 1484 height 693
click at [773, 157] on button "NO SHOW" at bounding box center [742, 155] width 170 height 31
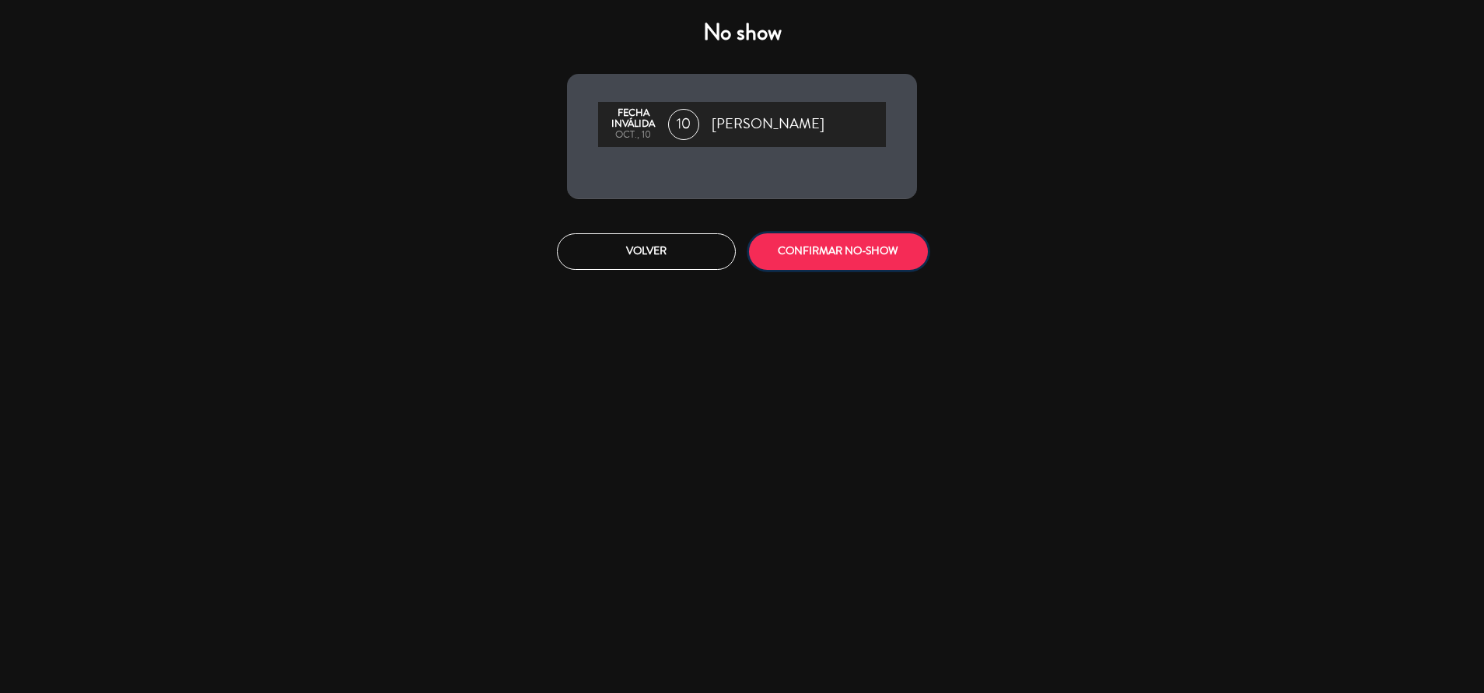
click at [843, 243] on button "CONFIRMAR NO-SHOW" at bounding box center [838, 251] width 179 height 37
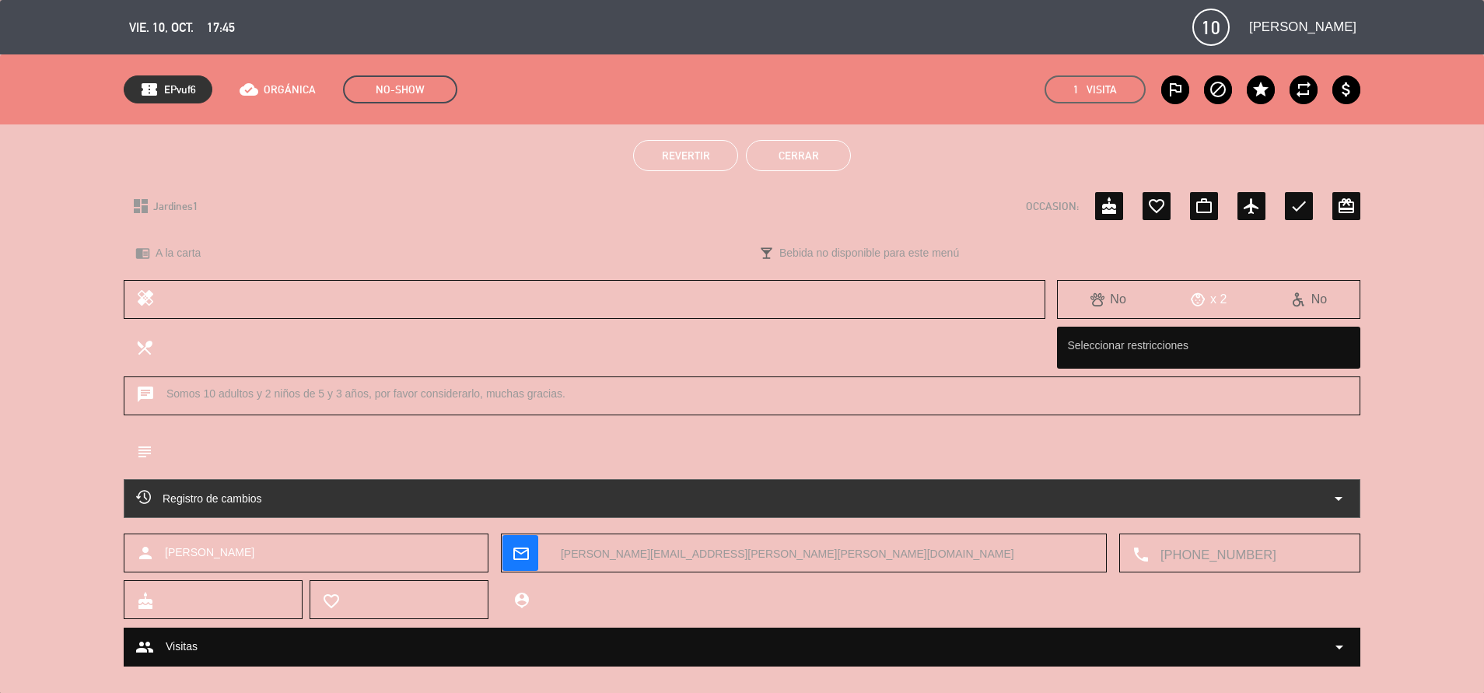
click at [797, 156] on button "Cerrar" at bounding box center [798, 155] width 105 height 31
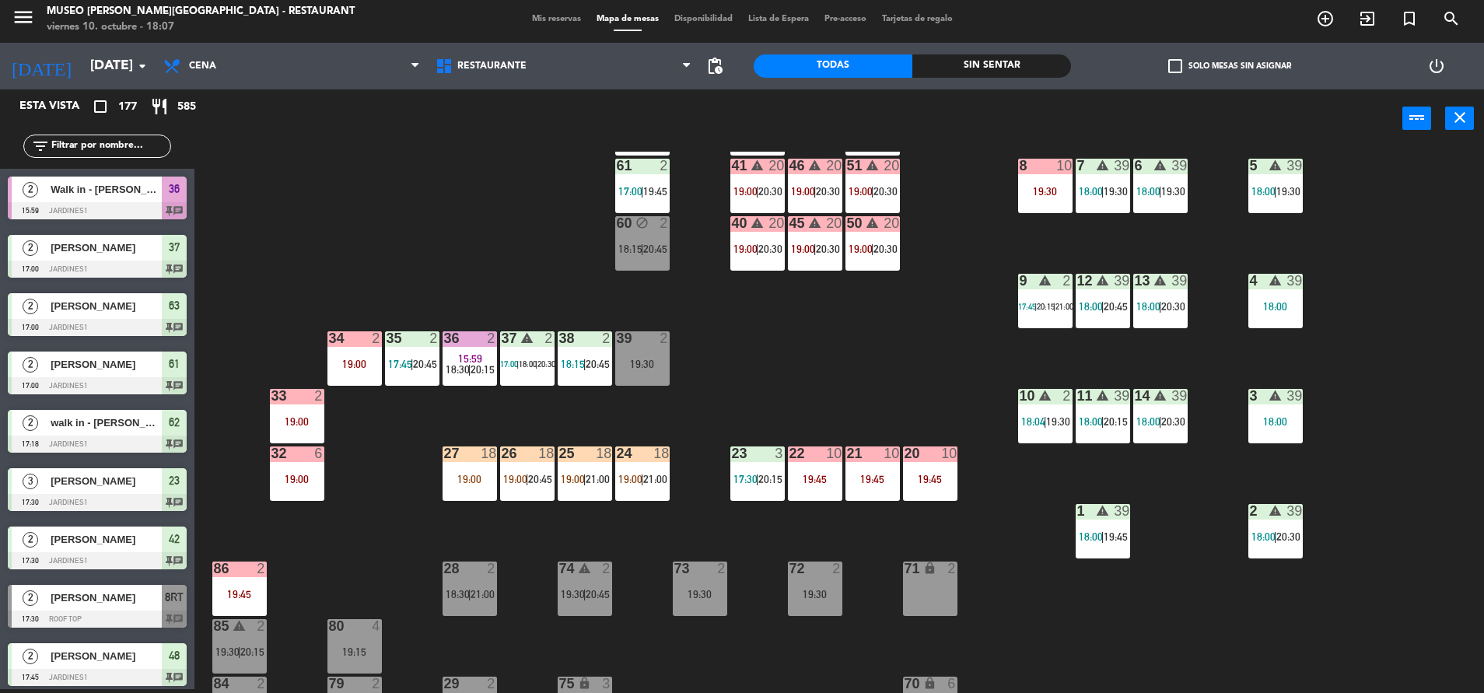
scroll to position [0, 0]
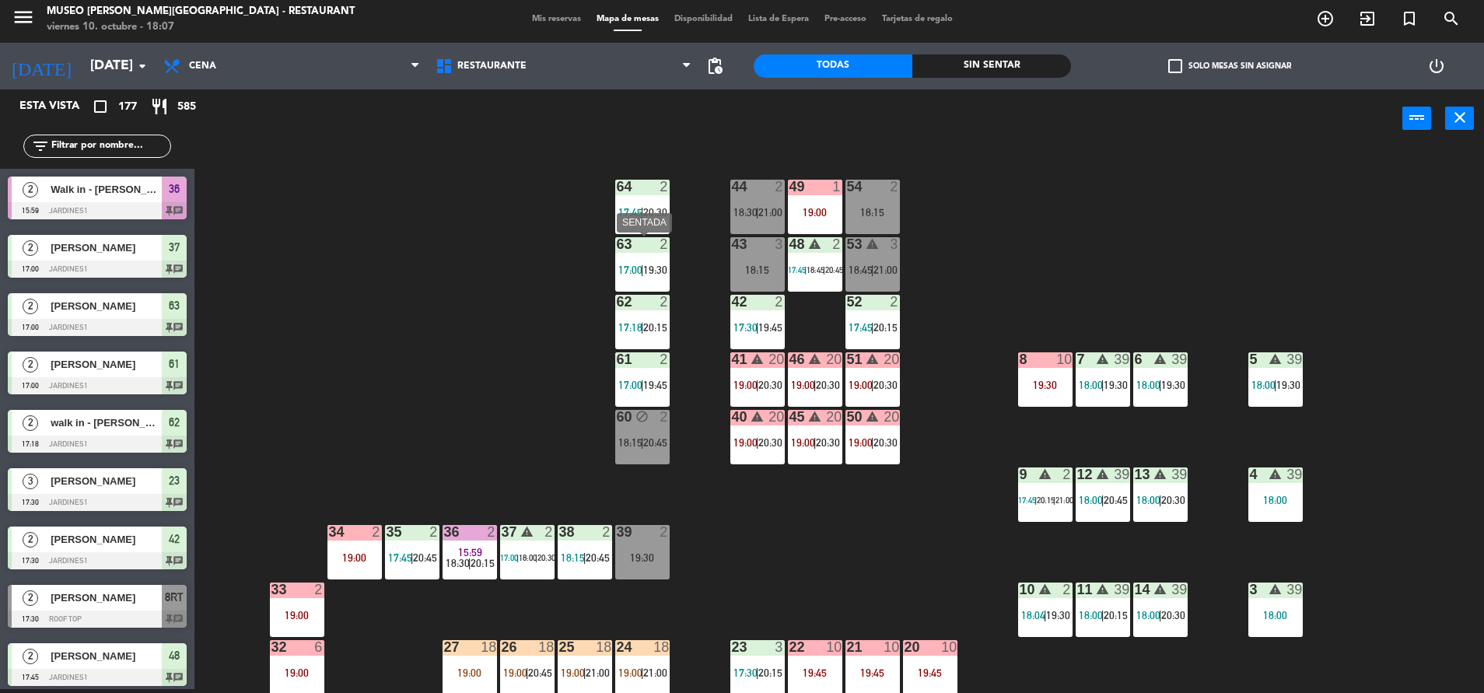
click at [638, 266] on span "17:00" at bounding box center [630, 270] width 24 height 12
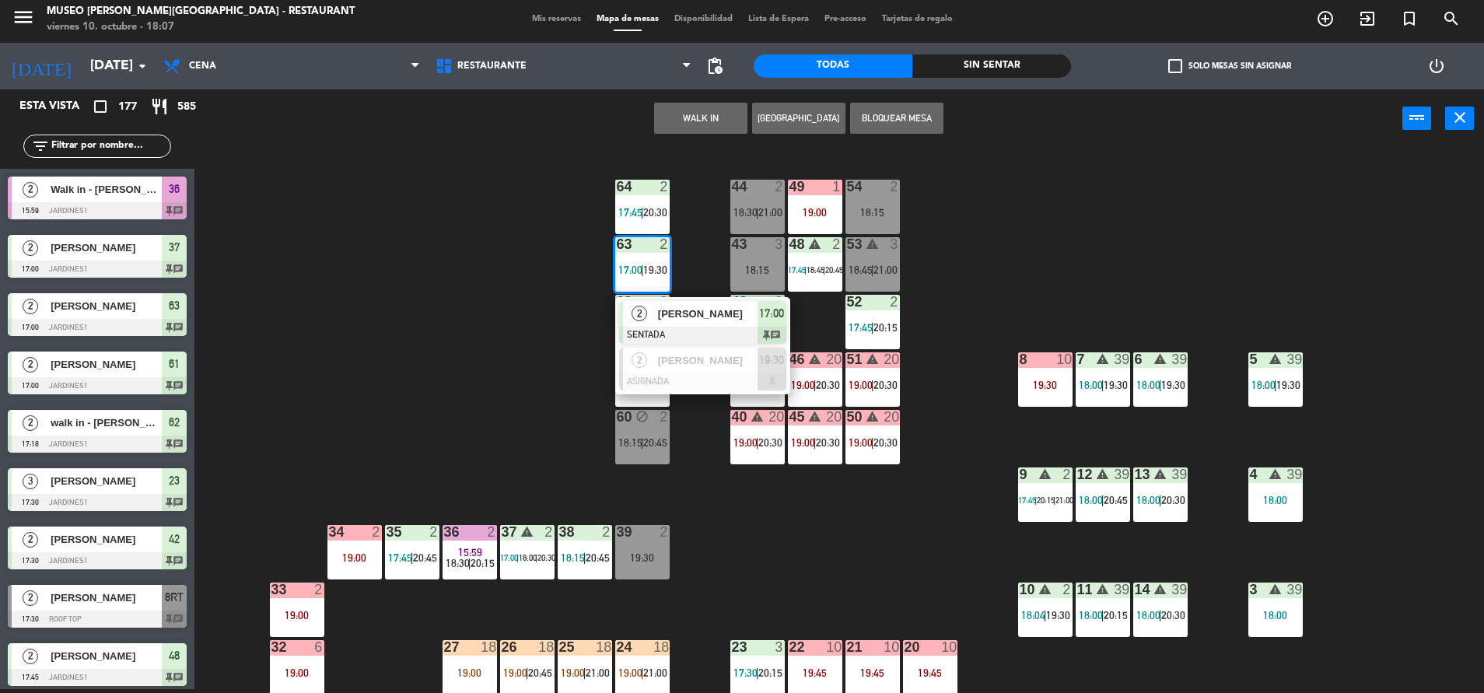
click at [661, 312] on span "[PERSON_NAME]" at bounding box center [708, 314] width 100 height 16
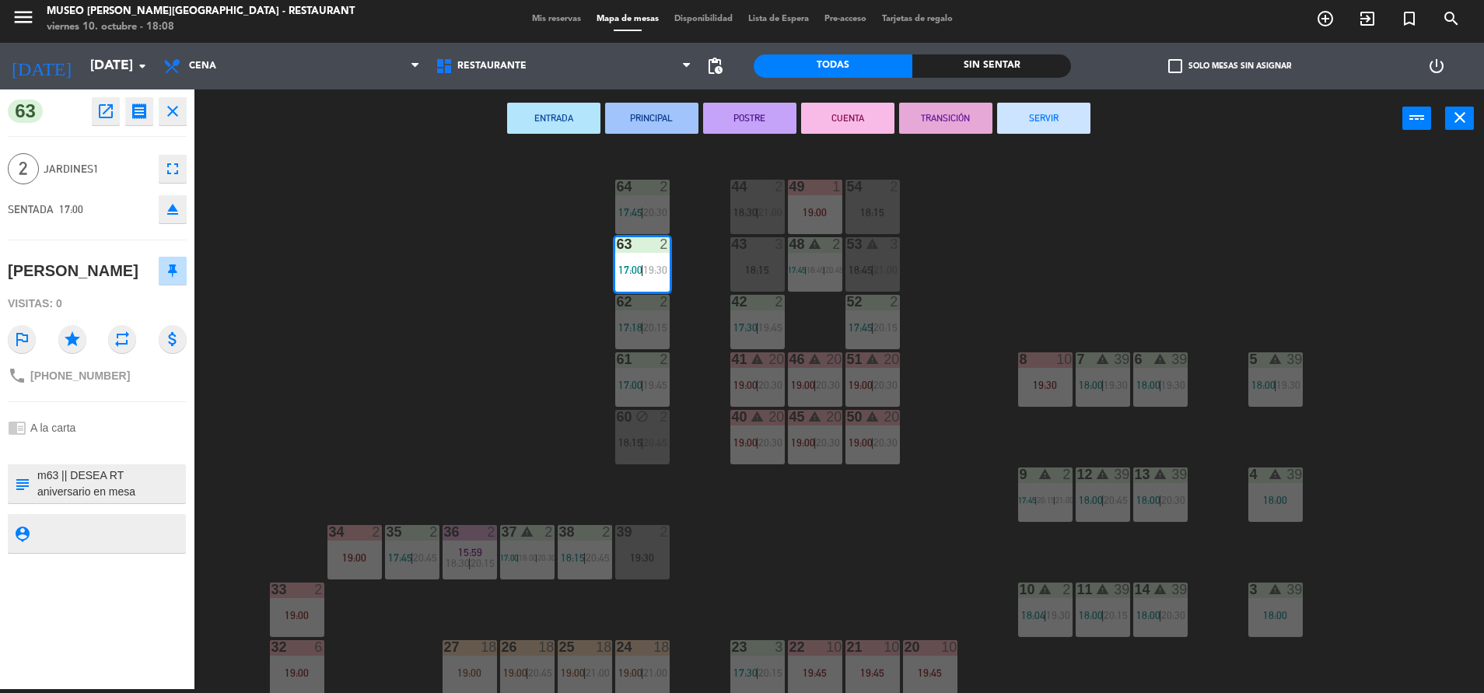
click at [869, 530] on div "44 2 18:30 | 21:00 49 1 19:00 54 2 18:15 64 2 17:45 | 20:30 48 warning 2 17:45 …" at bounding box center [846, 422] width 1274 height 541
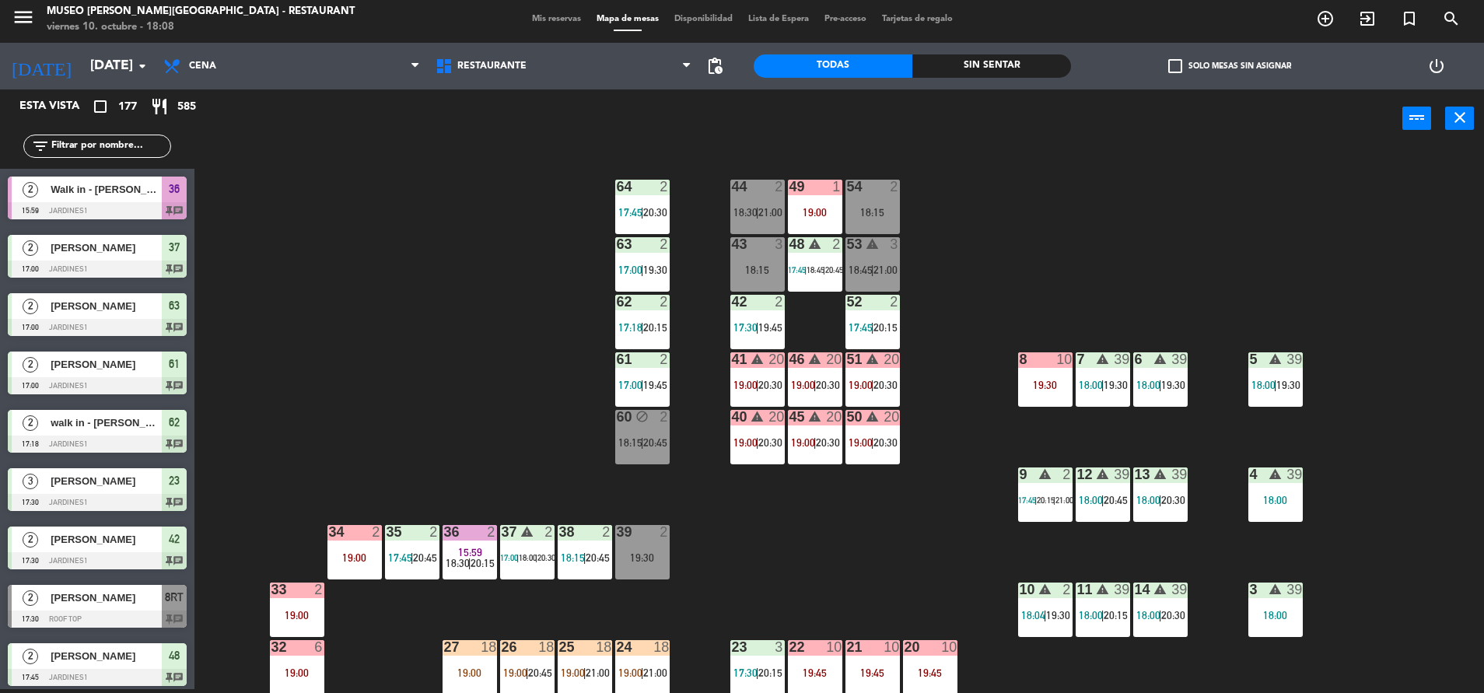
drag, startPoint x: 1038, startPoint y: 605, endPoint x: 1047, endPoint y: 632, distance: 28.8
click at [1047, 632] on div "10 warning 2 18:04 | 19:30" at bounding box center [1045, 609] width 54 height 54
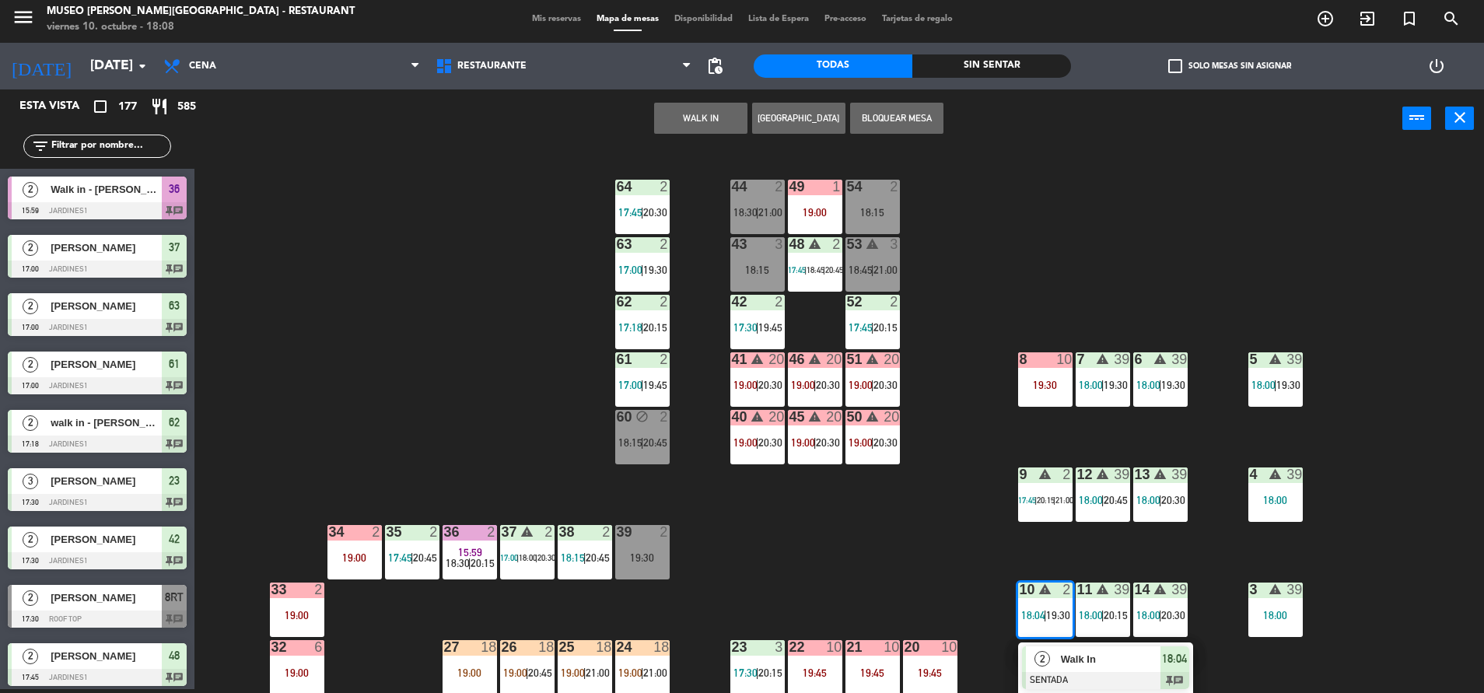
click at [1068, 643] on div "2 Walk In SENTADA 18:04 chat" at bounding box center [1105, 667] width 175 height 51
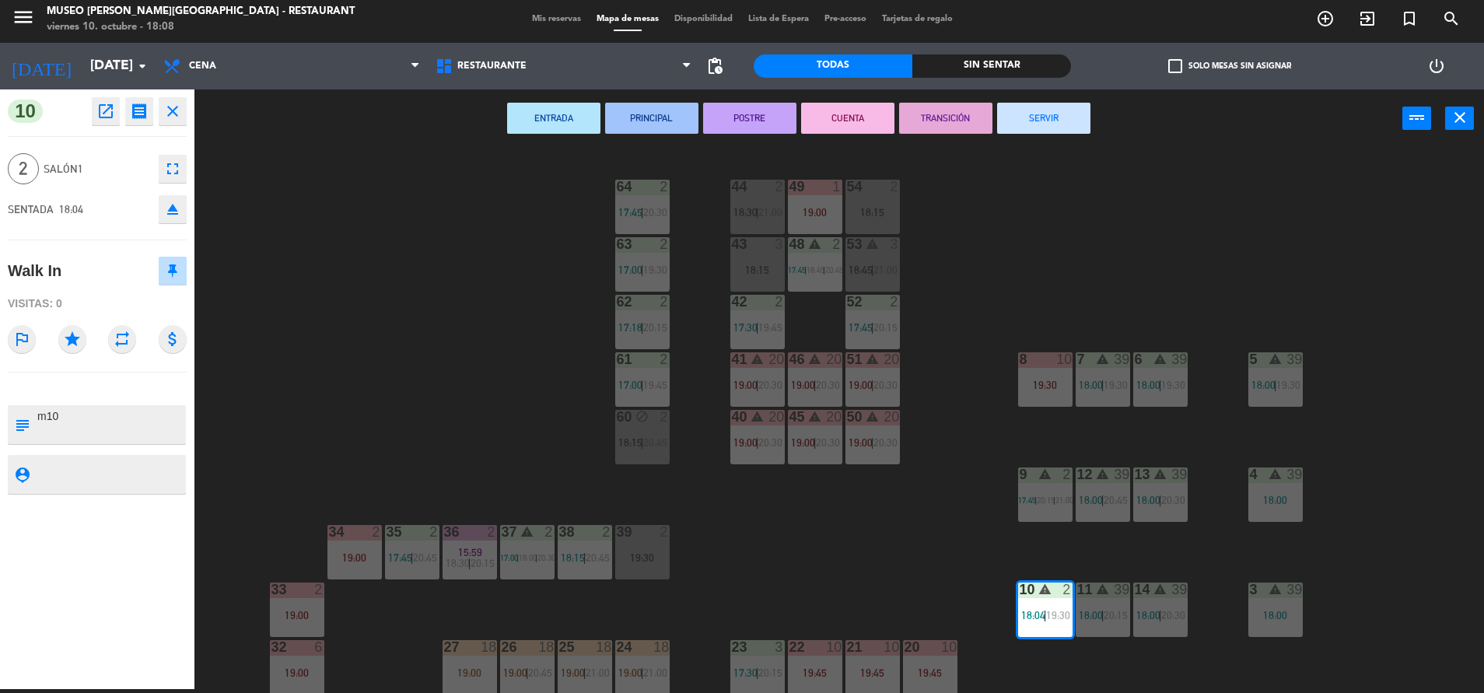
click at [1045, 126] on button "SERVIR" at bounding box center [1043, 118] width 93 height 31
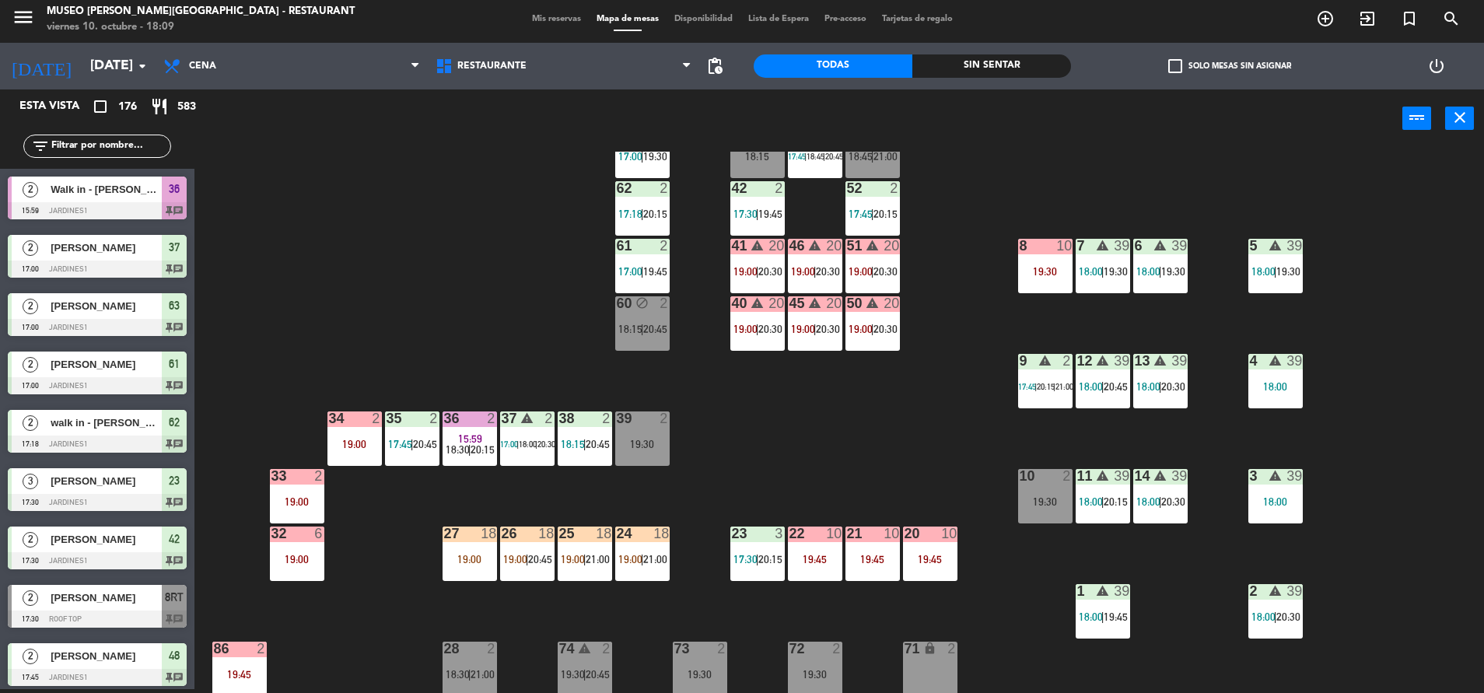
scroll to position [114, 0]
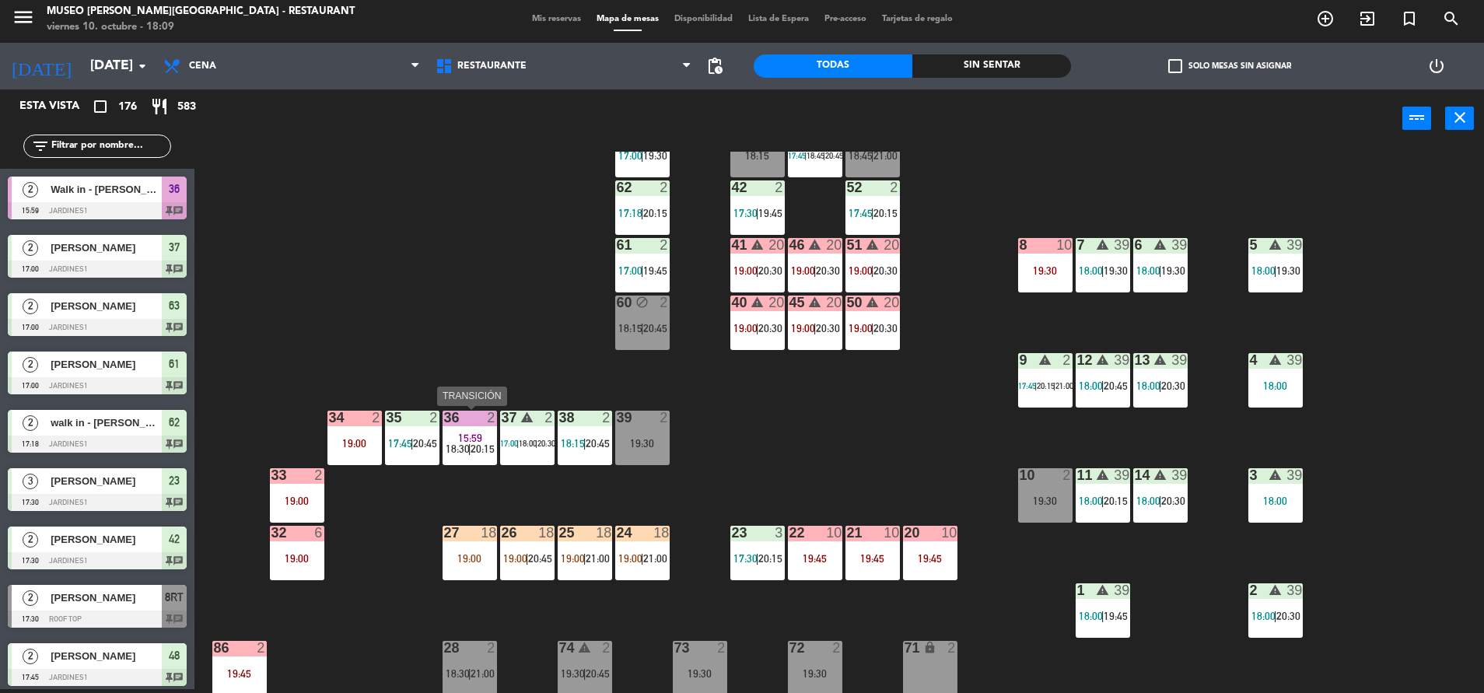
click at [466, 434] on span "15:59" at bounding box center [470, 438] width 24 height 12
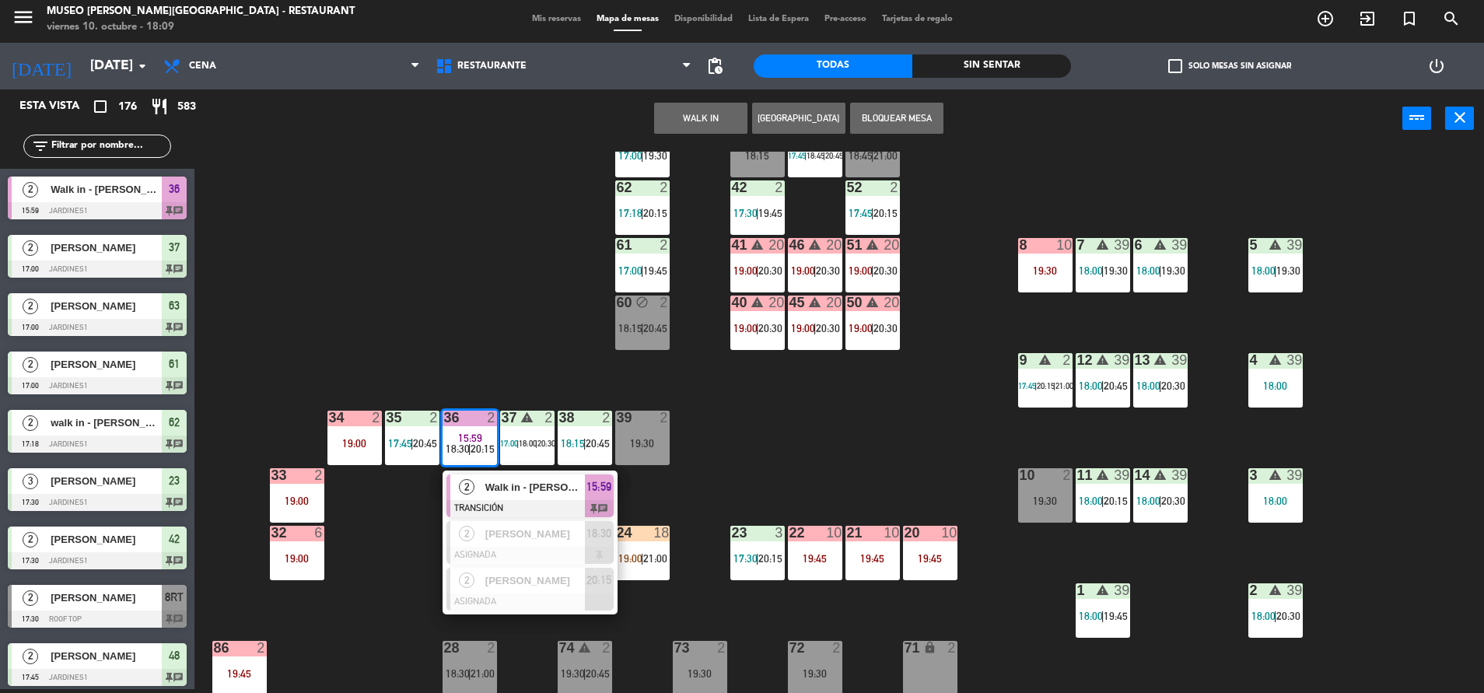
click at [763, 439] on div "44 5 21:00 49 1 19:00 54 2 18:15 64 2 17:45 | 20:30 48 warning 2 17:45 | 18:45 …" at bounding box center [846, 422] width 1274 height 541
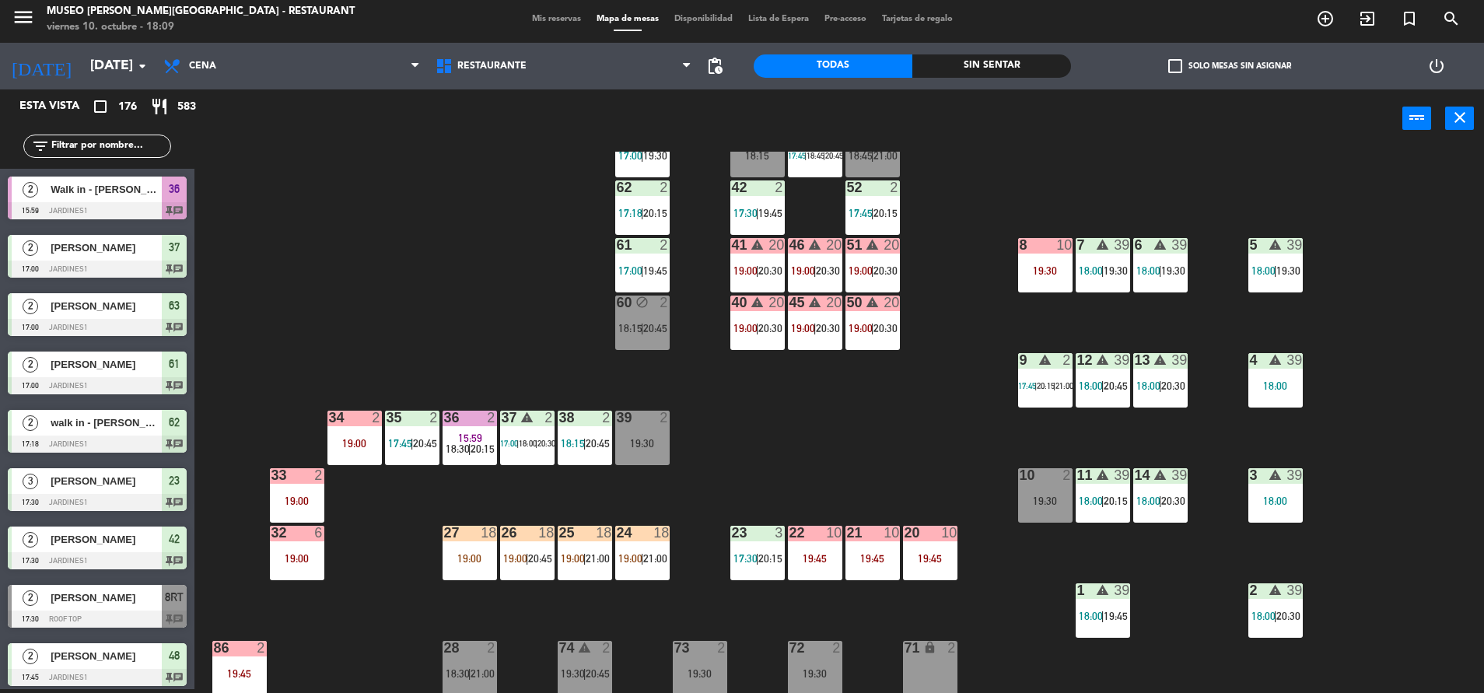
click at [457, 361] on div "44 5 21:00 49 1 19:00 54 2 18:15 64 2 17:45 | 20:30 48 warning 2 17:45 | 18:45 …" at bounding box center [846, 422] width 1274 height 541
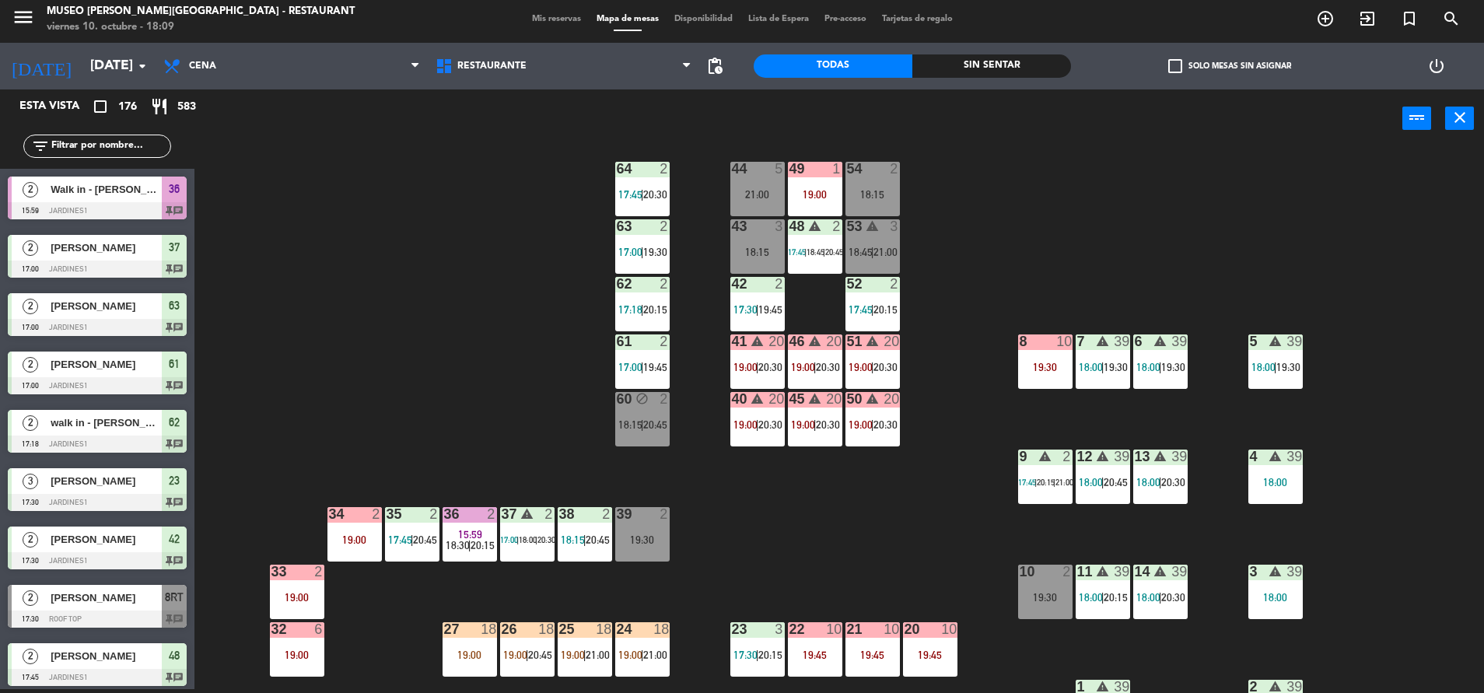
scroll to position [16, 0]
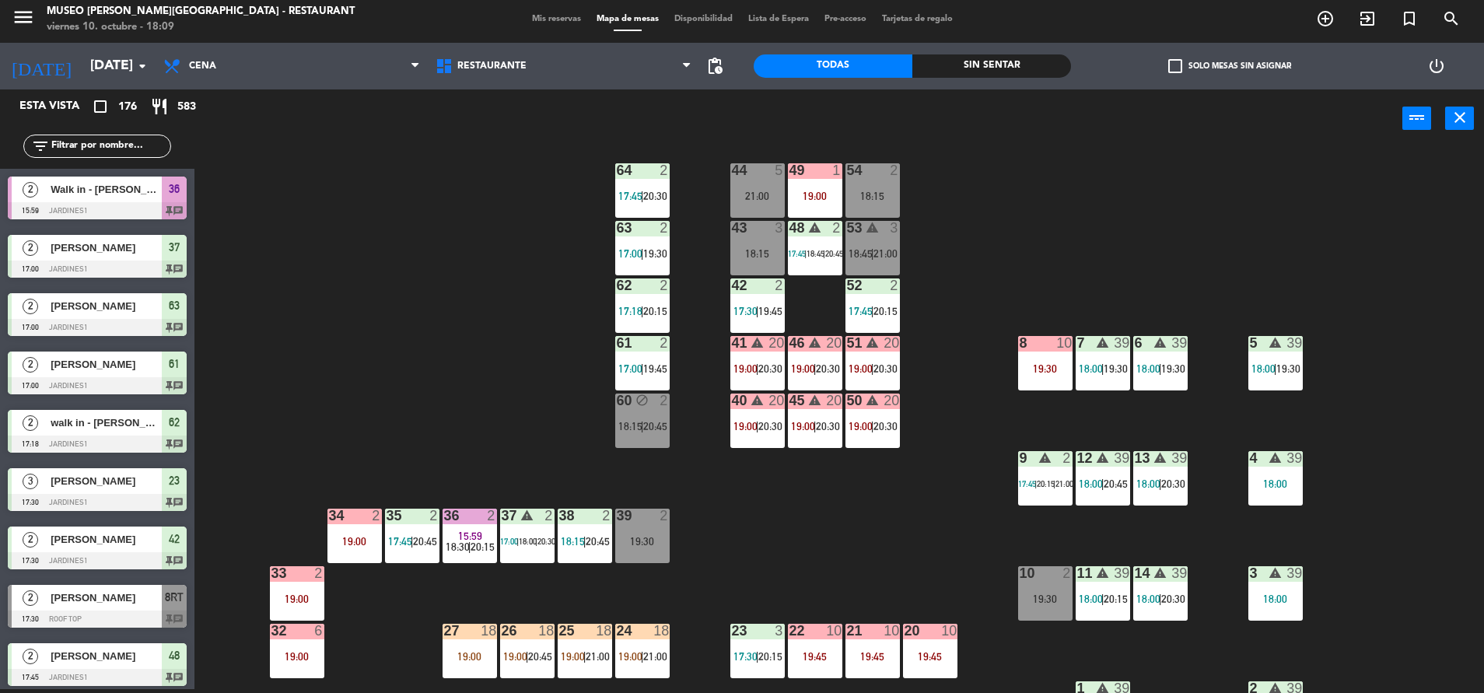
click at [991, 573] on div "44 5 21:00 49 1 19:00 54 2 18:15 64 2 17:45 | 20:30 48 warning 2 17:45 | 18:45 …" at bounding box center [846, 422] width 1274 height 541
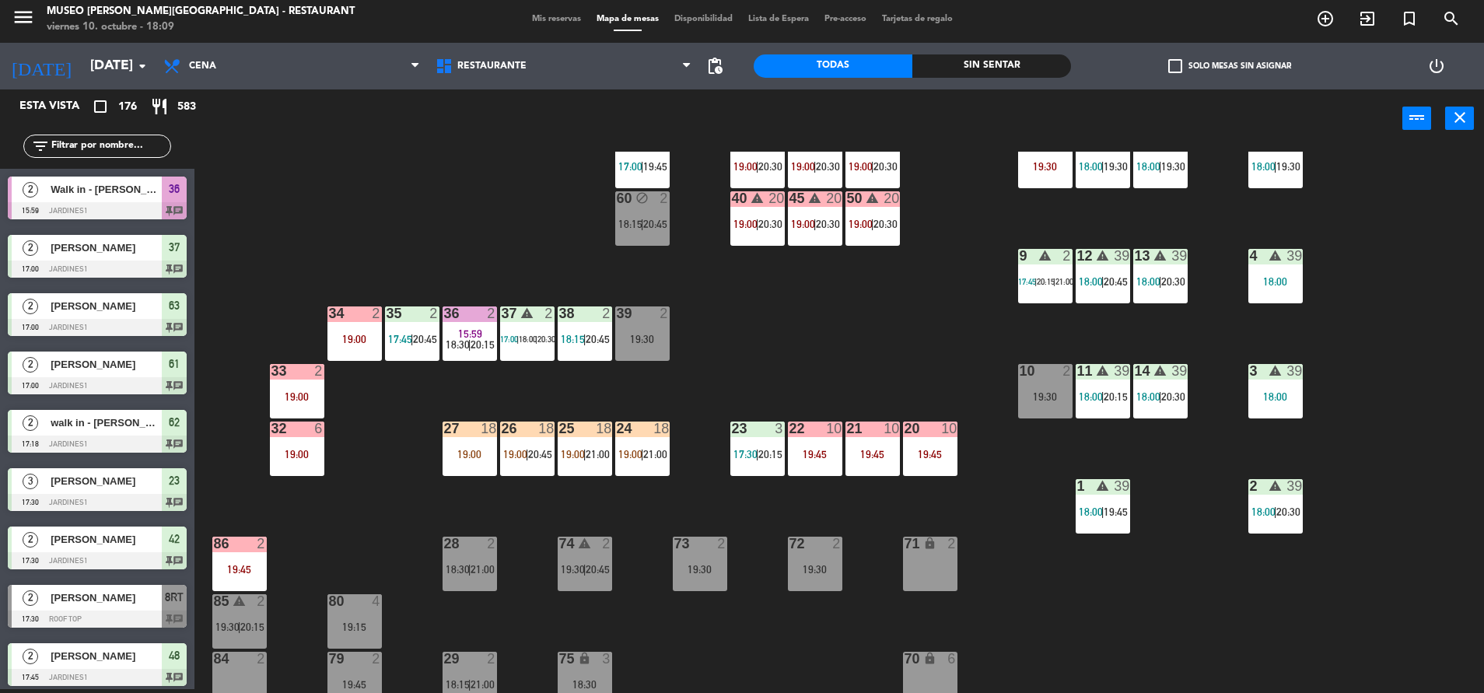
scroll to position [224, 0]
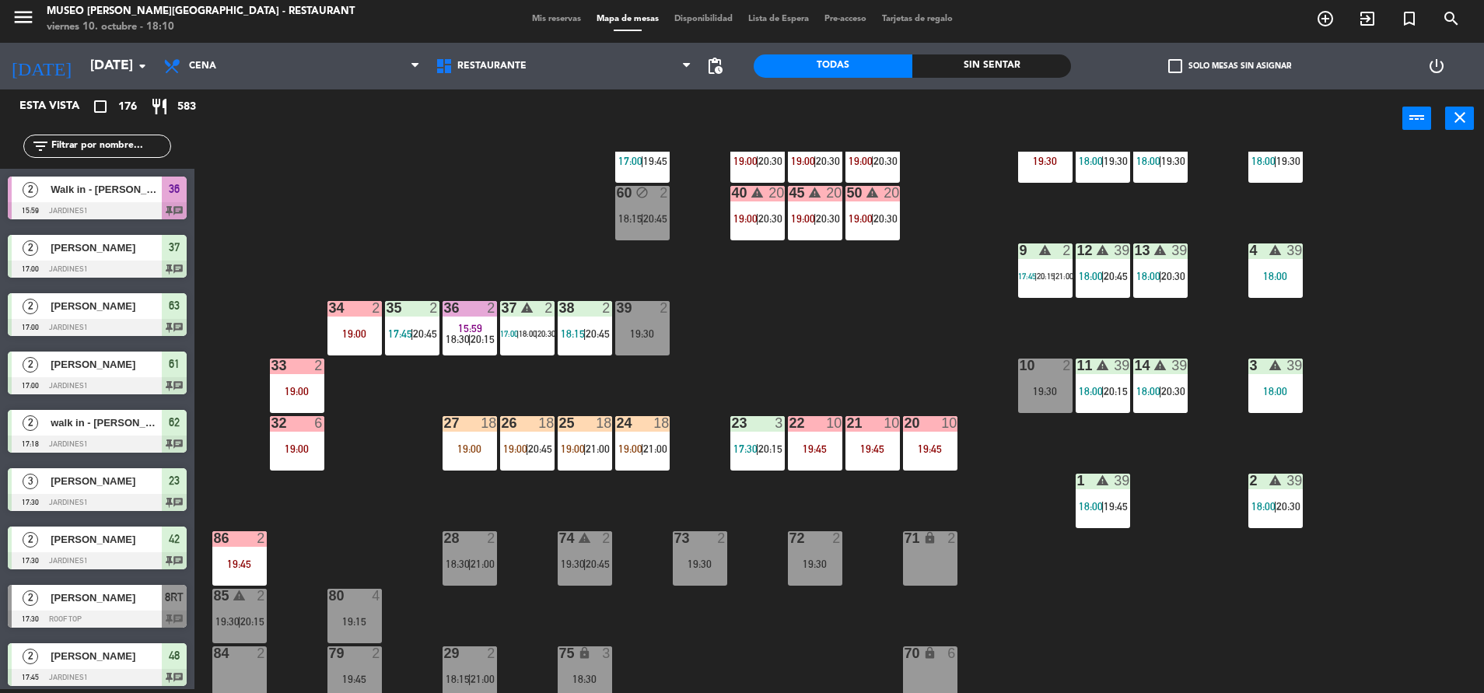
click at [991, 573] on div "44 5 21:00 49 1 19:00 54 2 18:15 64 2 17:45 | 20:30 48 warning 2 17:45 | 18:45 …" at bounding box center [846, 422] width 1274 height 541
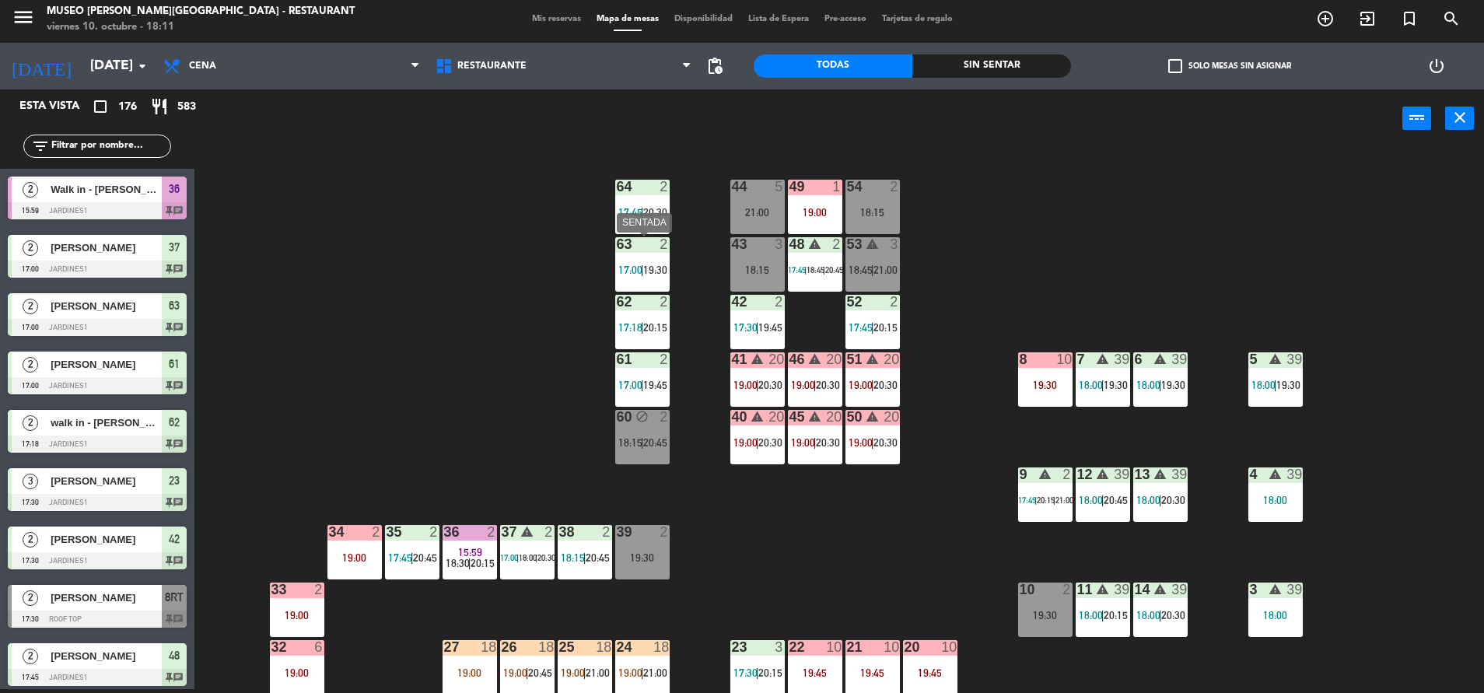
click at [650, 265] on span "19:30" at bounding box center [655, 270] width 24 height 12
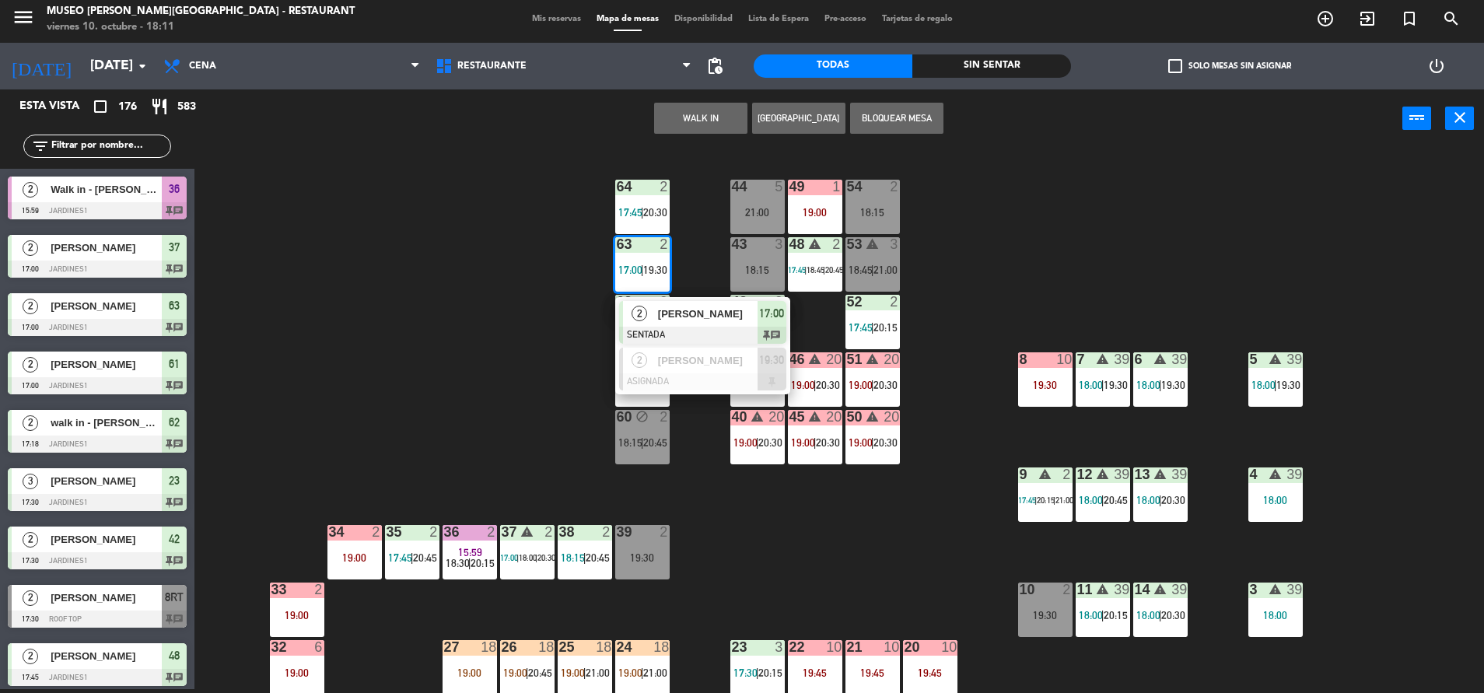
click at [650, 265] on span "19:30" at bounding box center [655, 270] width 24 height 12
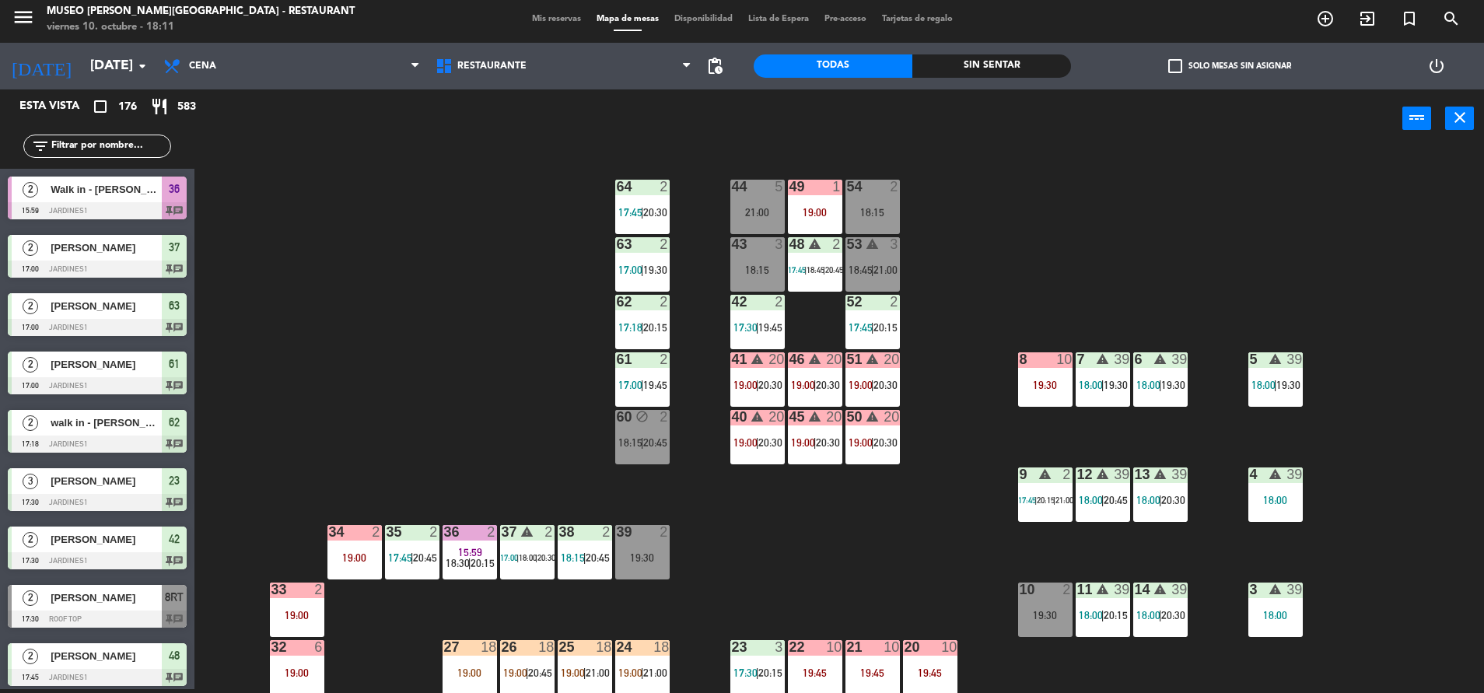
click at [640, 255] on div "63 2 17:00 | 19:30" at bounding box center [642, 264] width 54 height 54
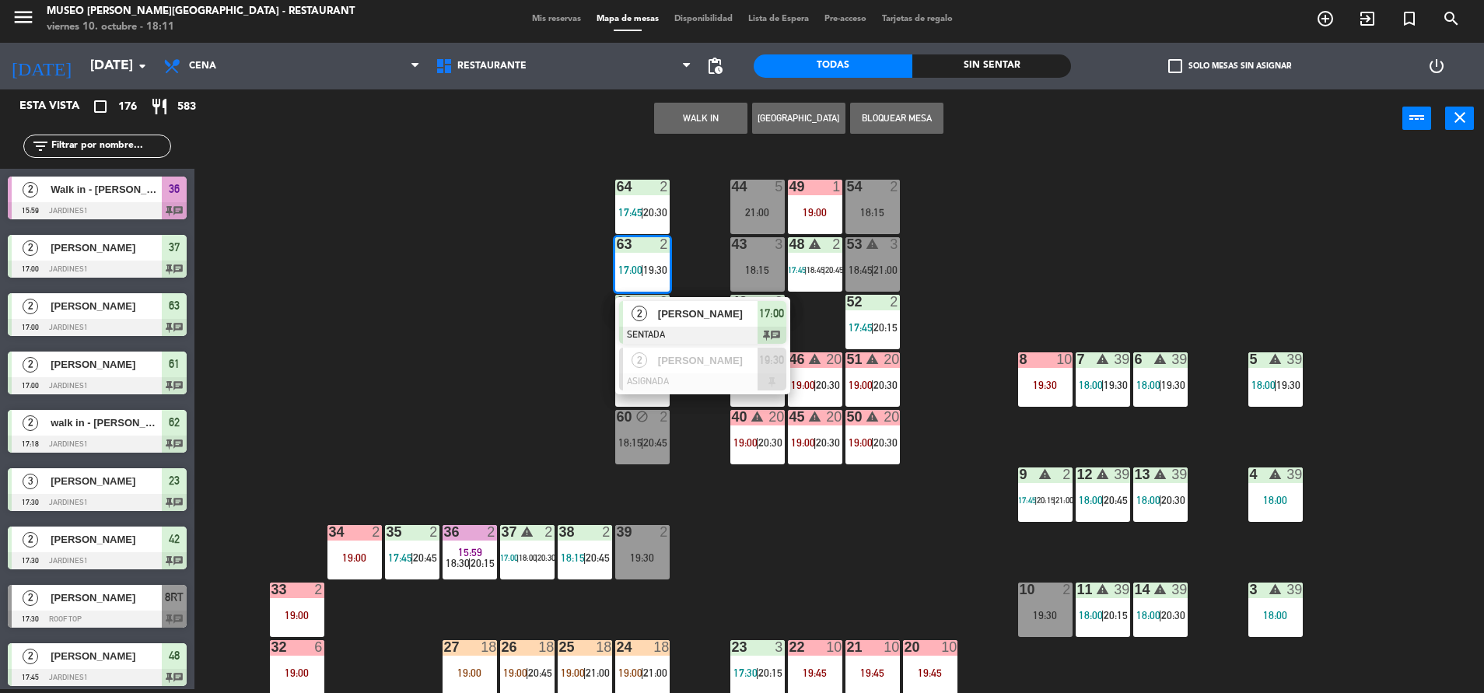
click at [909, 124] on button "Bloquear Mesa" at bounding box center [896, 118] width 93 height 31
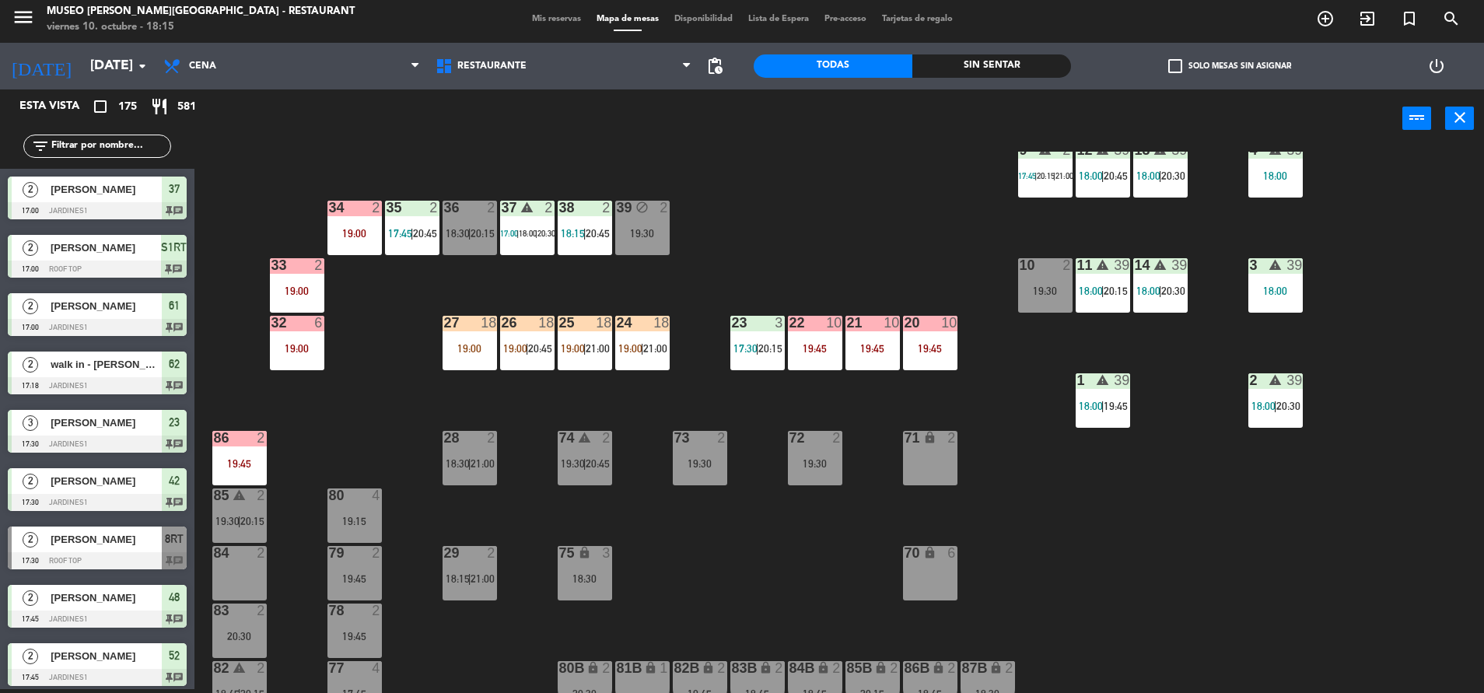
scroll to position [453, 0]
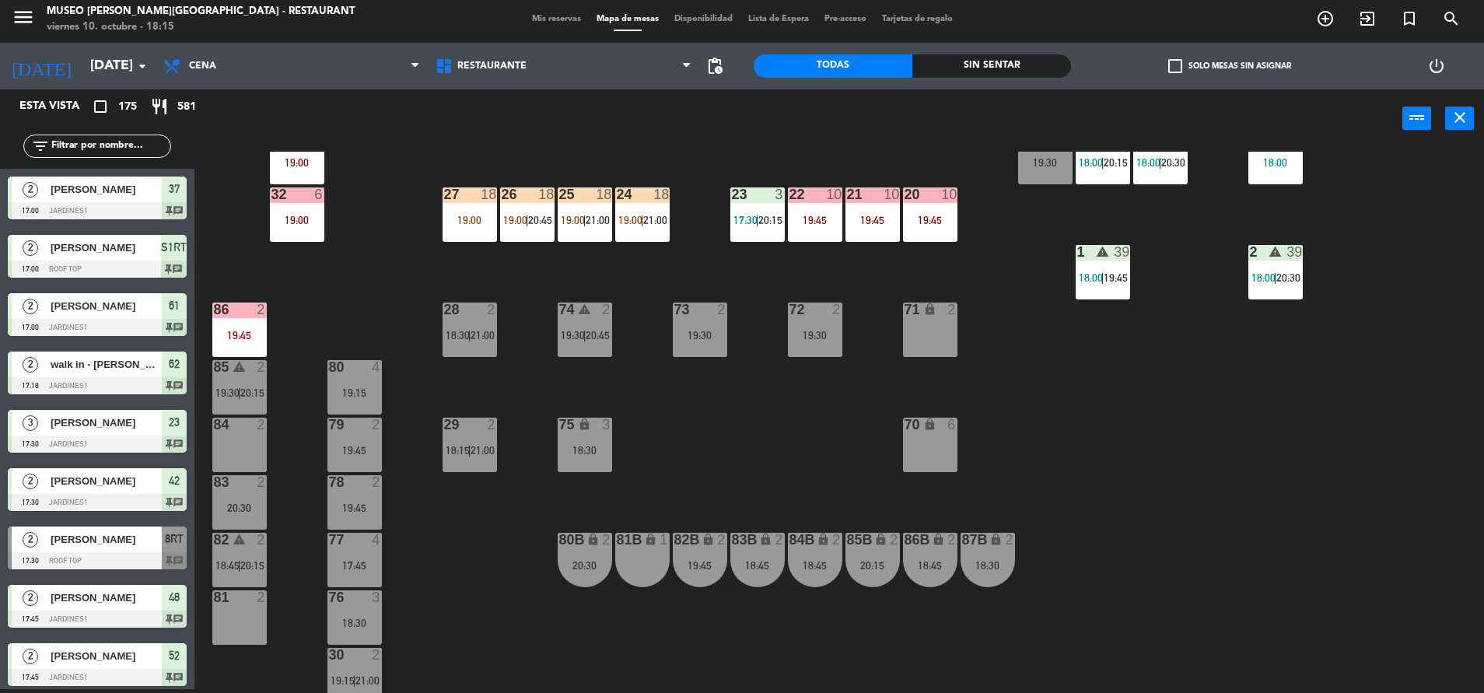
click at [498, 538] on div "44 5 21:00 49 1 19:00 54 2 18:15 64 2 17:45 | 20:30 48 warning 2 17:45 | 18:45 …" at bounding box center [846, 422] width 1274 height 541
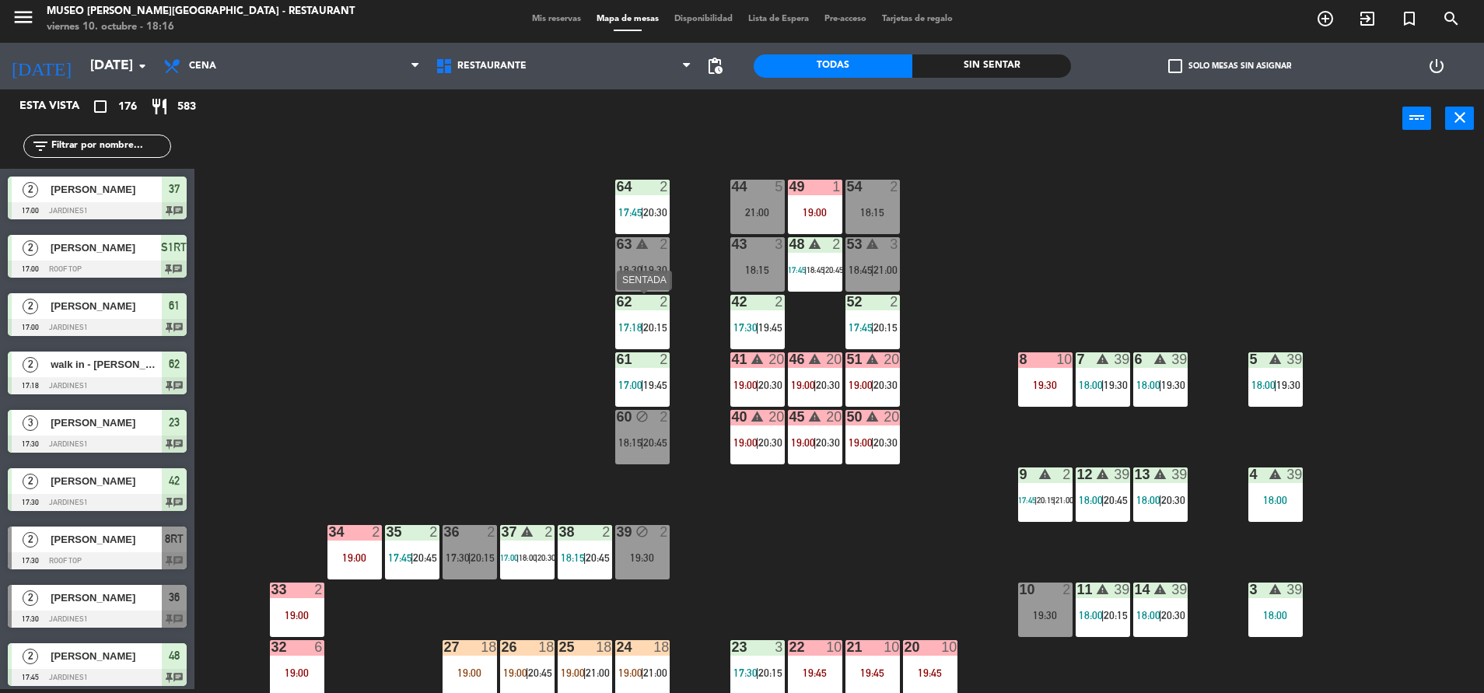
scroll to position [84, 0]
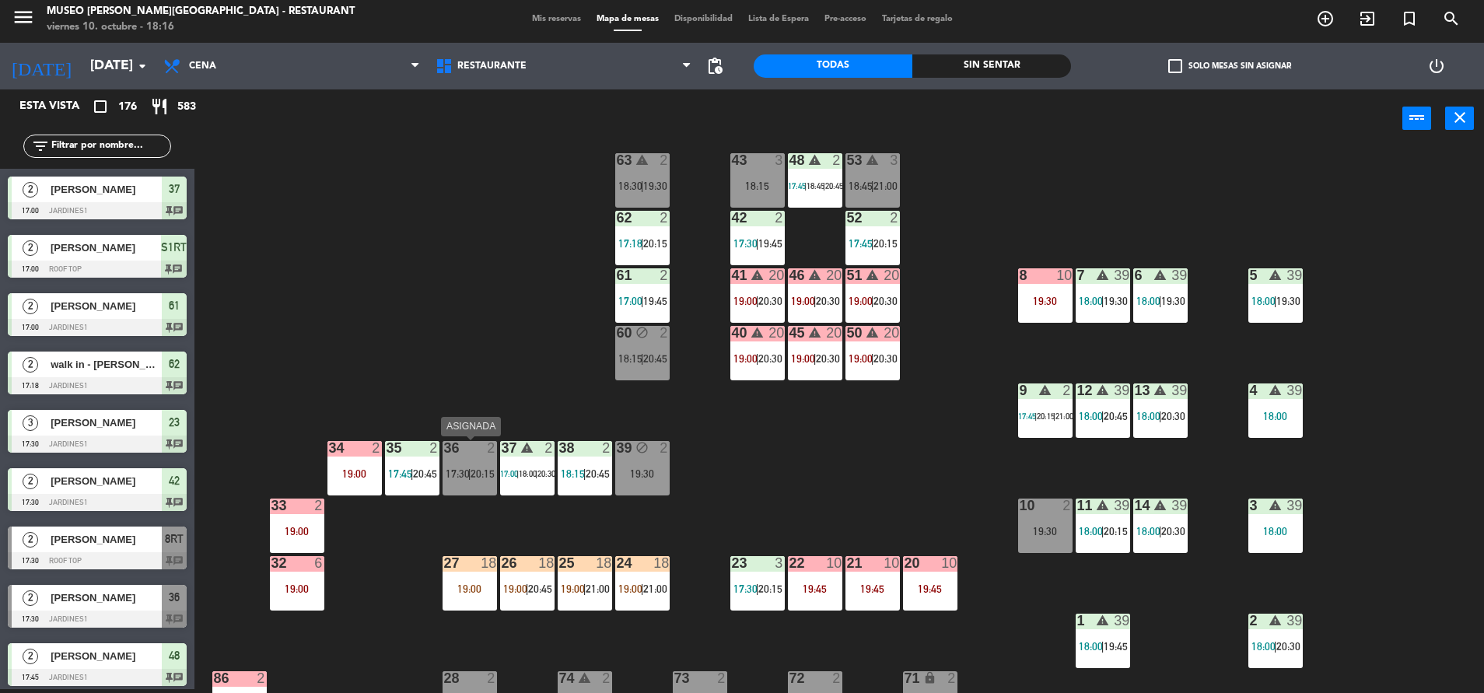
click at [459, 465] on div "36 2 17:30 | 20:15" at bounding box center [469, 468] width 54 height 54
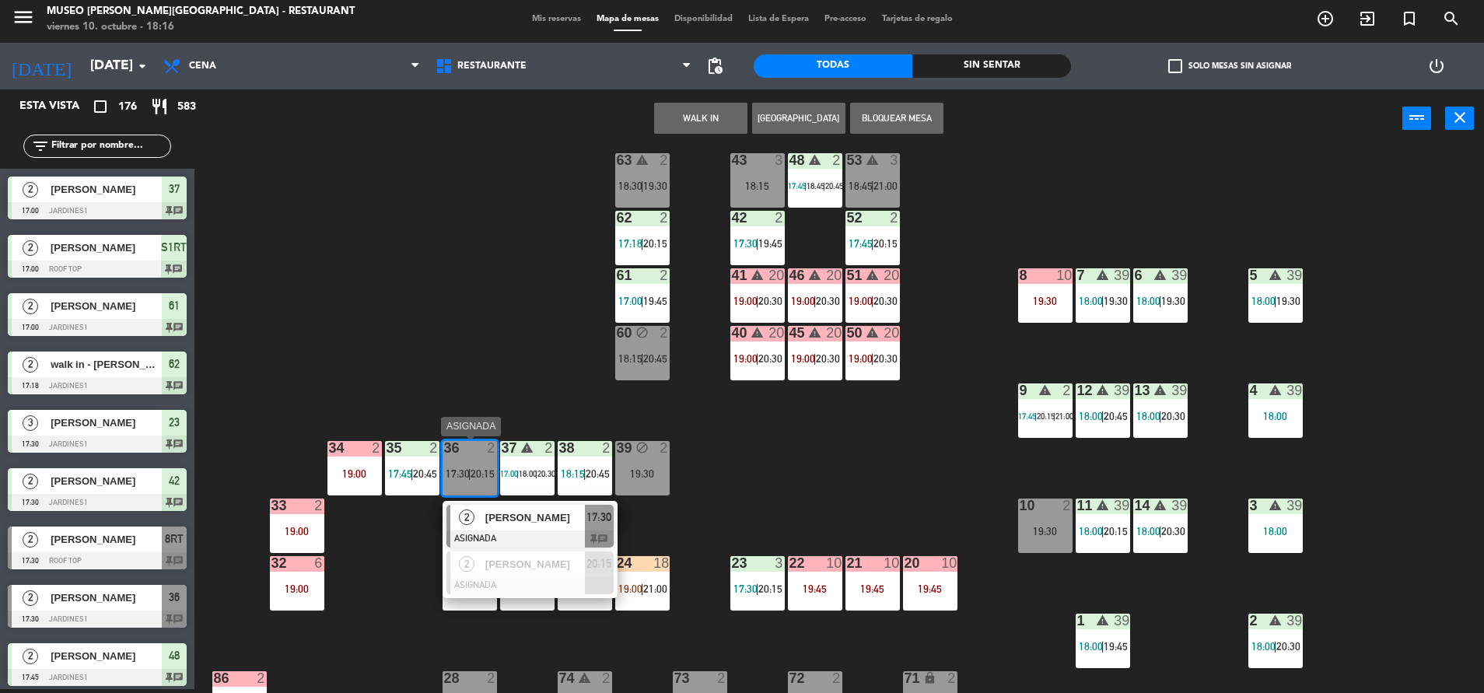
click at [519, 512] on span "[PERSON_NAME]" at bounding box center [535, 517] width 100 height 16
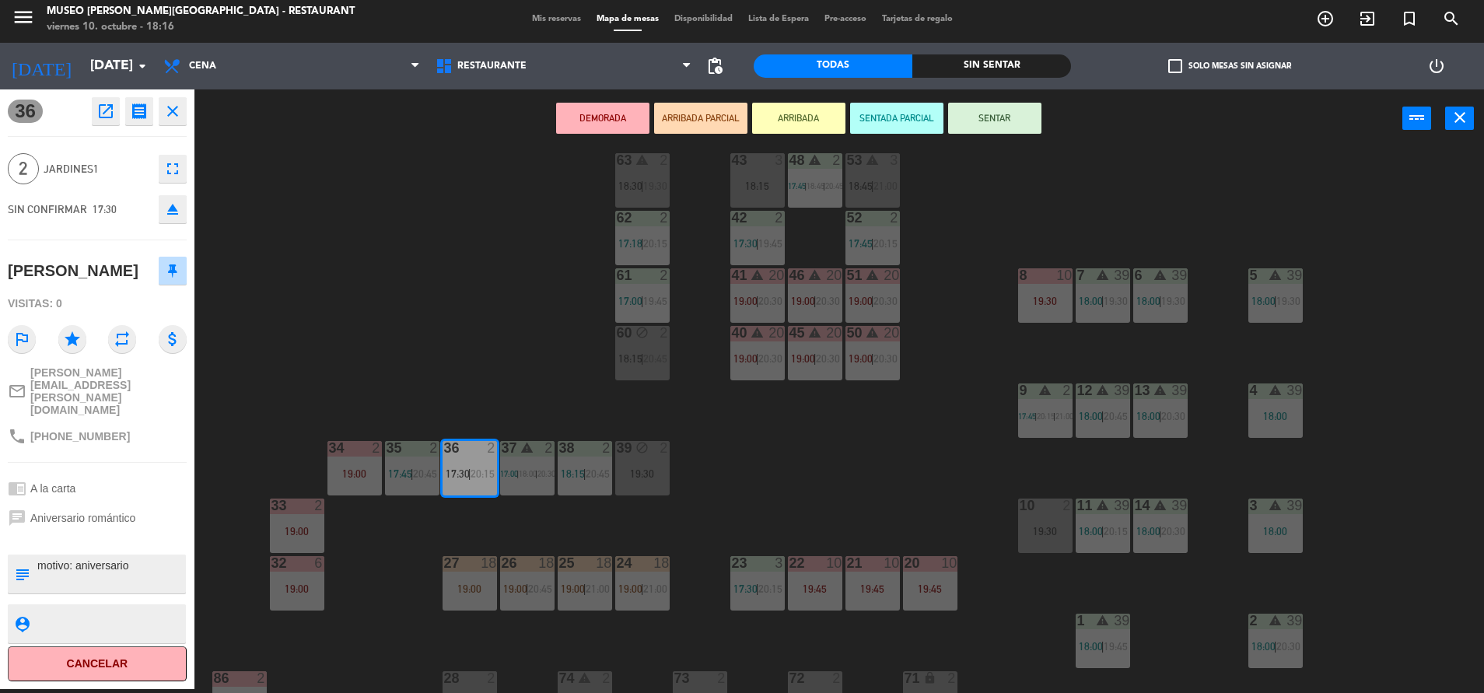
click at [341, 295] on div "44 5 21:00 49 1 19:00 54 2 18:15 64 2 17:45 | 20:30 48 warning 2 17:45 | 18:45 …" at bounding box center [846, 422] width 1274 height 541
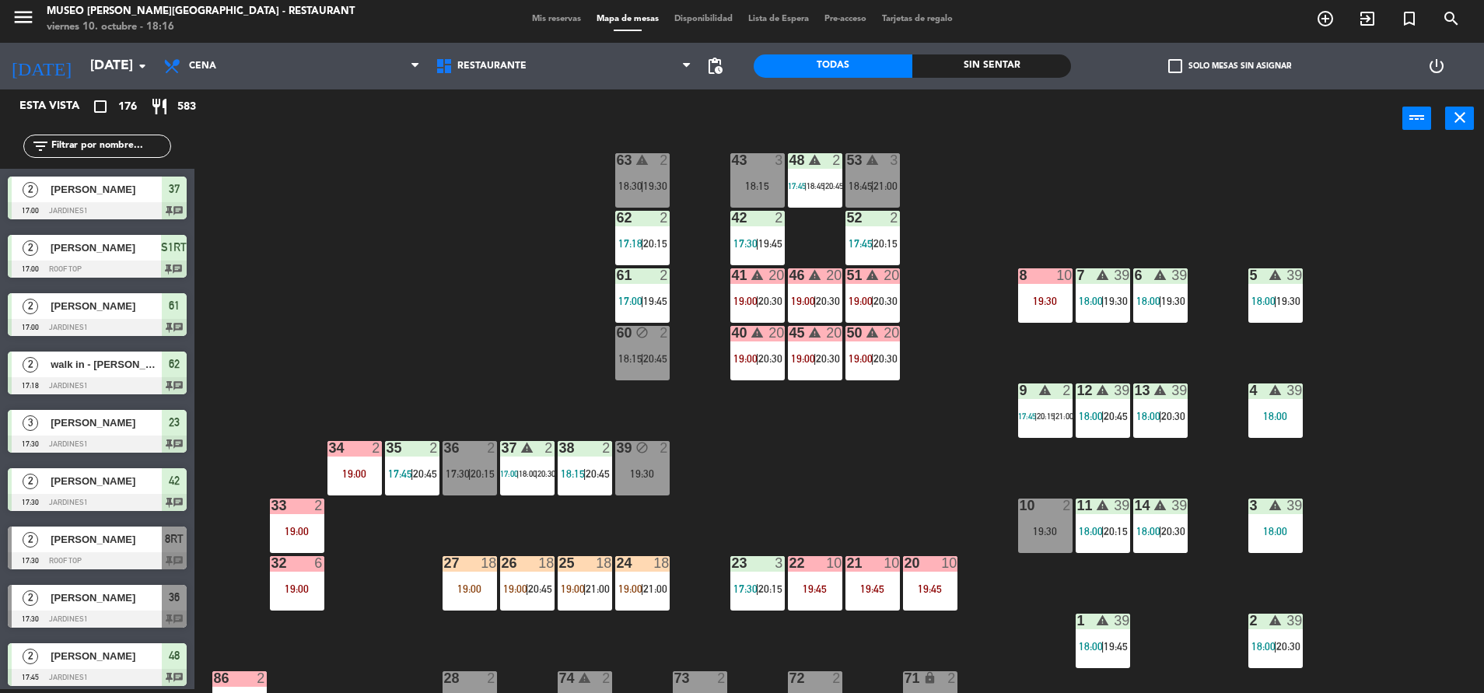
click at [148, 147] on input "text" at bounding box center [110, 146] width 121 height 17
type input "o"
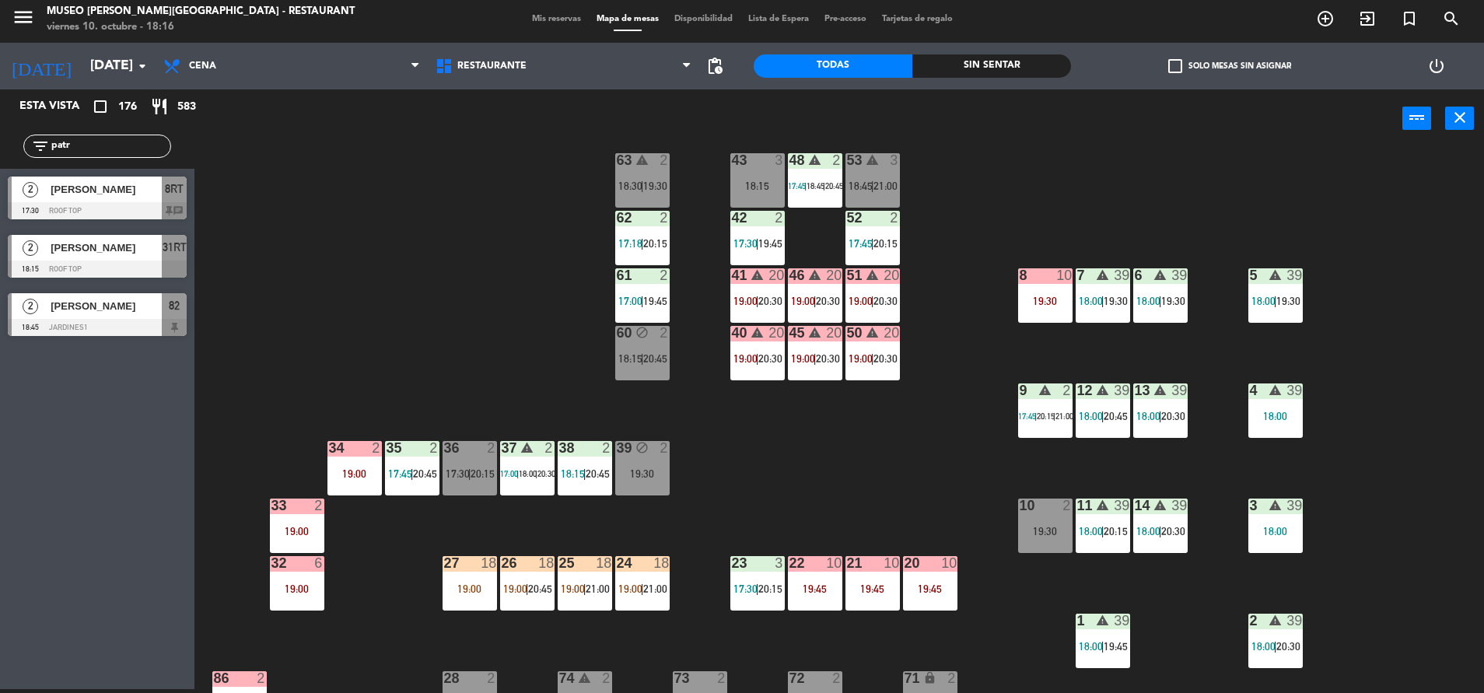
type input "patr"
click at [480, 211] on div "44 5 21:00 49 1 19:00 54 2 18:15 64 2 17:45 | 20:30 48 warning 2 17:45 | 18:45 …" at bounding box center [846, 422] width 1274 height 541
click at [157, 193] on span "[PERSON_NAME]" at bounding box center [106, 189] width 111 height 16
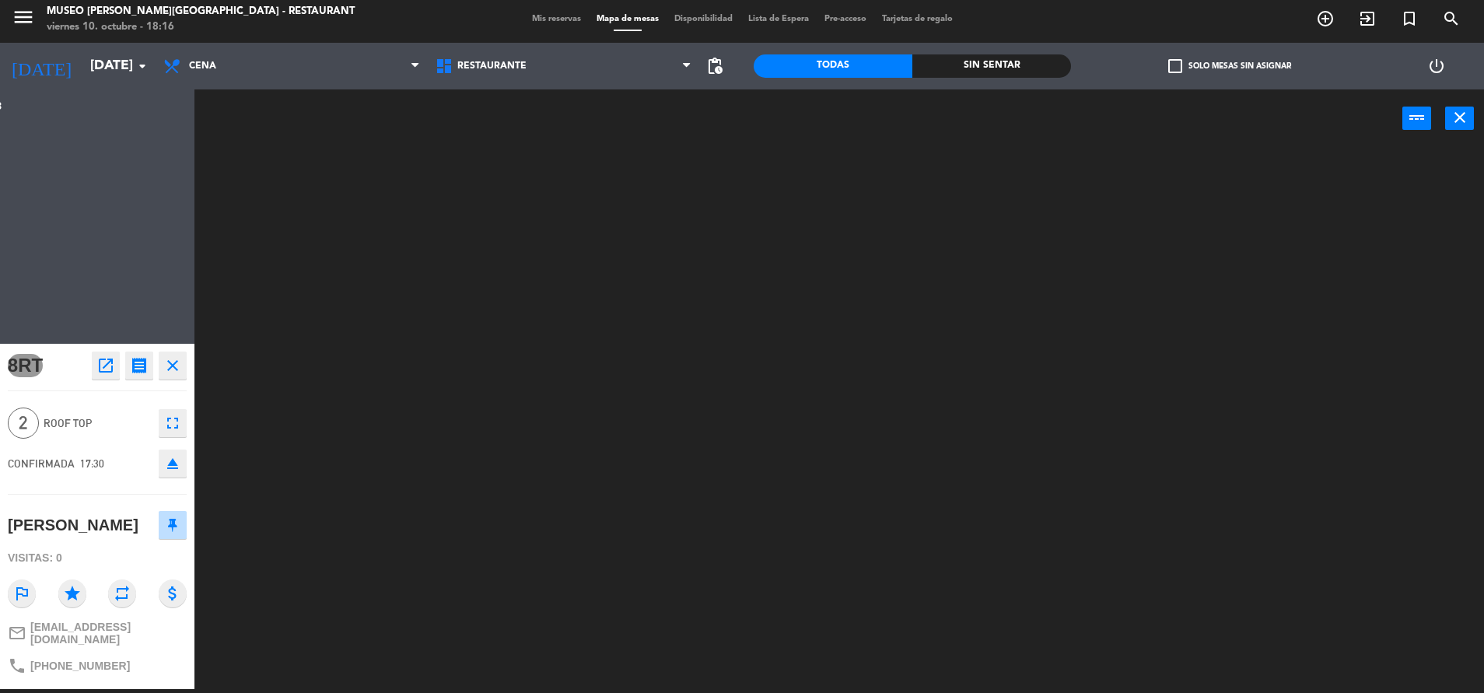
scroll to position [0, 0]
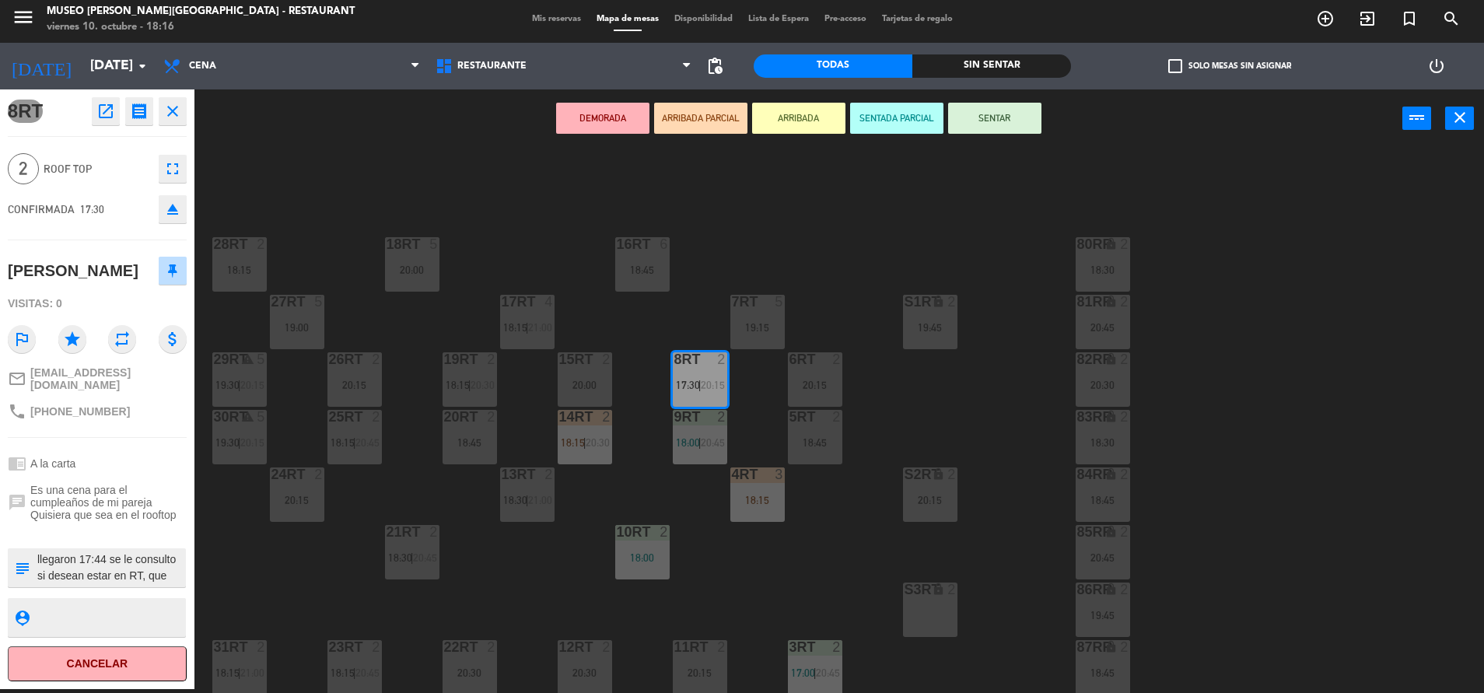
click at [713, 112] on button "ARRIBADA PARCIAL" at bounding box center [700, 118] width 93 height 31
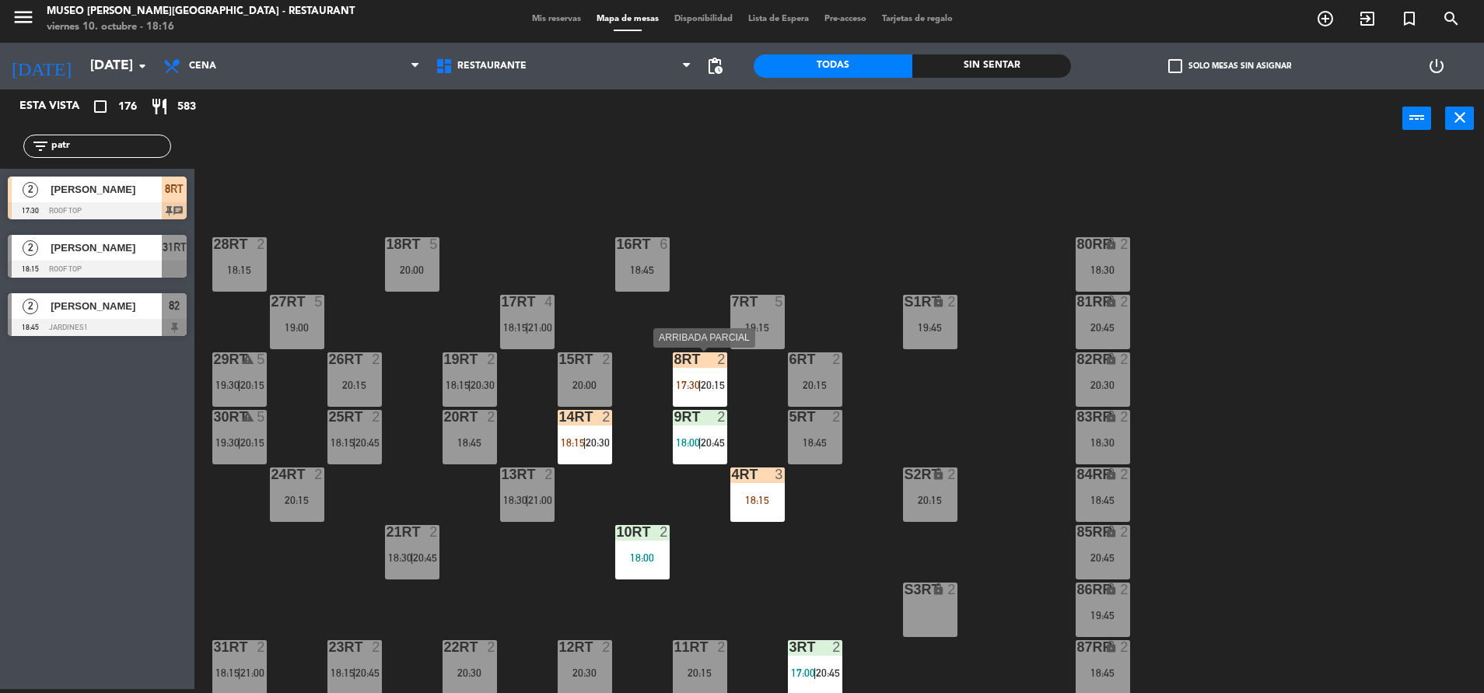
click at [684, 385] on span "17:30" at bounding box center [688, 385] width 24 height 12
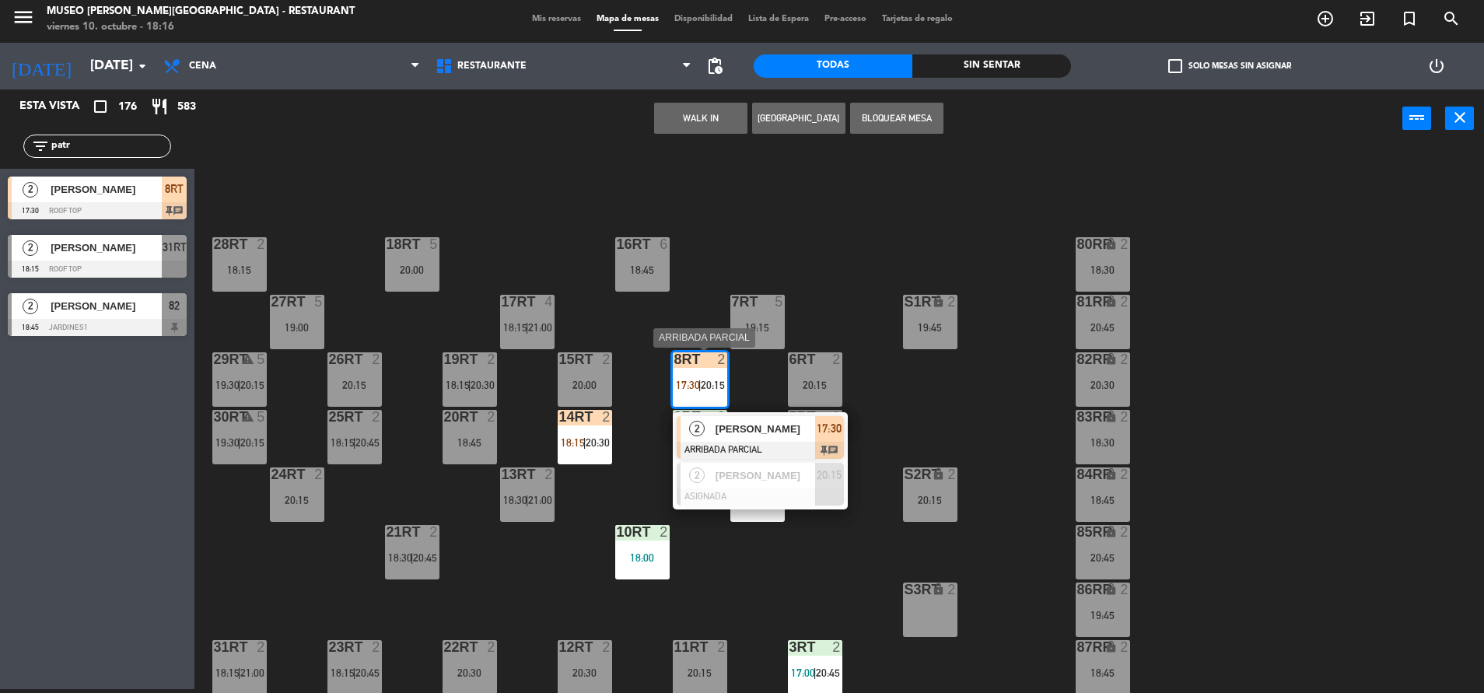
click at [739, 418] on div "[PERSON_NAME]" at bounding box center [764, 429] width 101 height 26
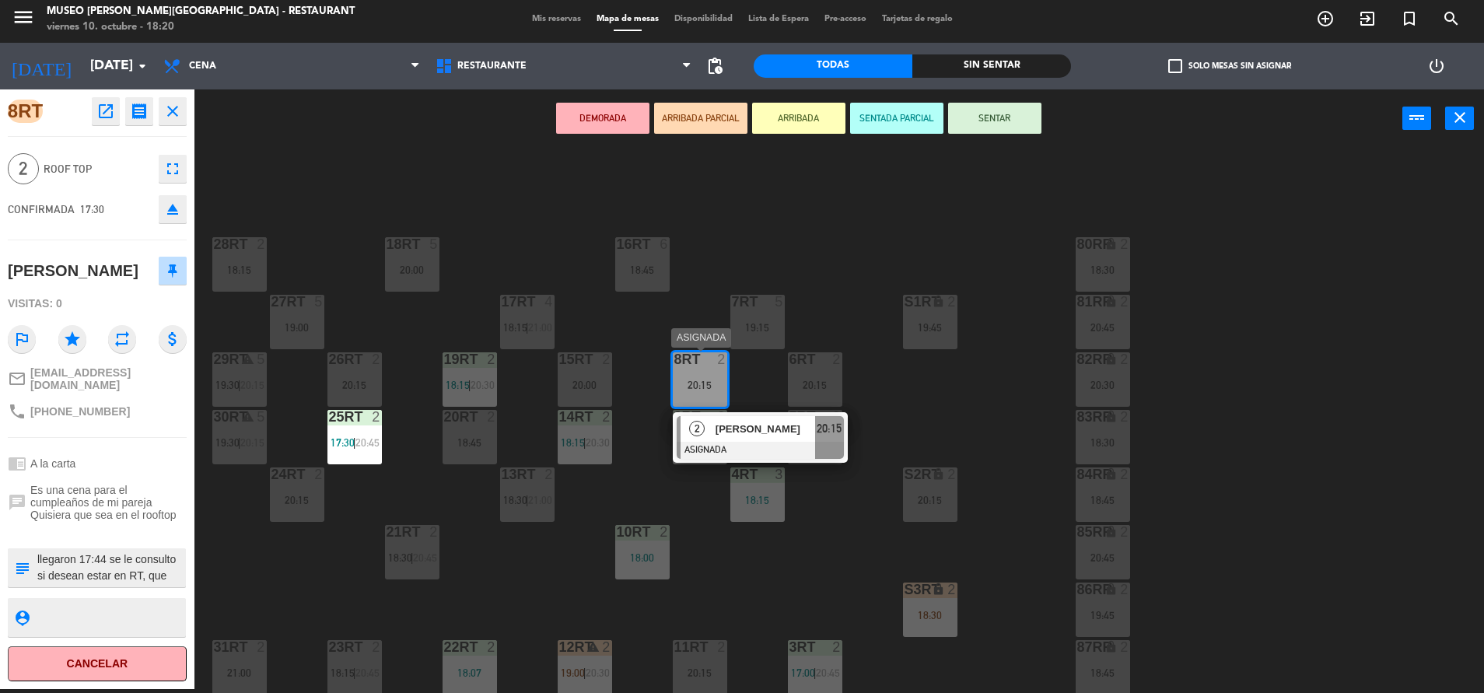
click at [653, 455] on div "18RT 5 20:00 16RT 6 18:45 28RT 2 18:15 80RR lock 2 18:30 27RT 5 19:00 7RT 5 19:…" at bounding box center [846, 422] width 1274 height 541
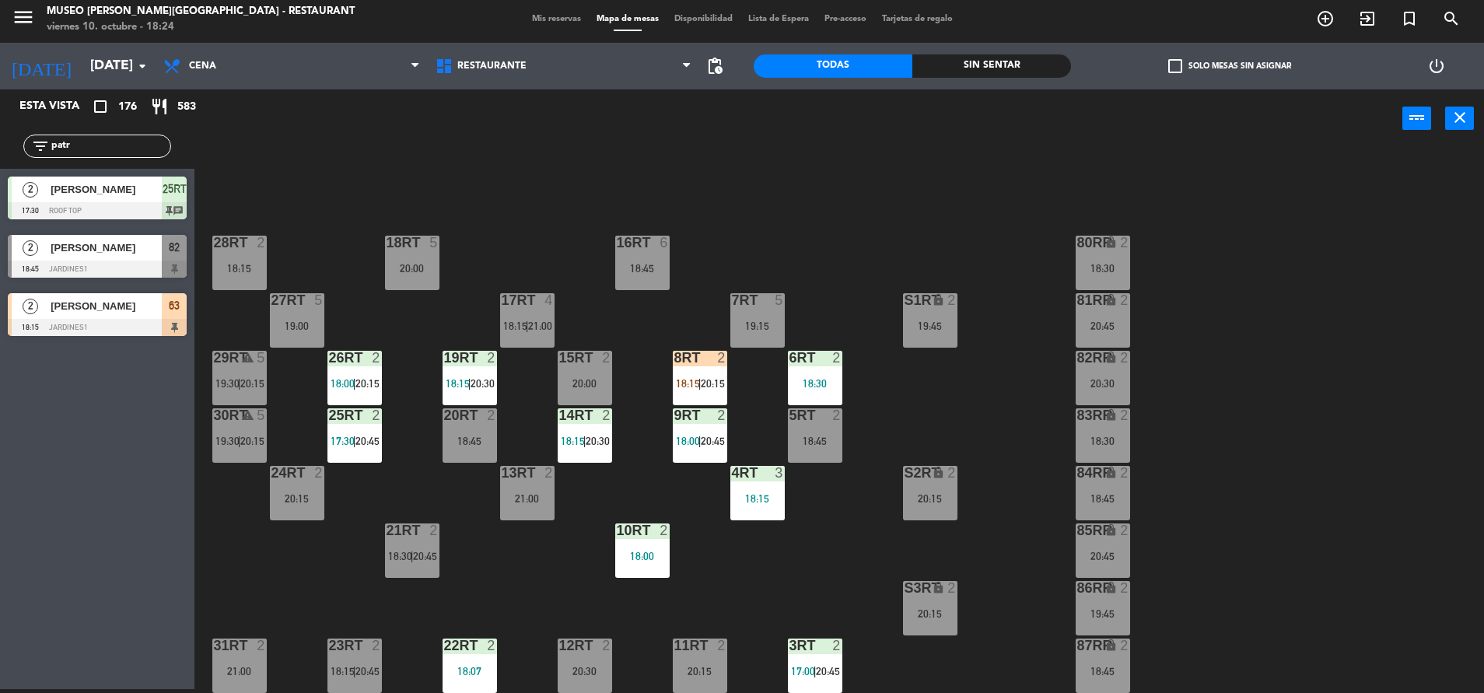
scroll to position [634, 0]
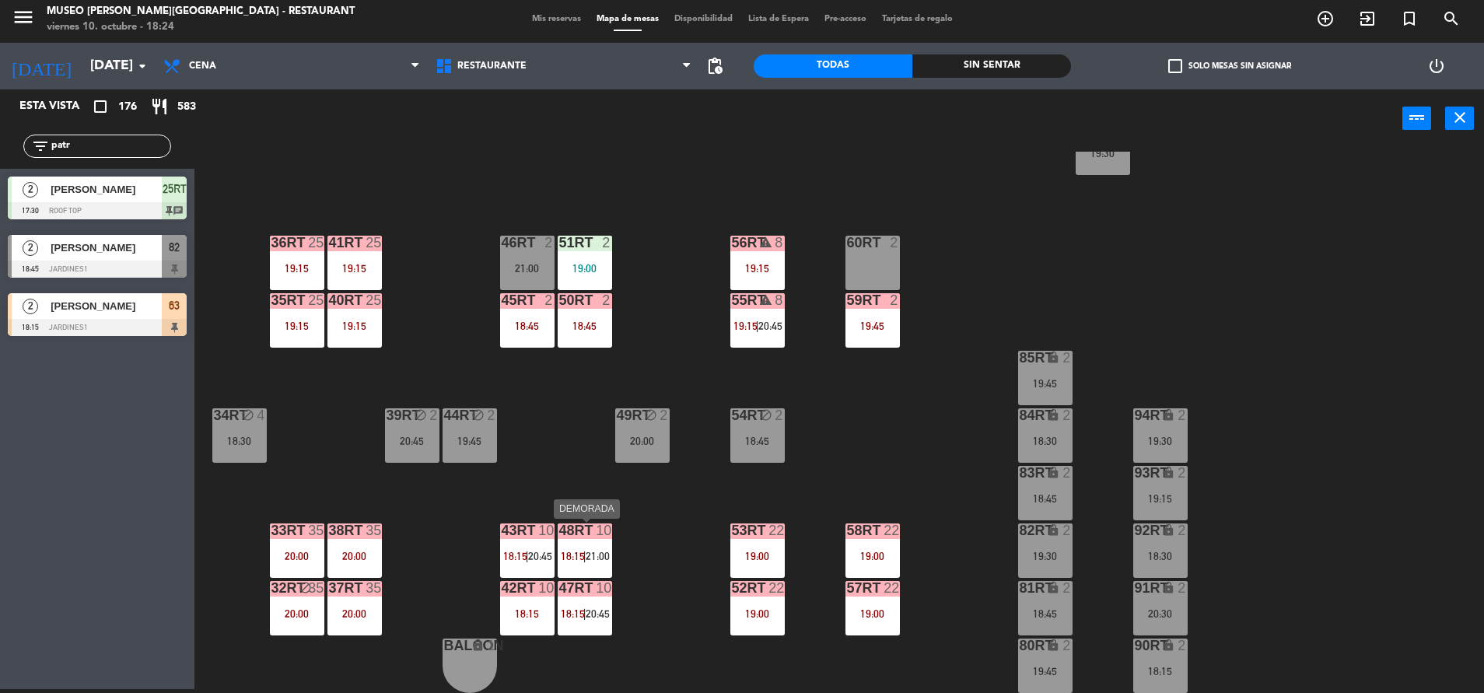
click at [575, 521] on div "18RT 5 20:00 16RT 6 18:45 28RT 2 18:15 80RR lock 2 18:30 27RT 5 19:00 7RT 5 19:…" at bounding box center [846, 422] width 1274 height 541
click at [596, 541] on div "48RT 10 18:15 | 21:00" at bounding box center [584, 550] width 54 height 54
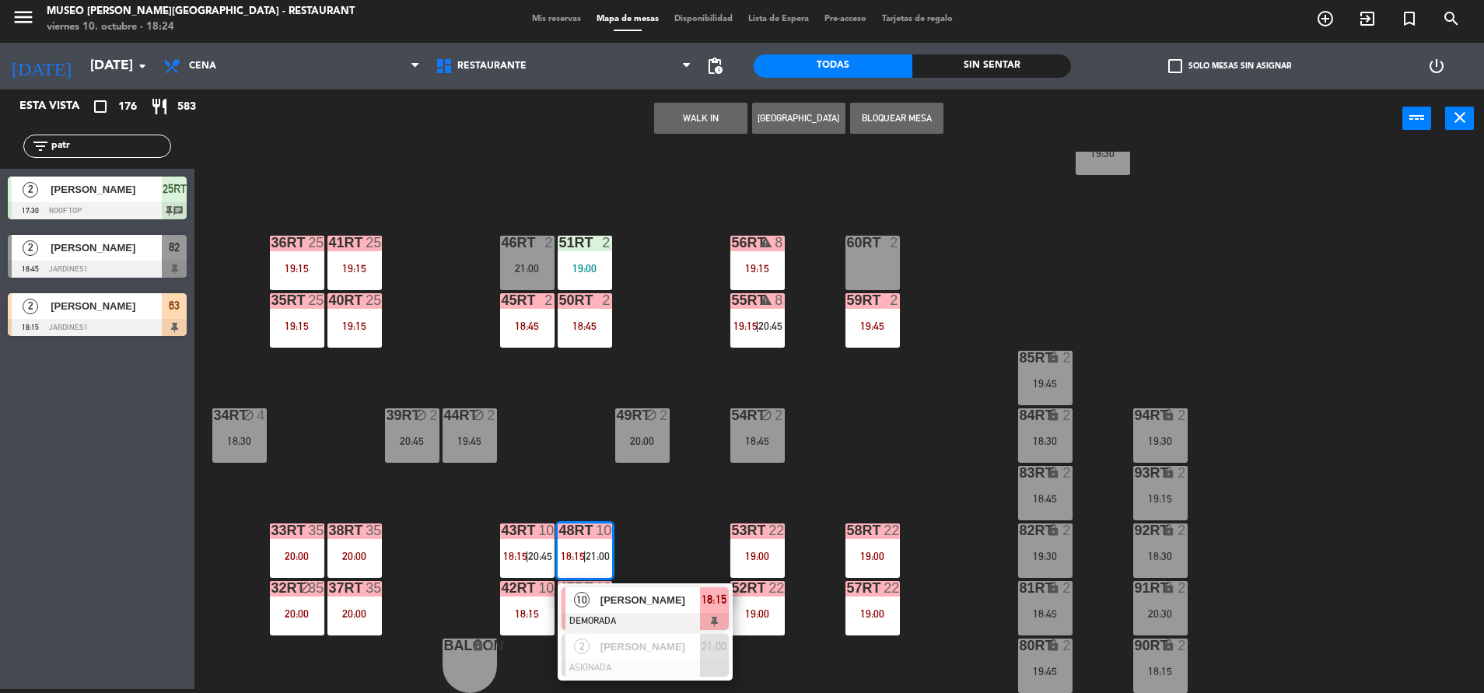
click at [648, 608] on div "[PERSON_NAME]" at bounding box center [649, 600] width 101 height 26
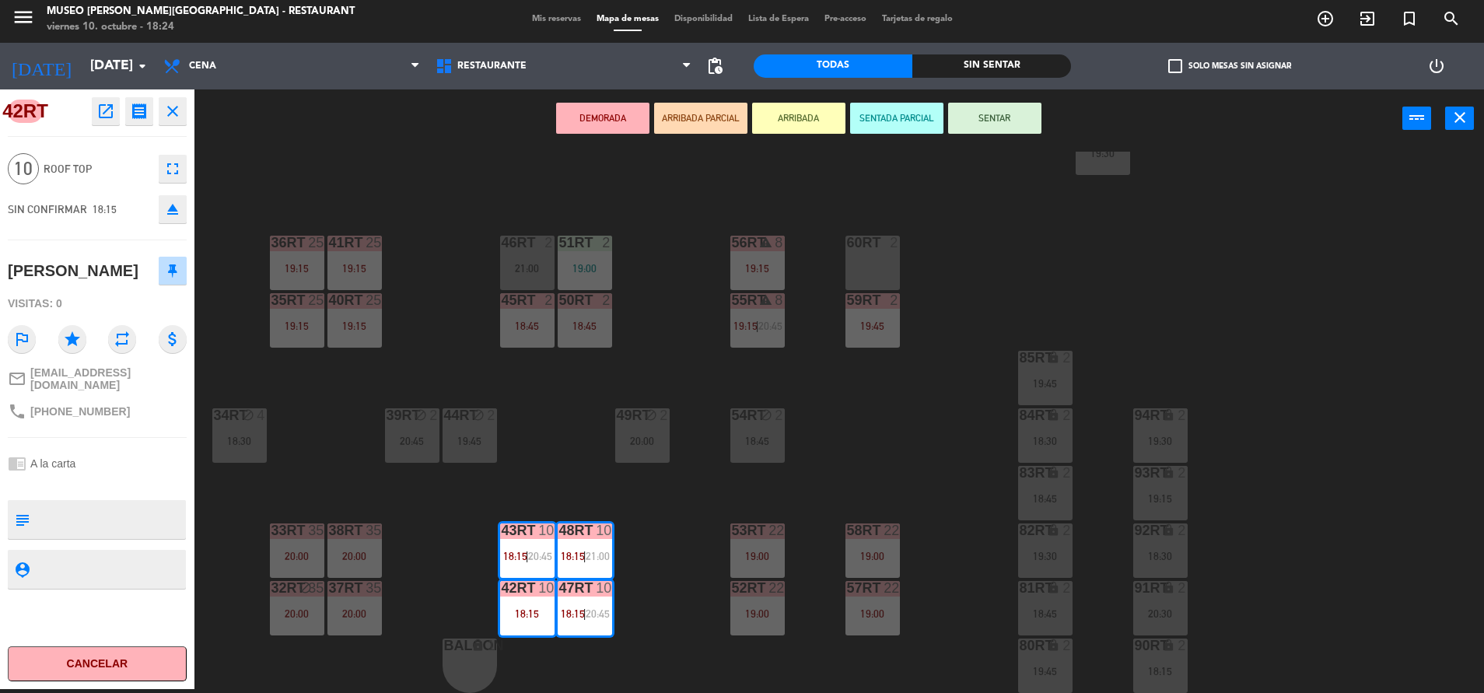
click at [666, 556] on div "18RT 5 20:00 16RT 6 18:45 28RT 2 18:15 80RR lock 2 18:30 27RT 5 19:00 7RT 5 19:…" at bounding box center [846, 422] width 1274 height 541
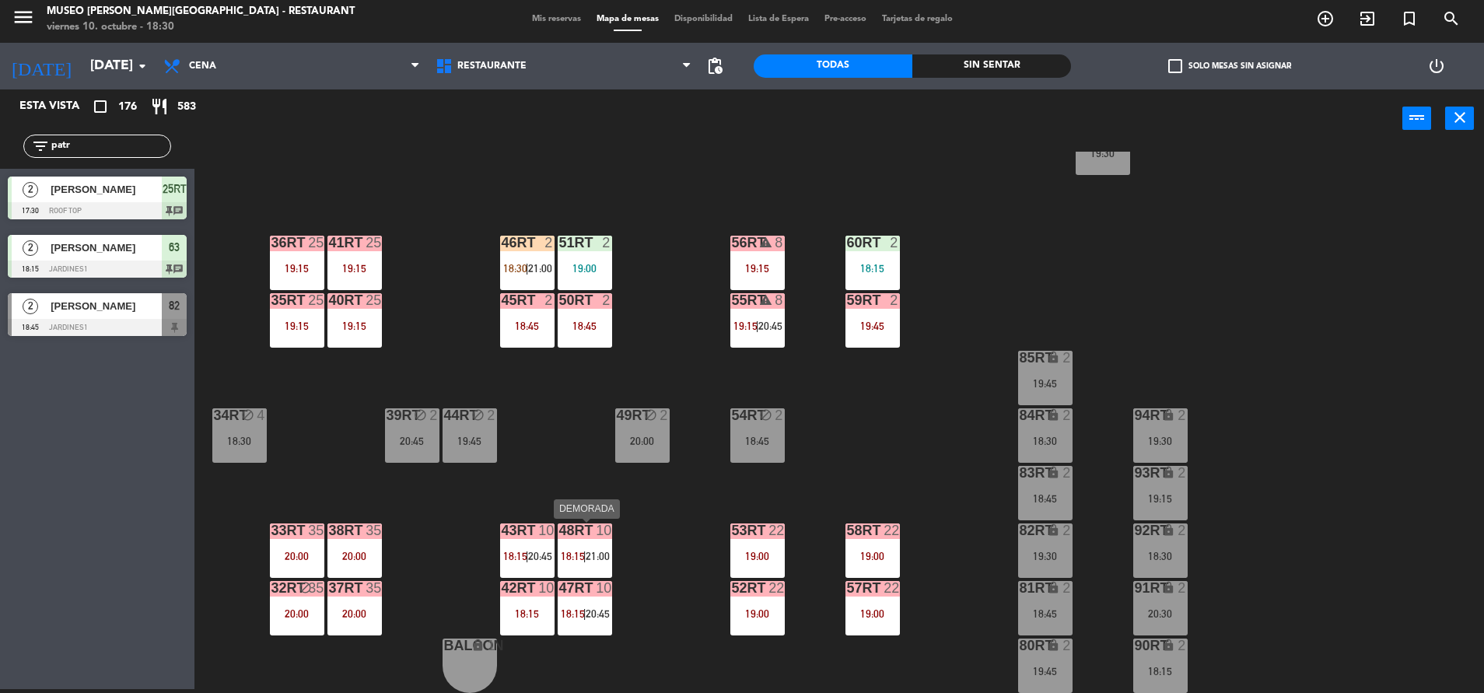
click at [584, 544] on div "48RT 10 18:15 | 21:00" at bounding box center [584, 550] width 54 height 54
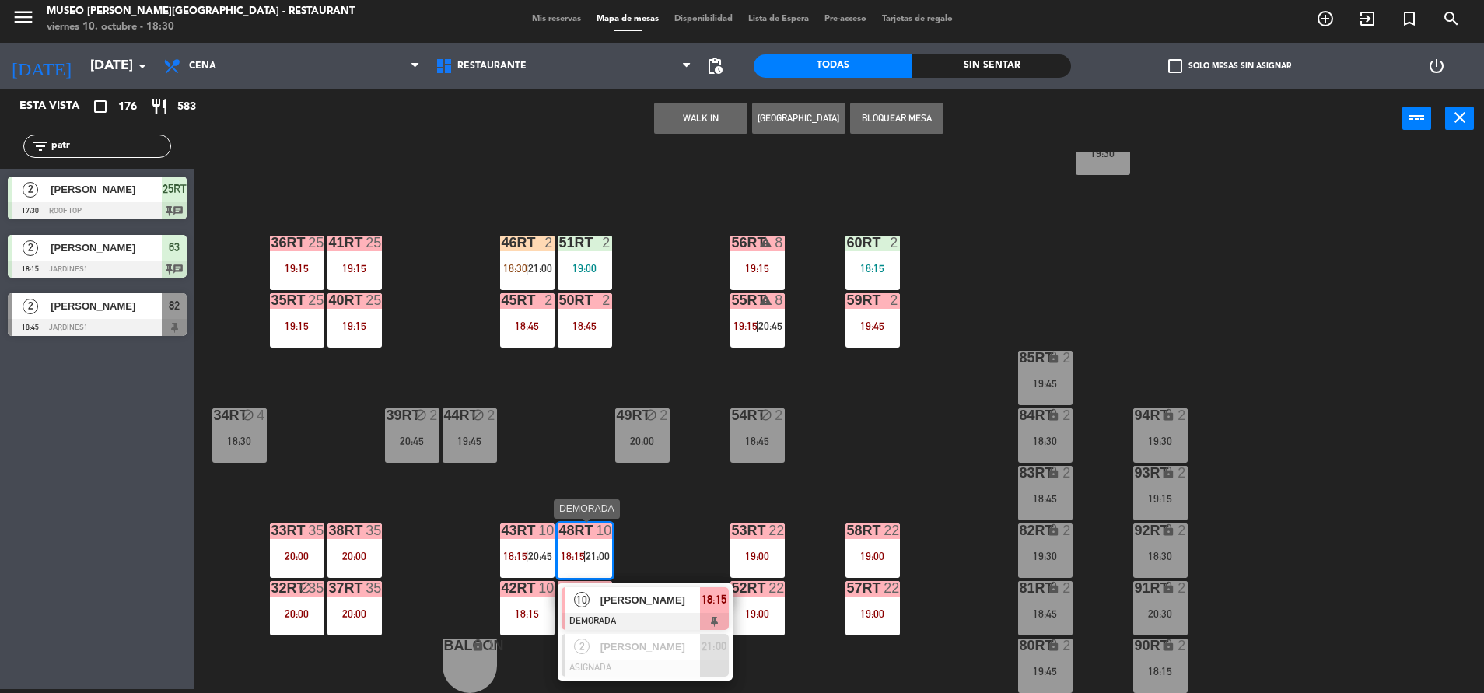
click at [666, 617] on div at bounding box center [644, 621] width 167 height 17
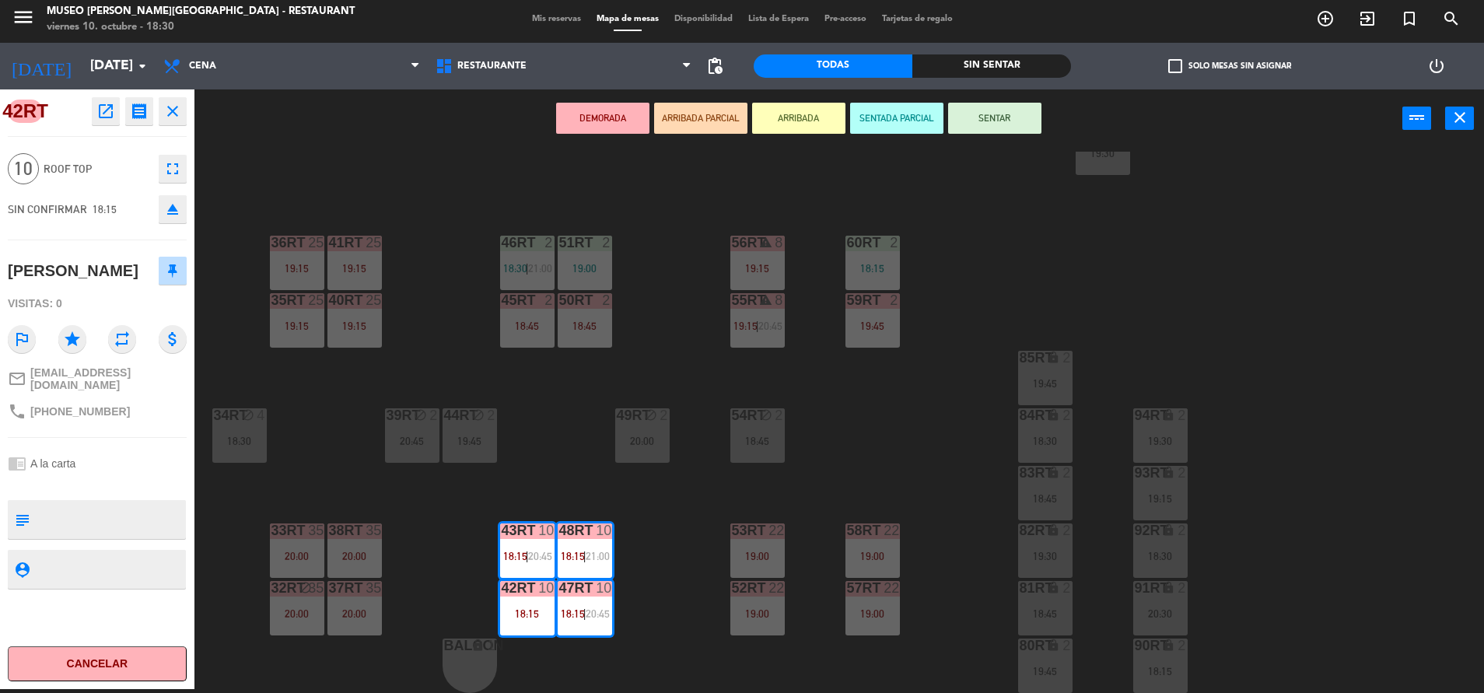
click at [676, 436] on div "18RT 5 20:00 16RT 6 18:45 28RT 2 18:15 80RR lock 2 18:30 27RT 5 19:00 7RT 5 S1R…" at bounding box center [846, 422] width 1274 height 541
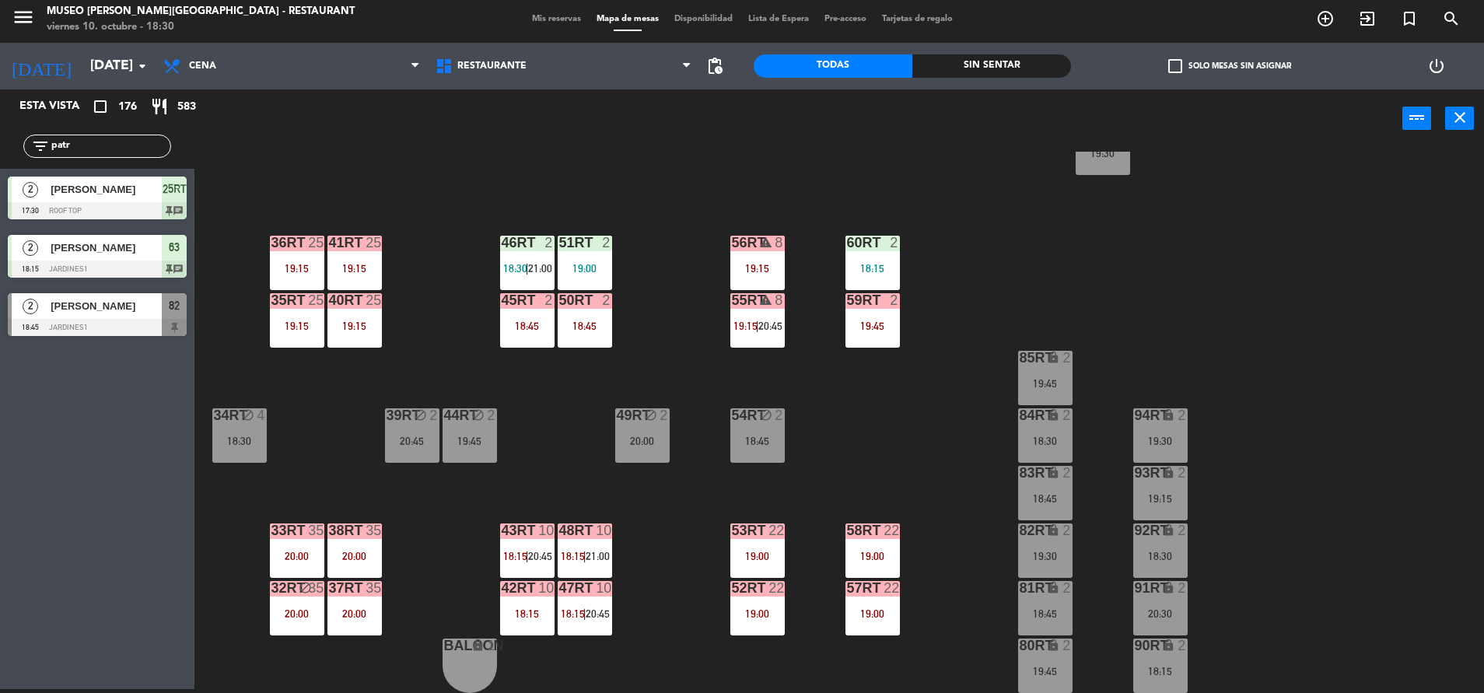
click at [602, 544] on div "48RT 10 18:15 | 21:00" at bounding box center [584, 550] width 54 height 54
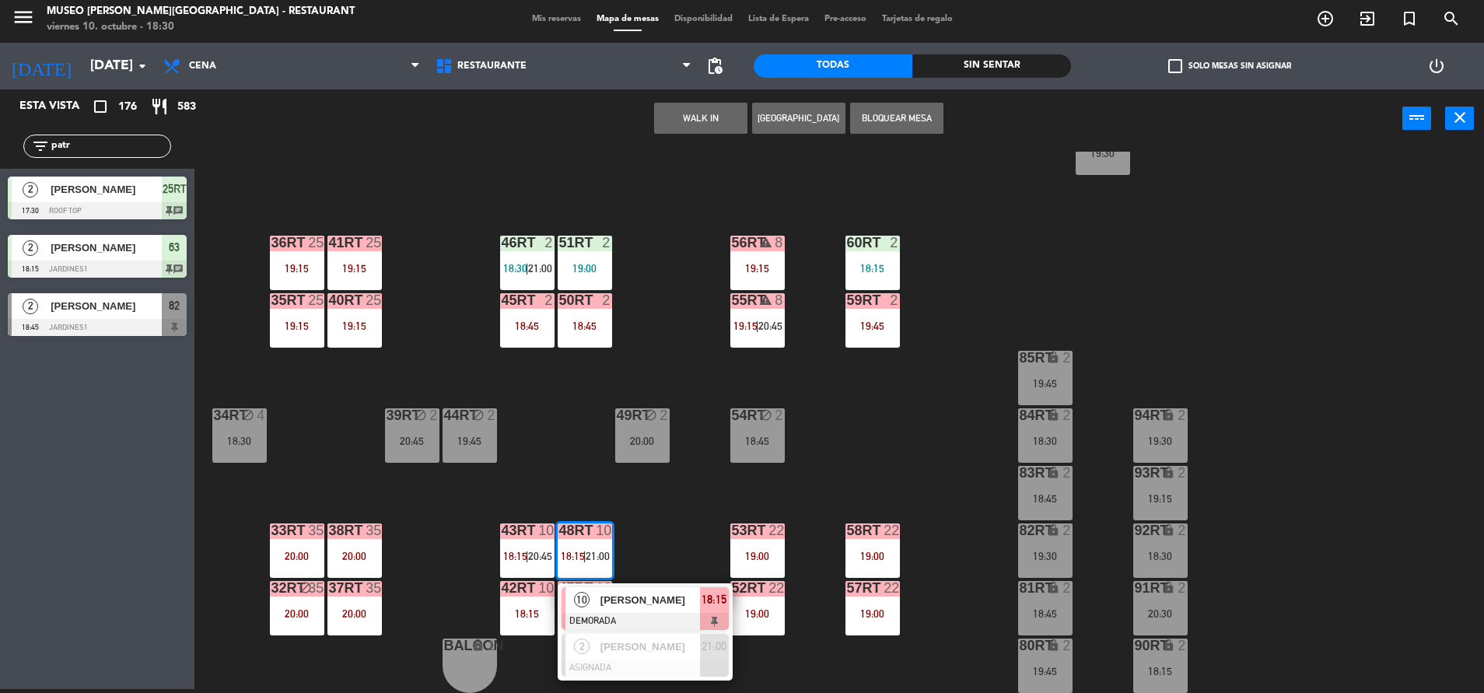
click at [682, 529] on div "18RT 5 20:00 16RT 6 18:45 28RT 2 18:15 80RR lock 2 18:30 27RT 5 19:00 7RT 5 S1R…" at bounding box center [846, 422] width 1274 height 541
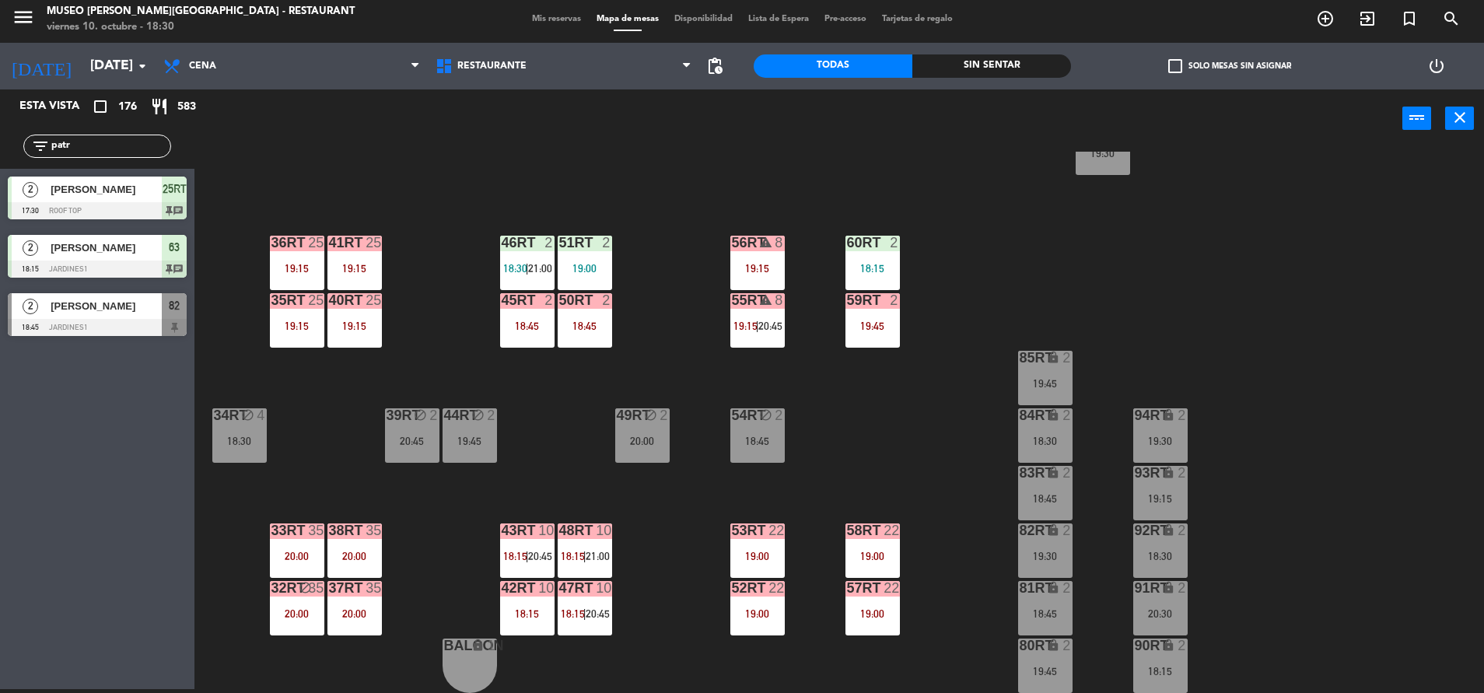
click at [595, 552] on span "21:00" at bounding box center [597, 556] width 24 height 12
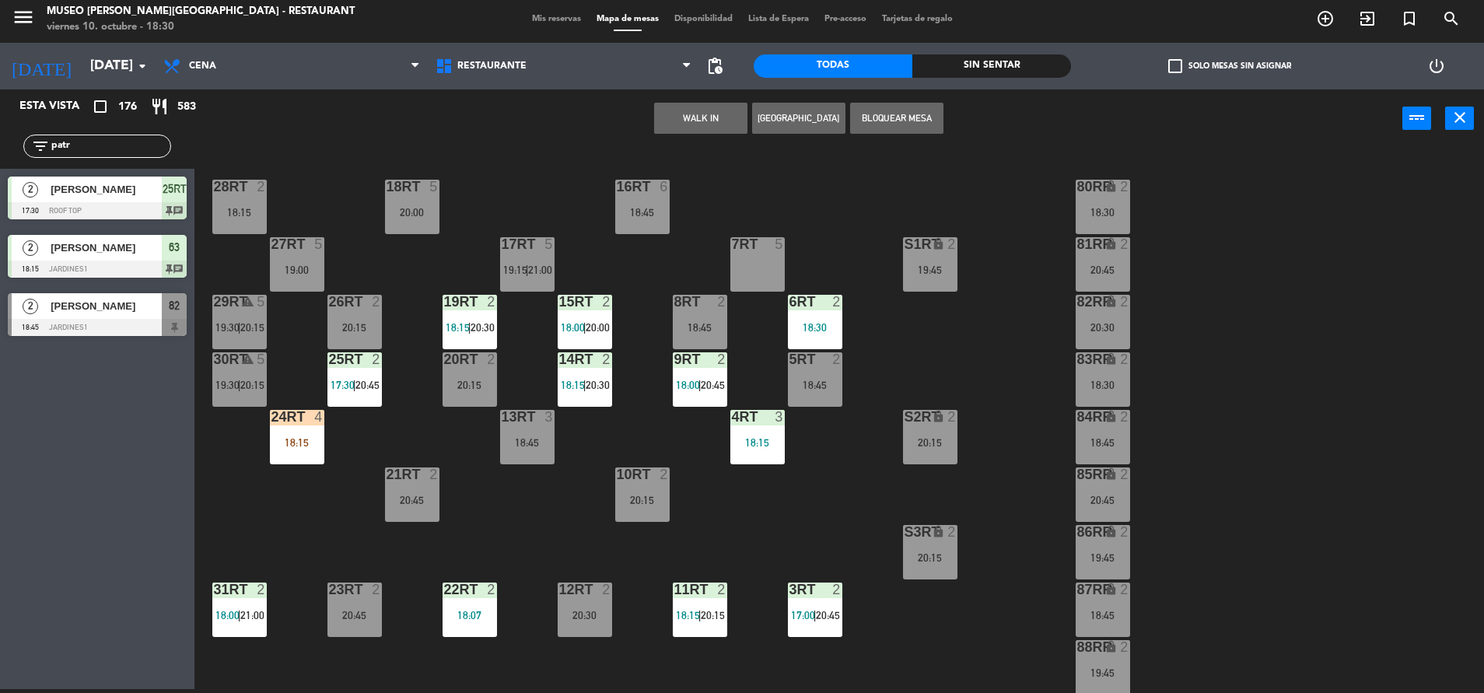
scroll to position [35, 0]
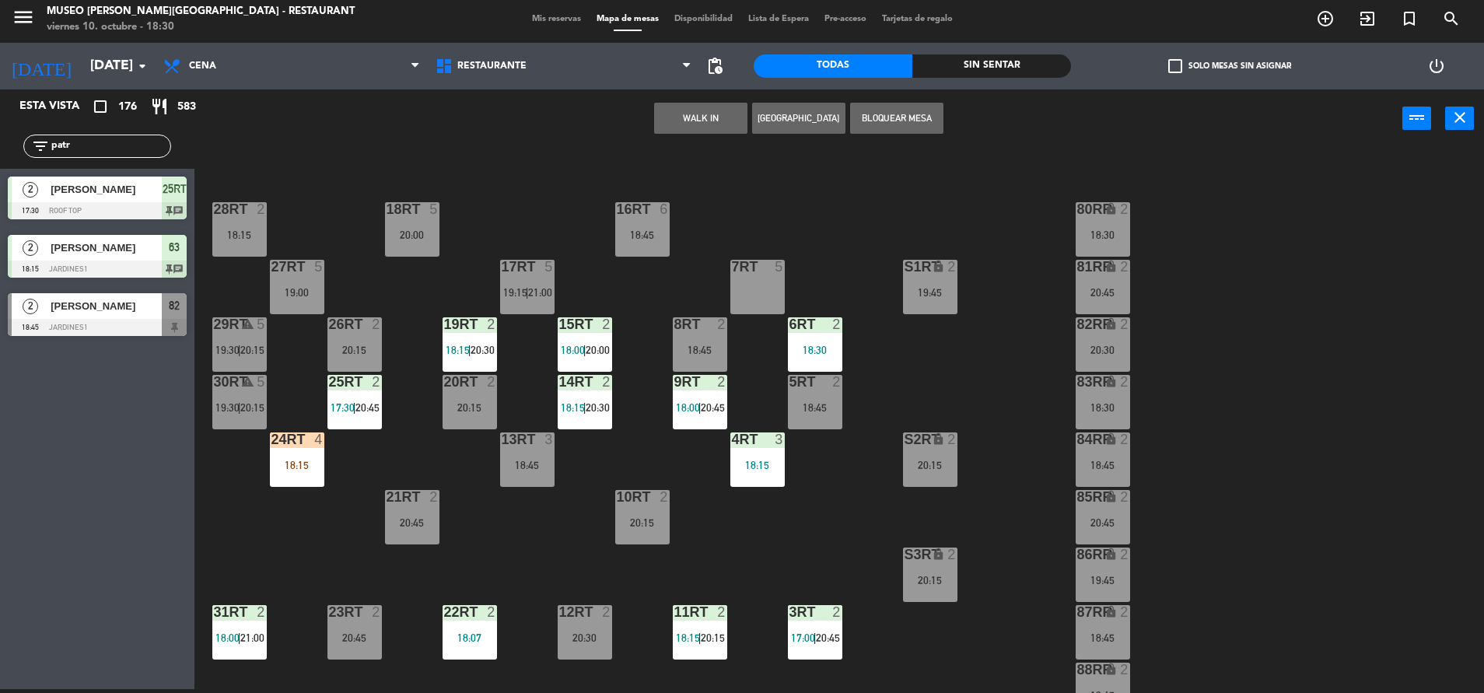
click at [1084, 230] on div "18:30" at bounding box center [1102, 234] width 54 height 11
click at [776, 236] on div "18RT 5 20:00 16RT 6 18:45 28RT 2 18:15 80RR lock 2 18:30 27RT 5 19:00 7RT 5 S1R…" at bounding box center [846, 422] width 1274 height 541
click at [1103, 235] on div "18:30" at bounding box center [1102, 234] width 54 height 11
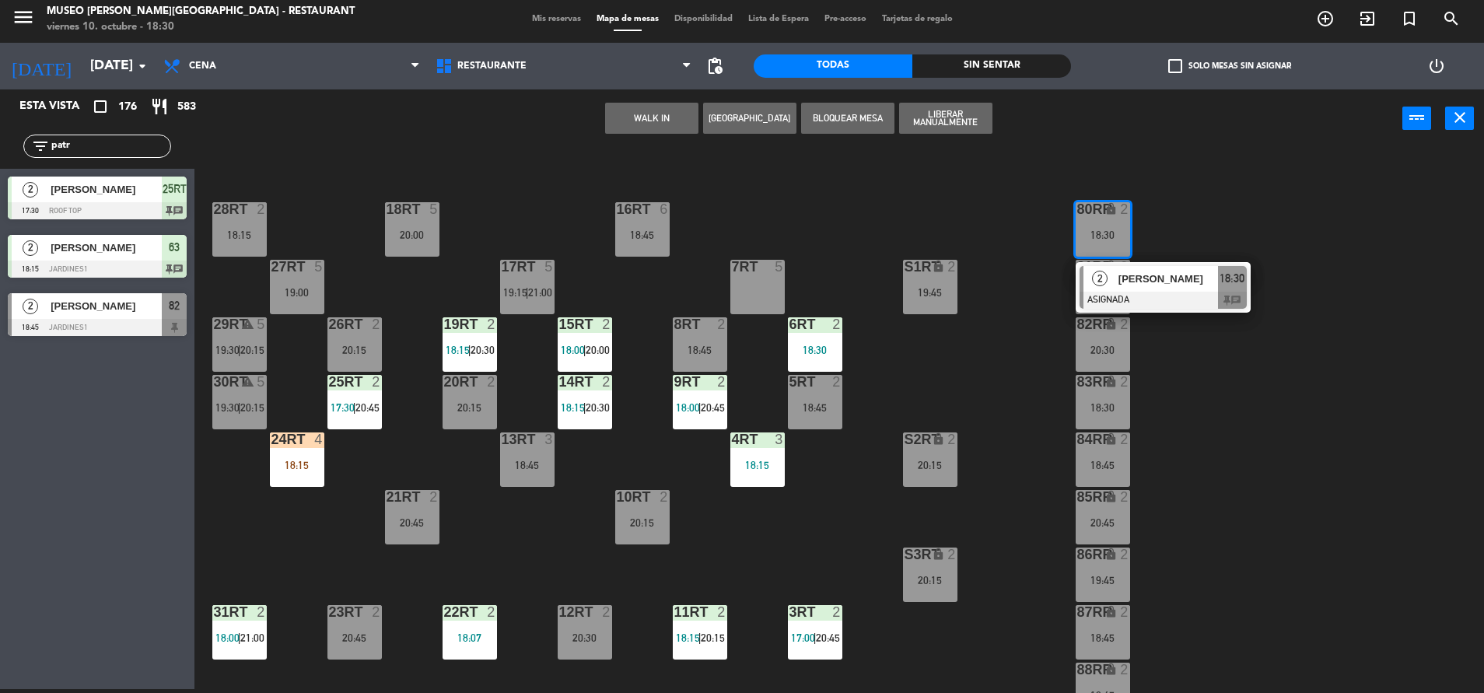
click at [734, 289] on div "7RT 5" at bounding box center [757, 287] width 54 height 54
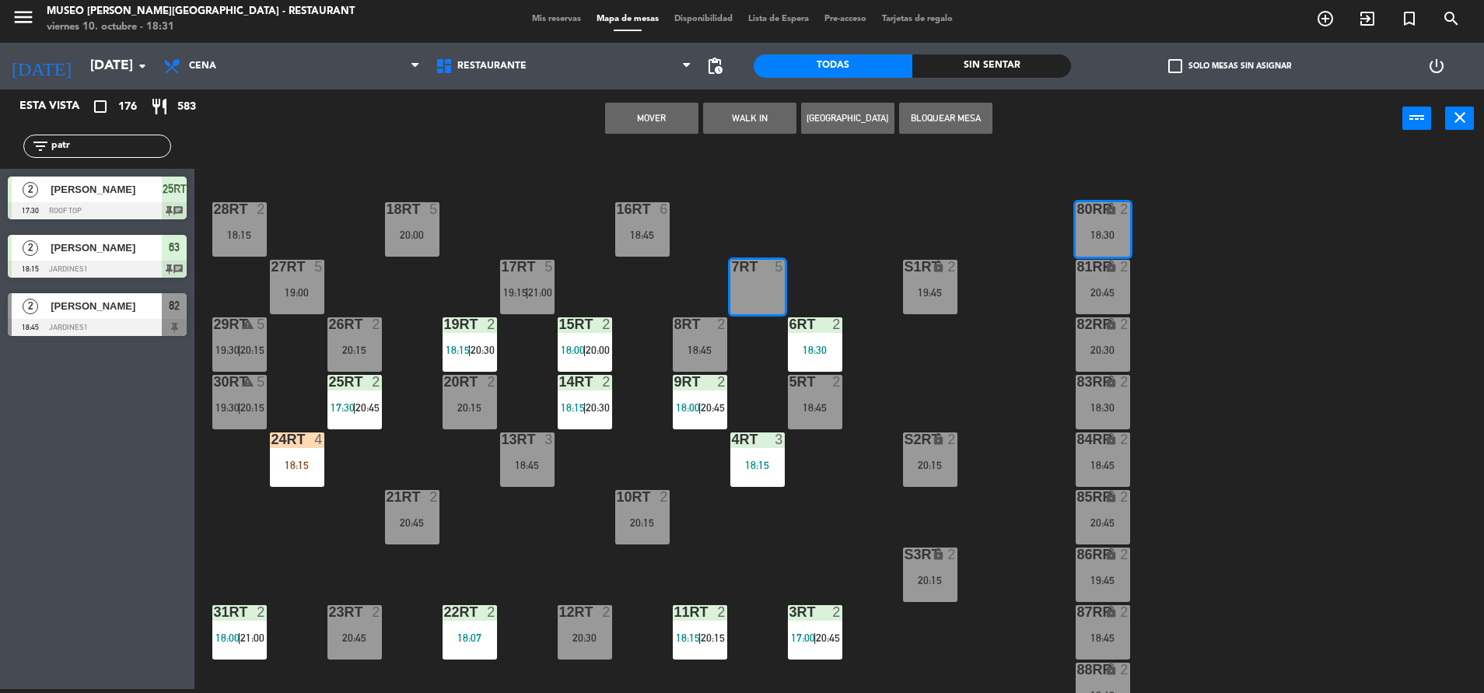
click at [652, 111] on button "Mover" at bounding box center [651, 118] width 93 height 31
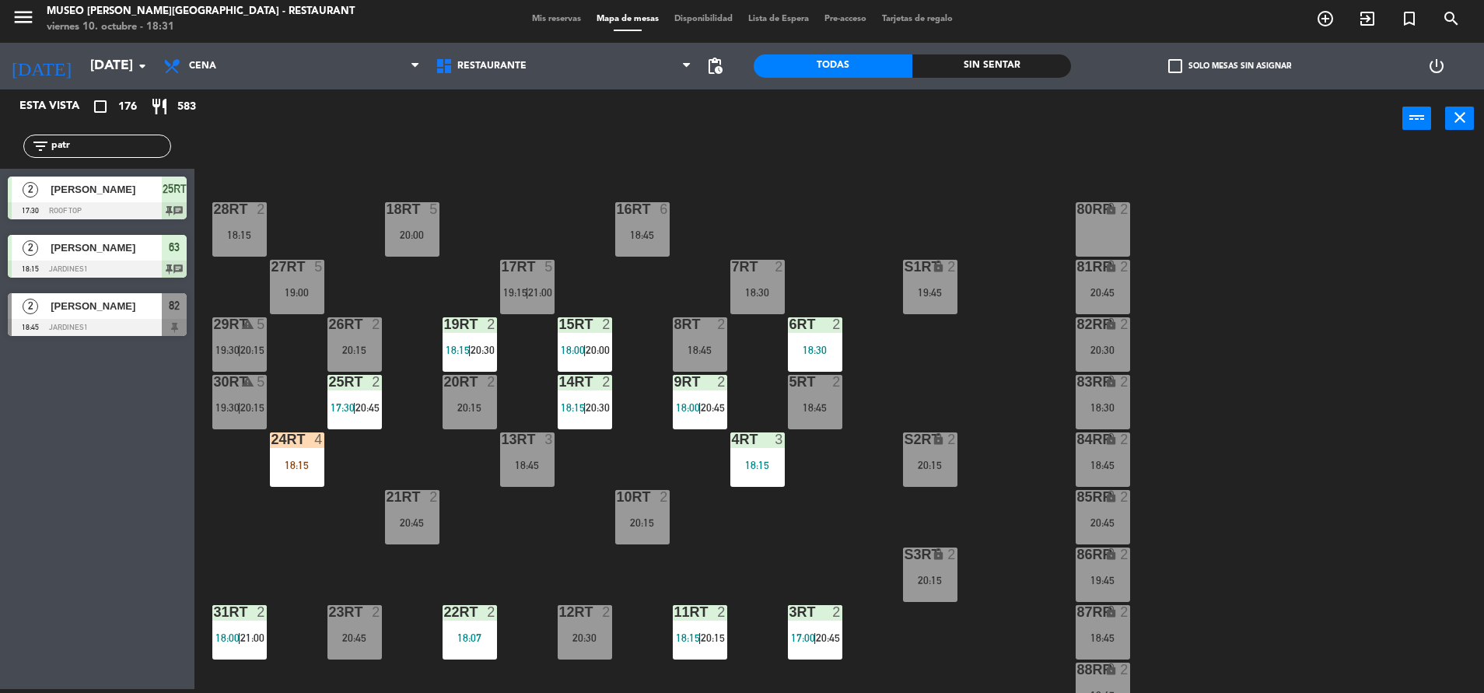
drag, startPoint x: 130, startPoint y: 150, endPoint x: -5, endPoint y: 243, distance: 163.3
click at [0, 243] on html "close × Museo [PERSON_NAME] Café - Restaurant × chrome_reader_mode Listado de R…" at bounding box center [742, 346] width 1484 height 693
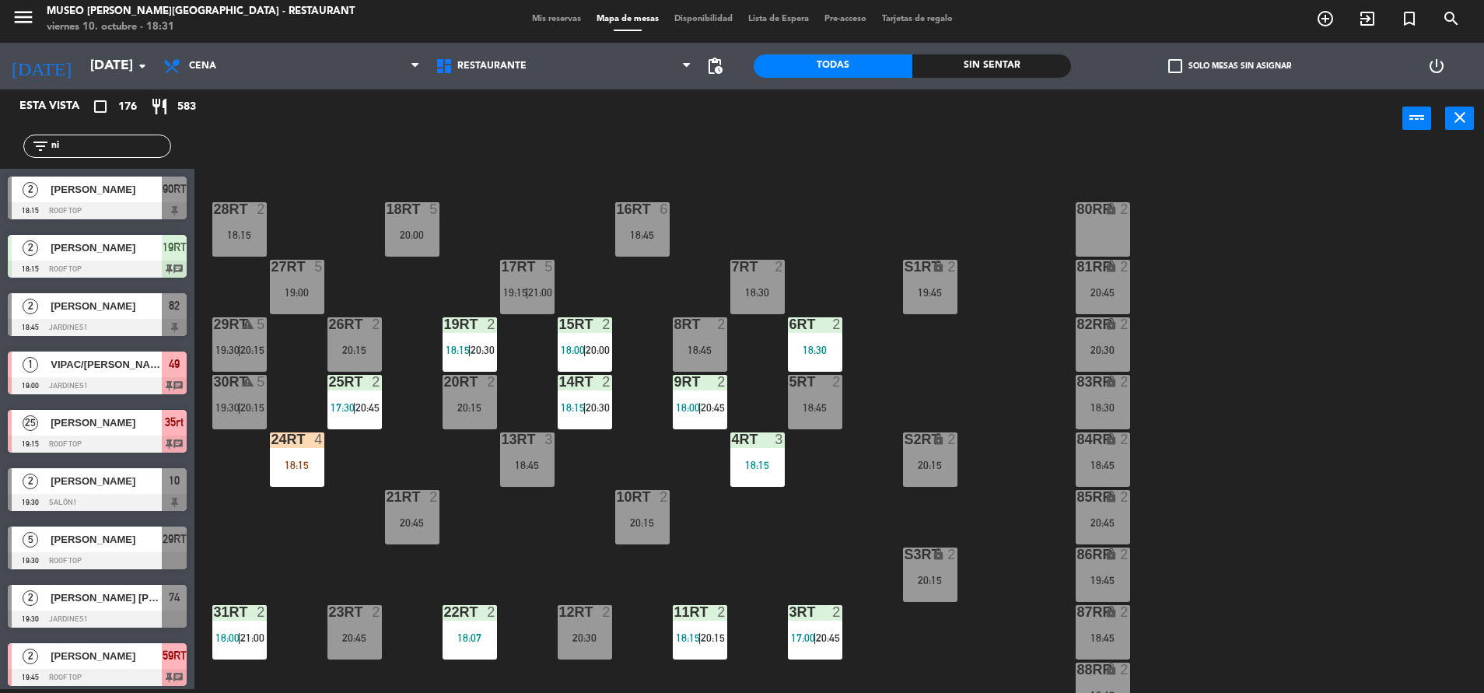
type input "n"
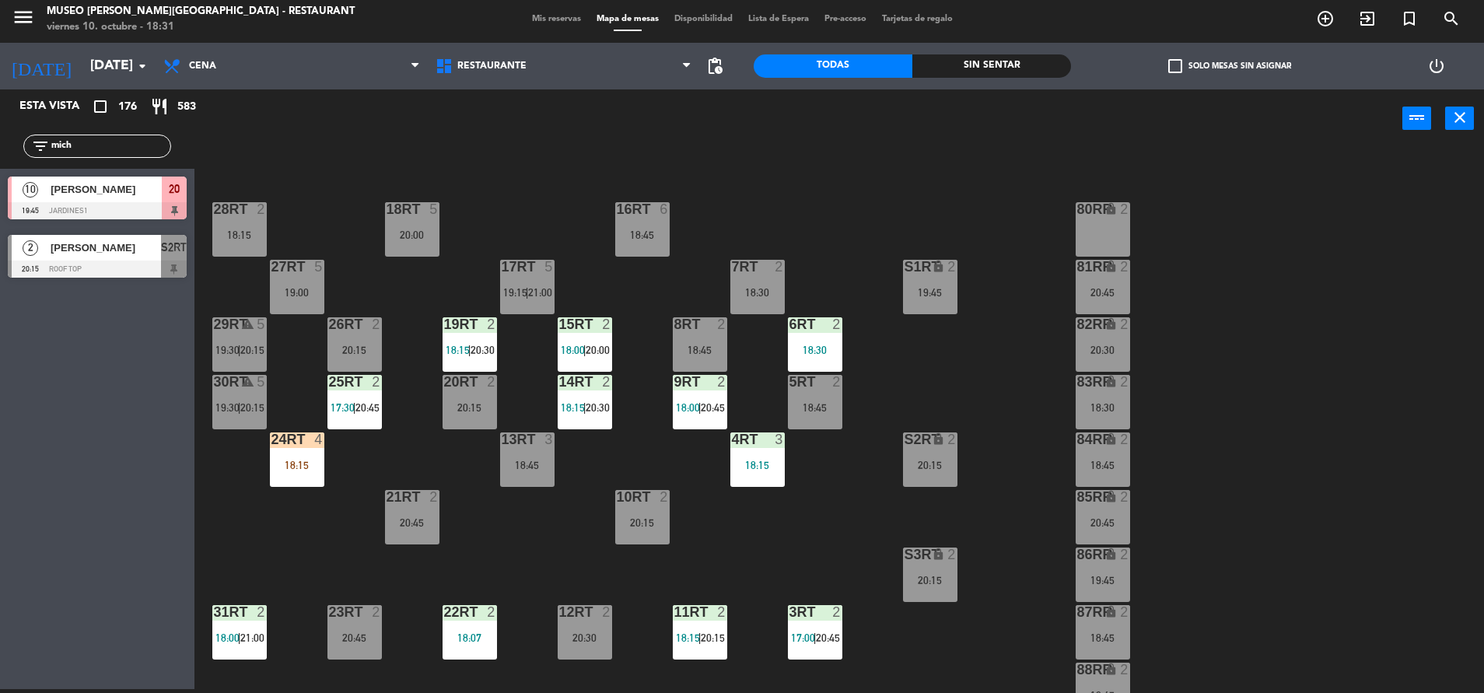
type input "mich"
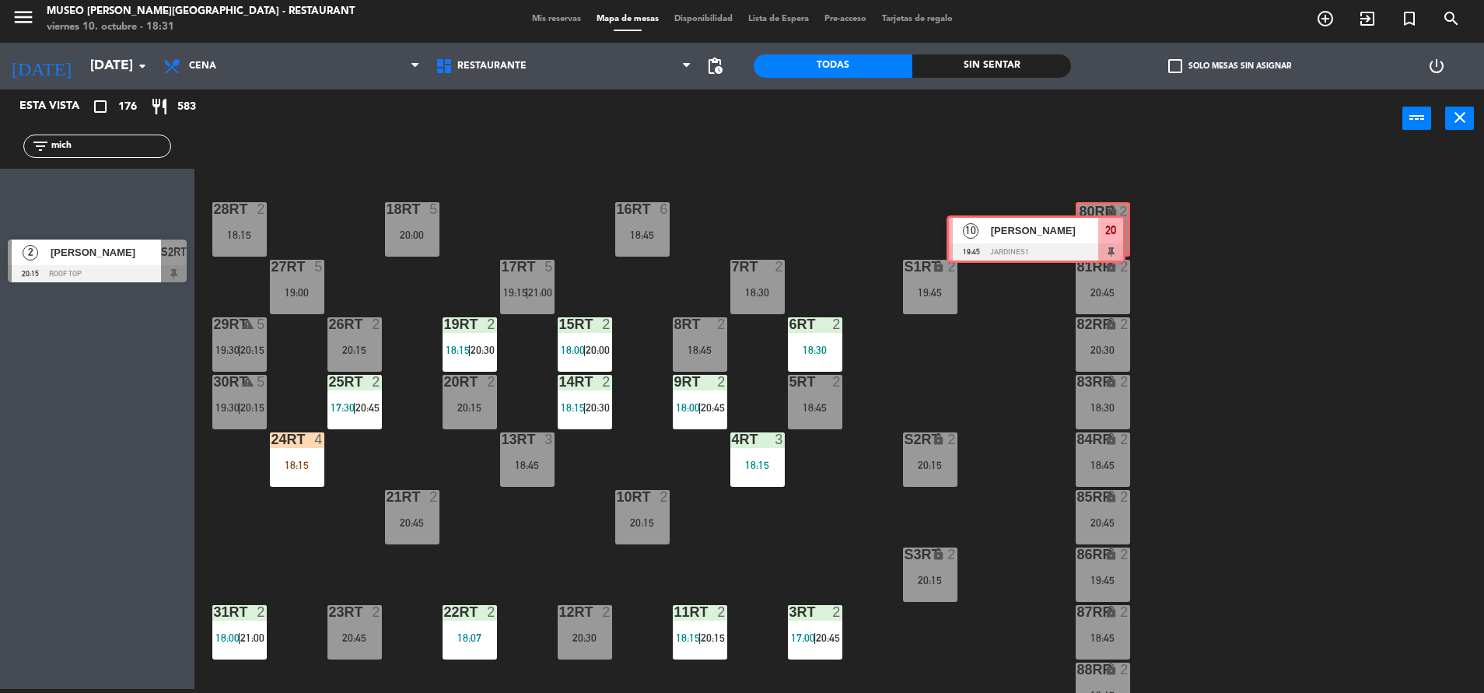
drag, startPoint x: 155, startPoint y: 211, endPoint x: 1093, endPoint y: 249, distance: 939.3
